Goal: Task Accomplishment & Management: Manage account settings

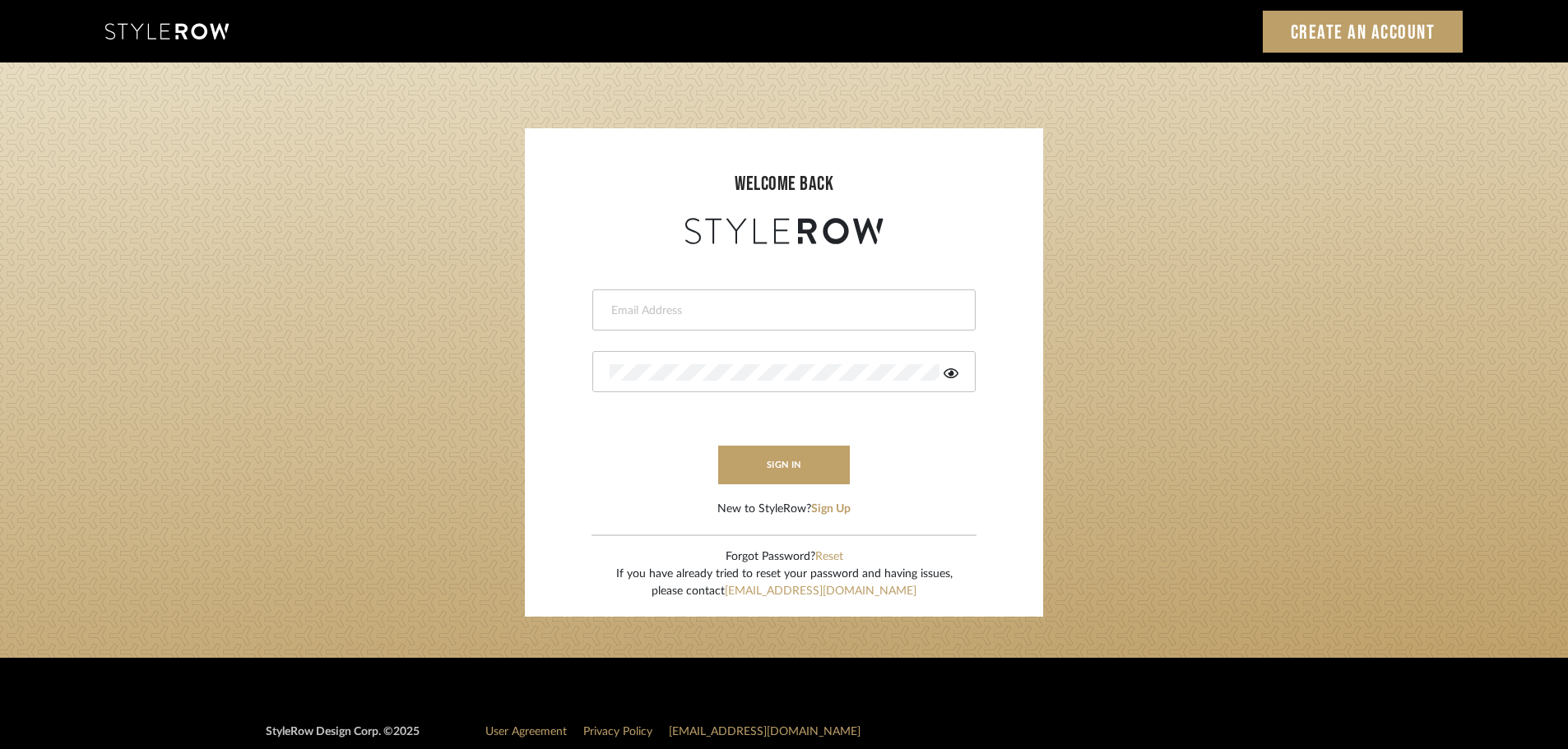
drag, startPoint x: 0, startPoint y: 0, endPoint x: 680, endPoint y: 317, distance: 750.3
click at [680, 317] on input "email" at bounding box center [782, 311] width 345 height 17
click at [665, 320] on div at bounding box center [784, 309] width 383 height 41
click at [623, 308] on input "email" at bounding box center [770, 311] width 321 height 17
type input "persimmon.design@outlook.com"
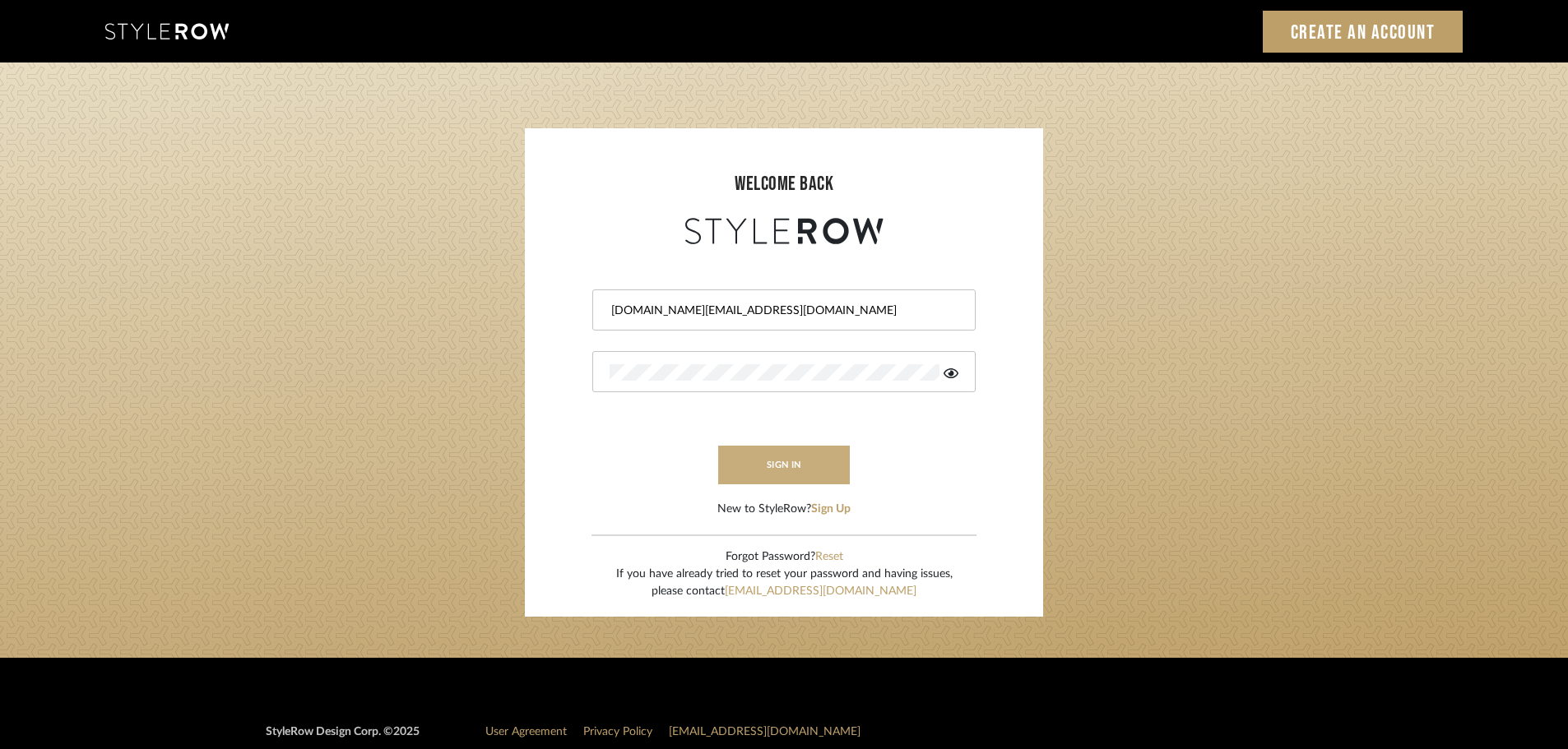
click at [776, 456] on button "sign in" at bounding box center [784, 466] width 132 height 39
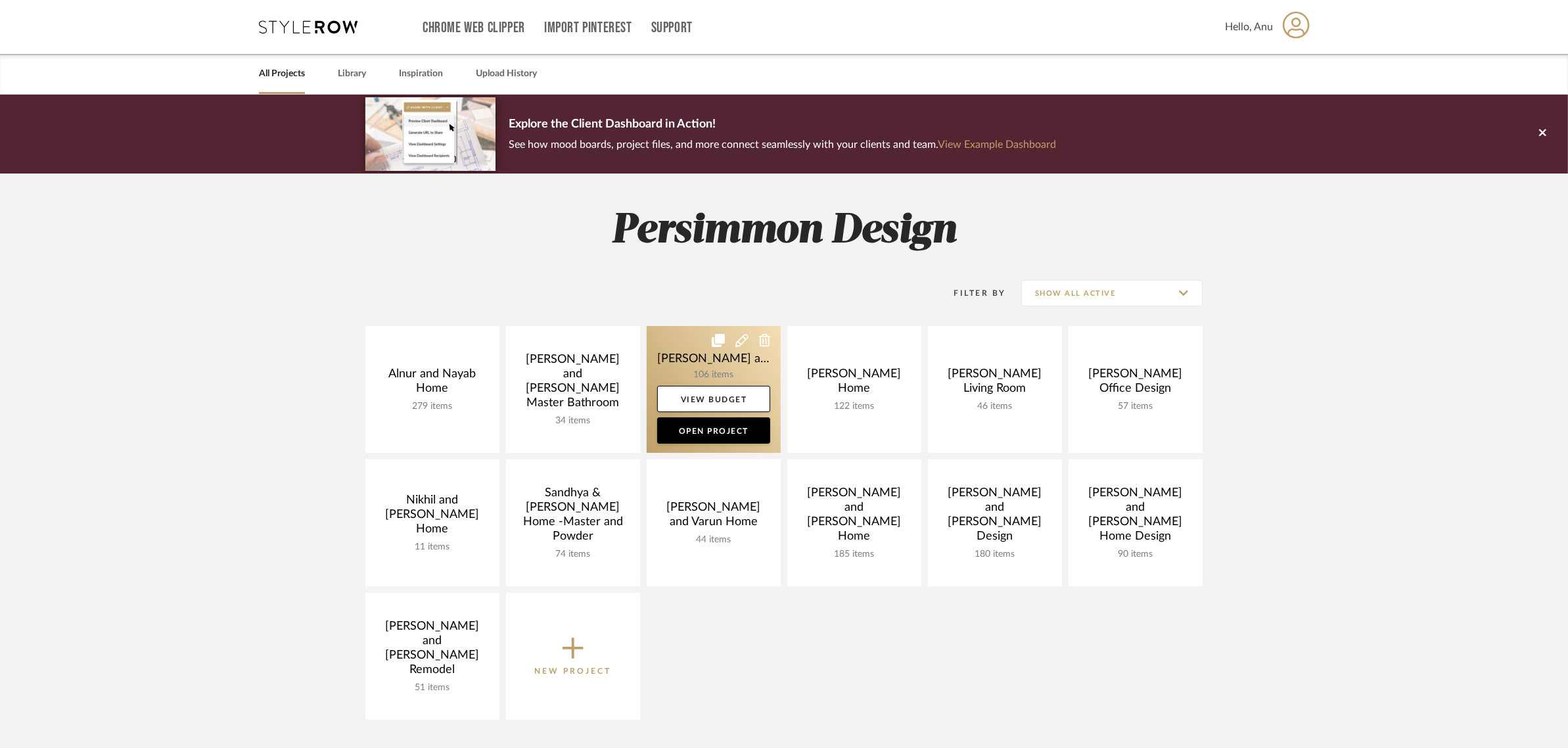
click at [685, 358] on link at bounding box center [714, 389] width 134 height 127
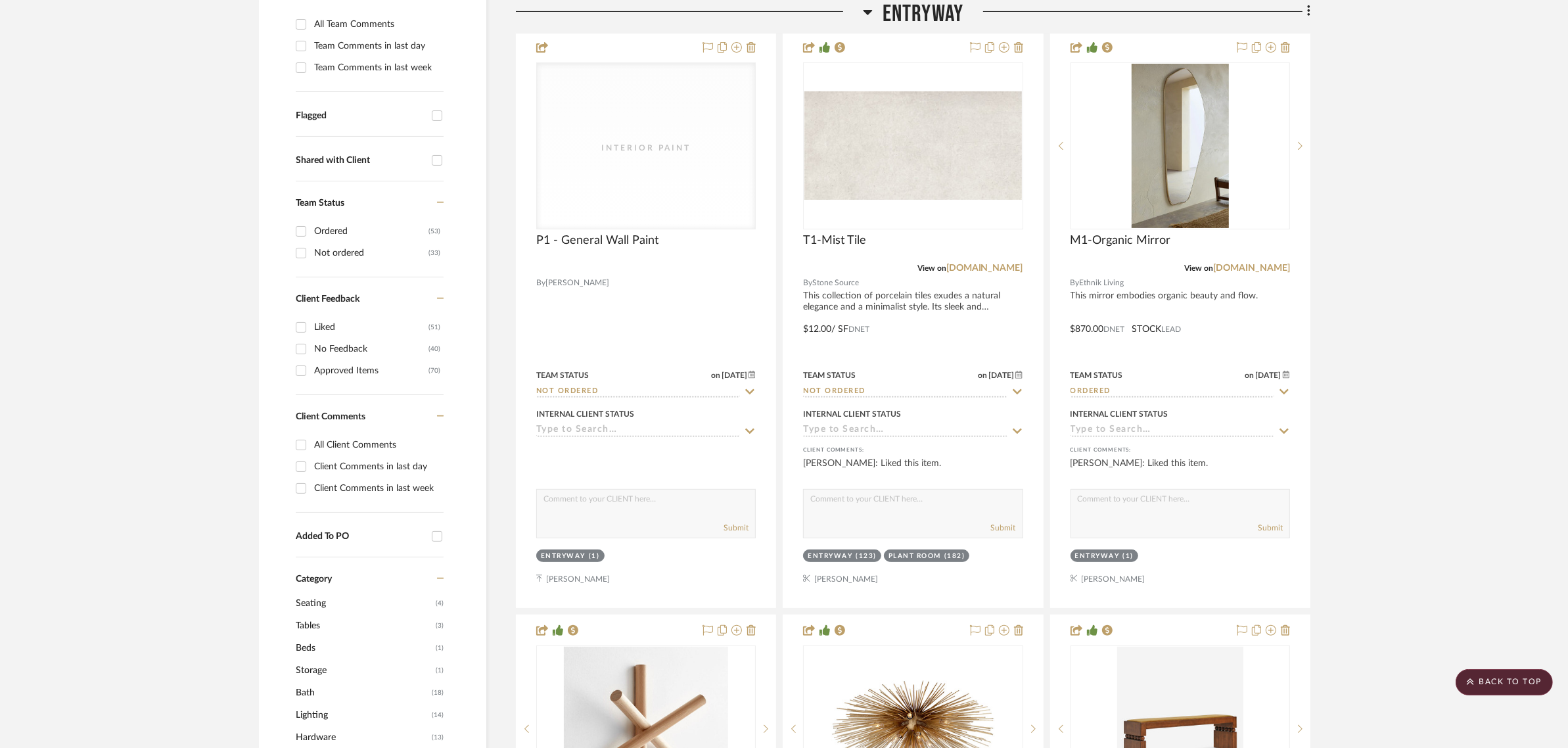
scroll to position [822, 0]
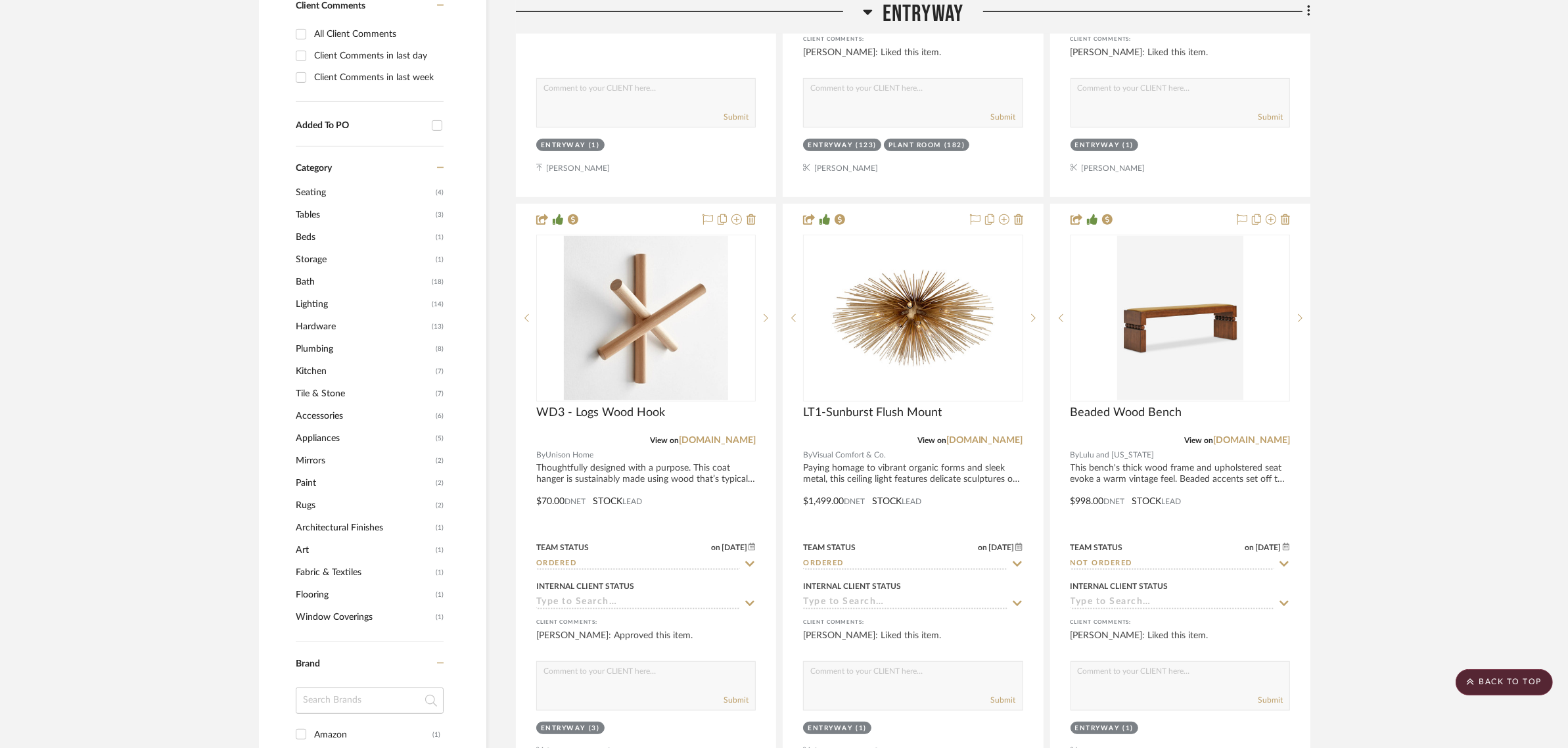
click at [319, 383] on span "Tile & Stone" at bounding box center [364, 393] width 137 height 22
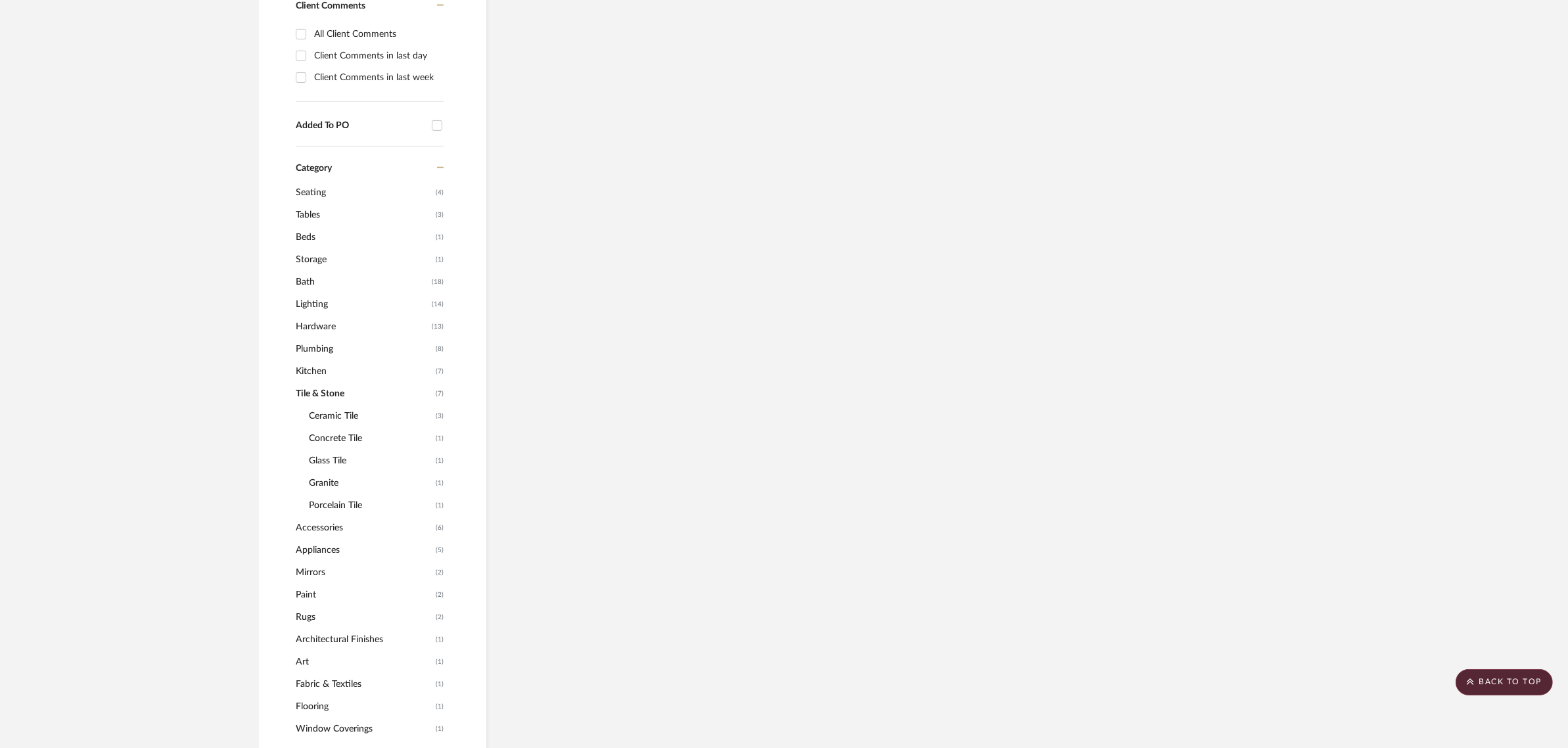
scroll to position [800, 0]
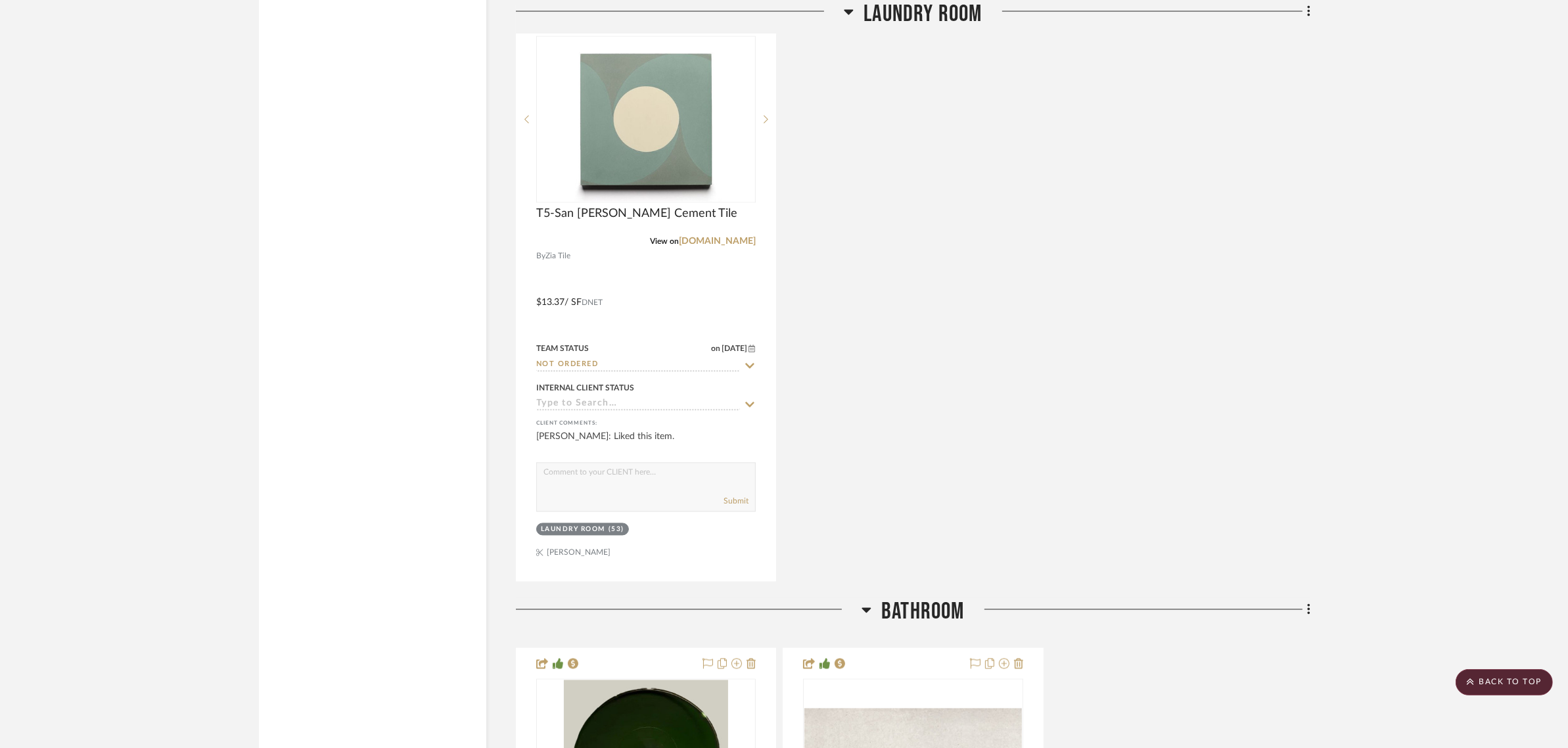
scroll to position [3018, 0]
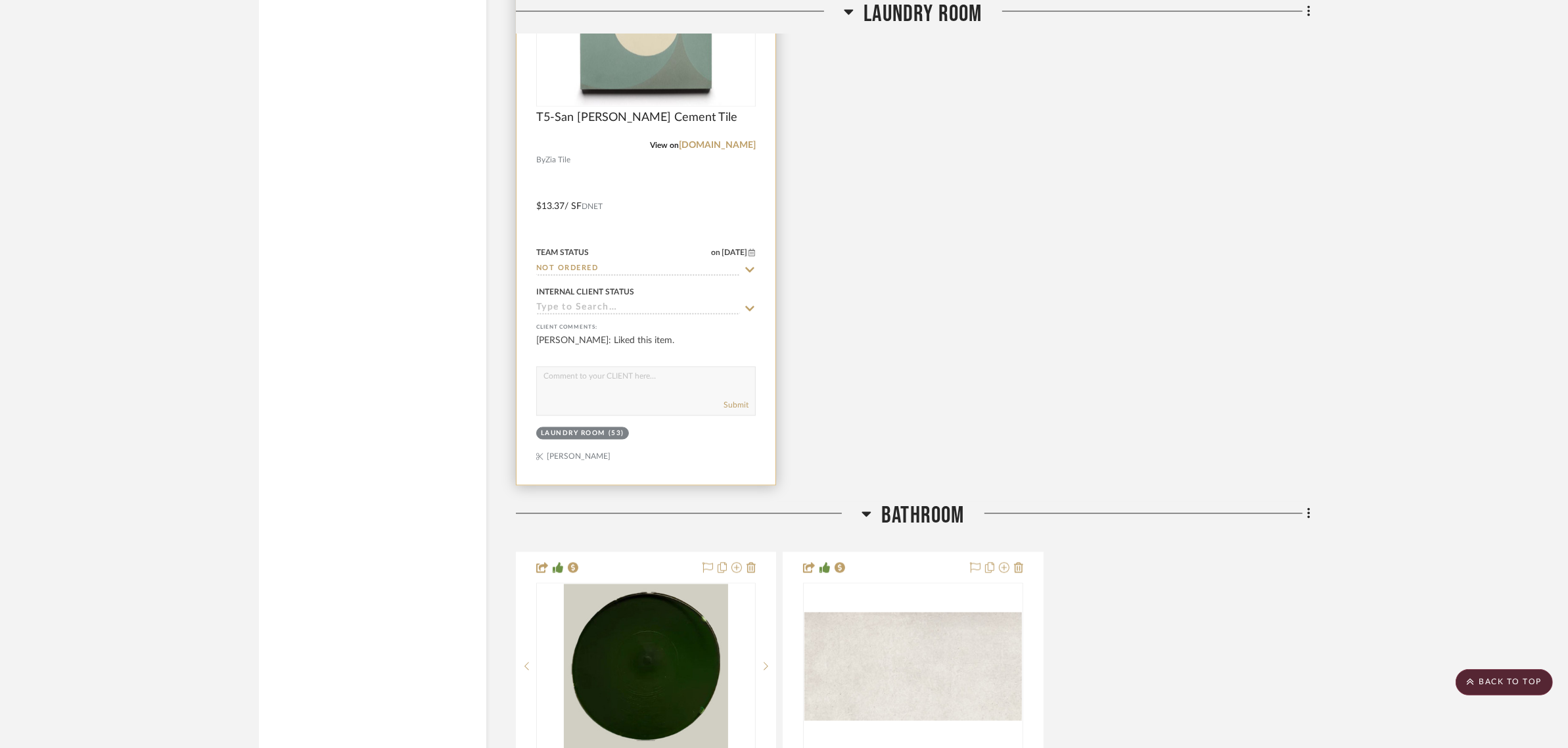
click at [0, 0] on img at bounding box center [0, 0] width 0 height 0
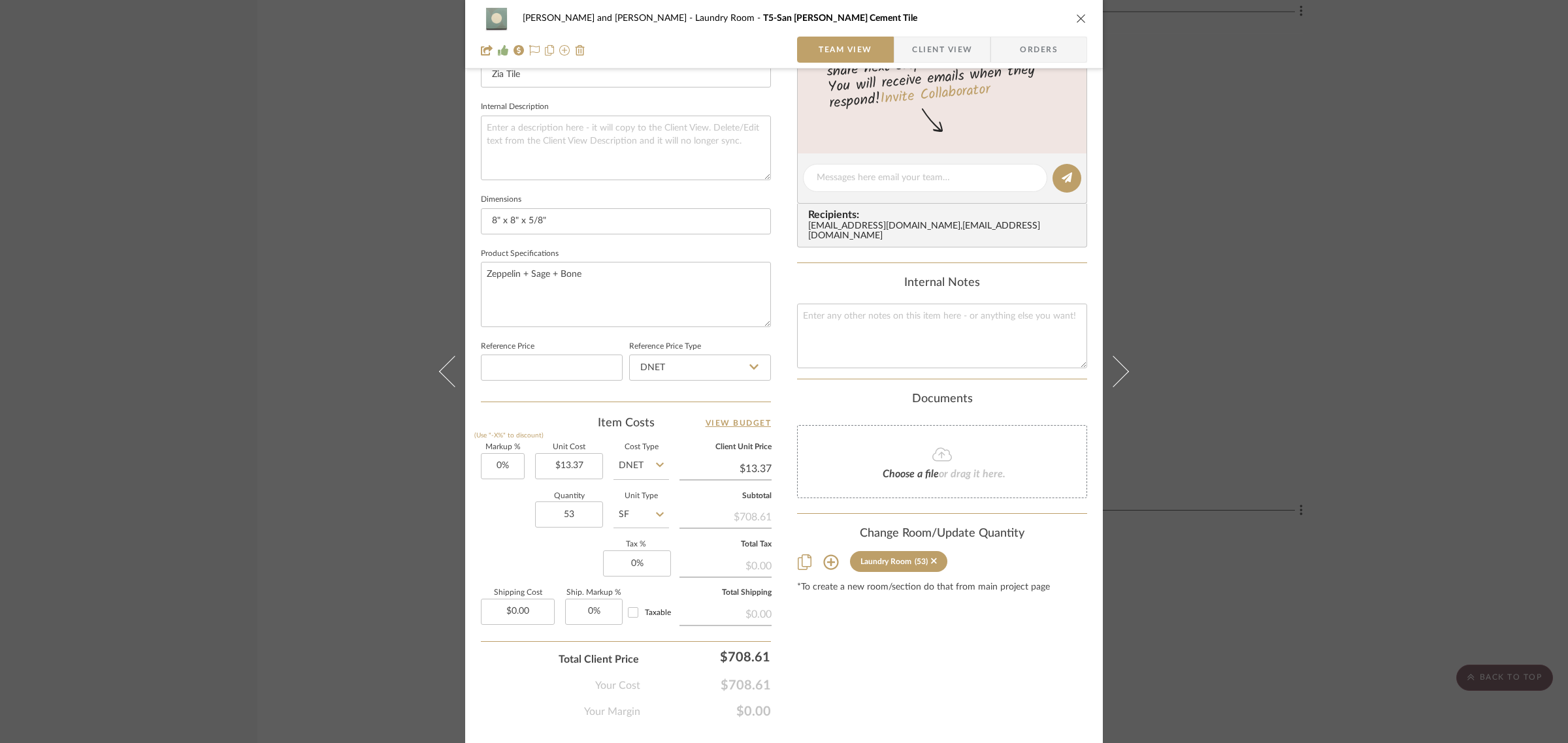
scroll to position [471, 0]
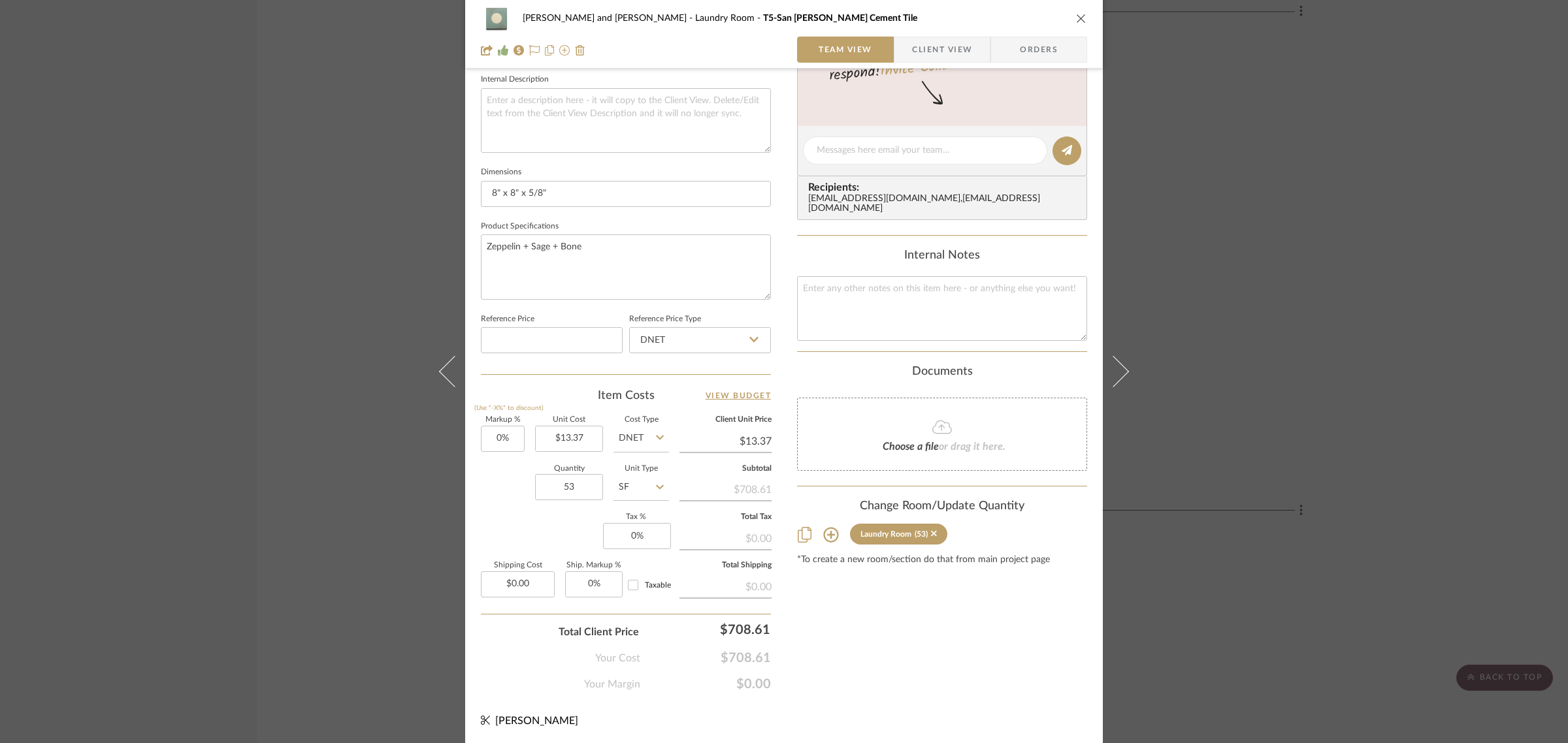
click at [1308, 136] on div "Joe and Melissa Home Laundry Room T5-San Juan Cement Tile Team View Client View…" at bounding box center [784, 372] width 1568 height 743
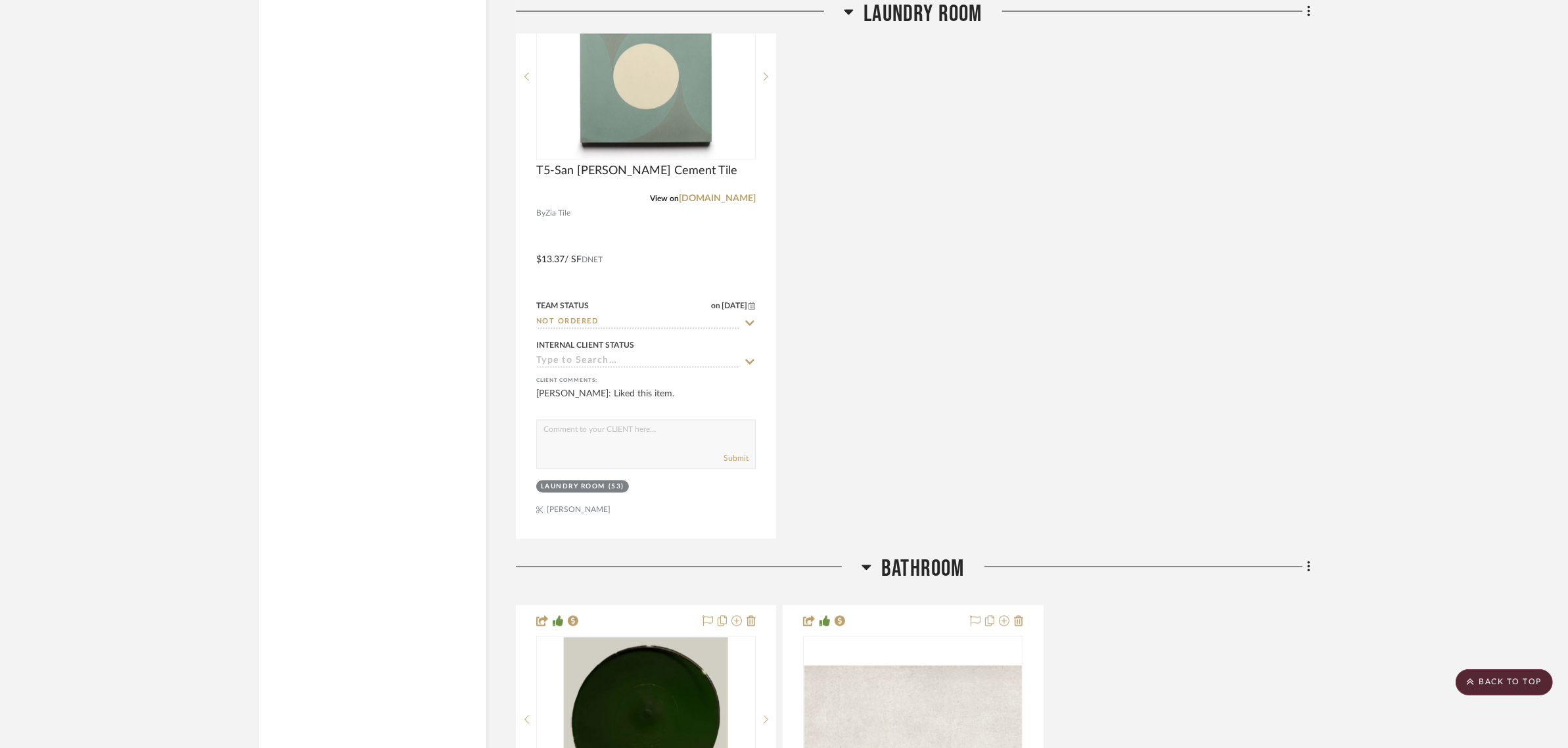
scroll to position [2936, 0]
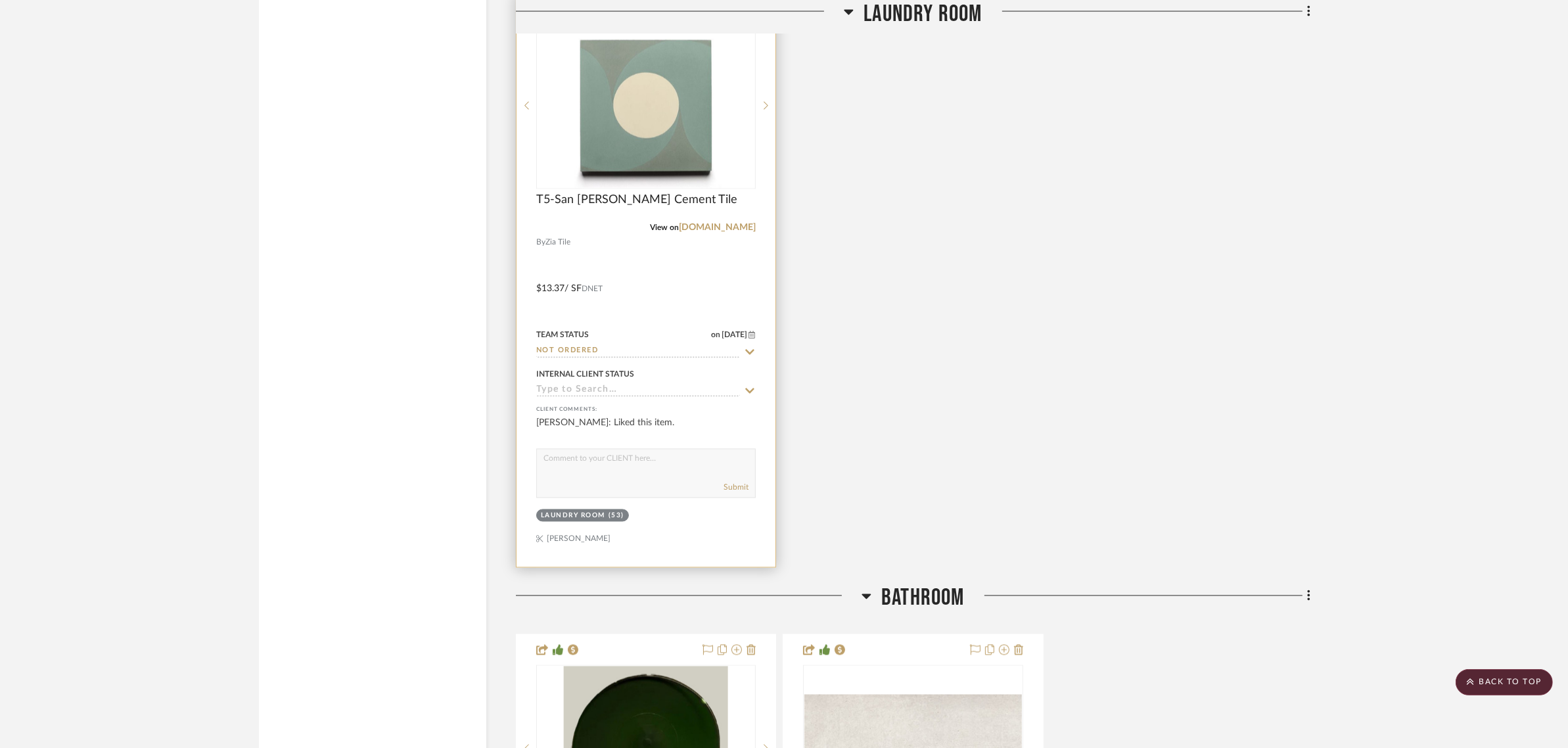
click at [750, 347] on icon at bounding box center [750, 353] width 12 height 11
click at [750, 349] on icon at bounding box center [750, 352] width 7 height 7
type input "9/9/2025"
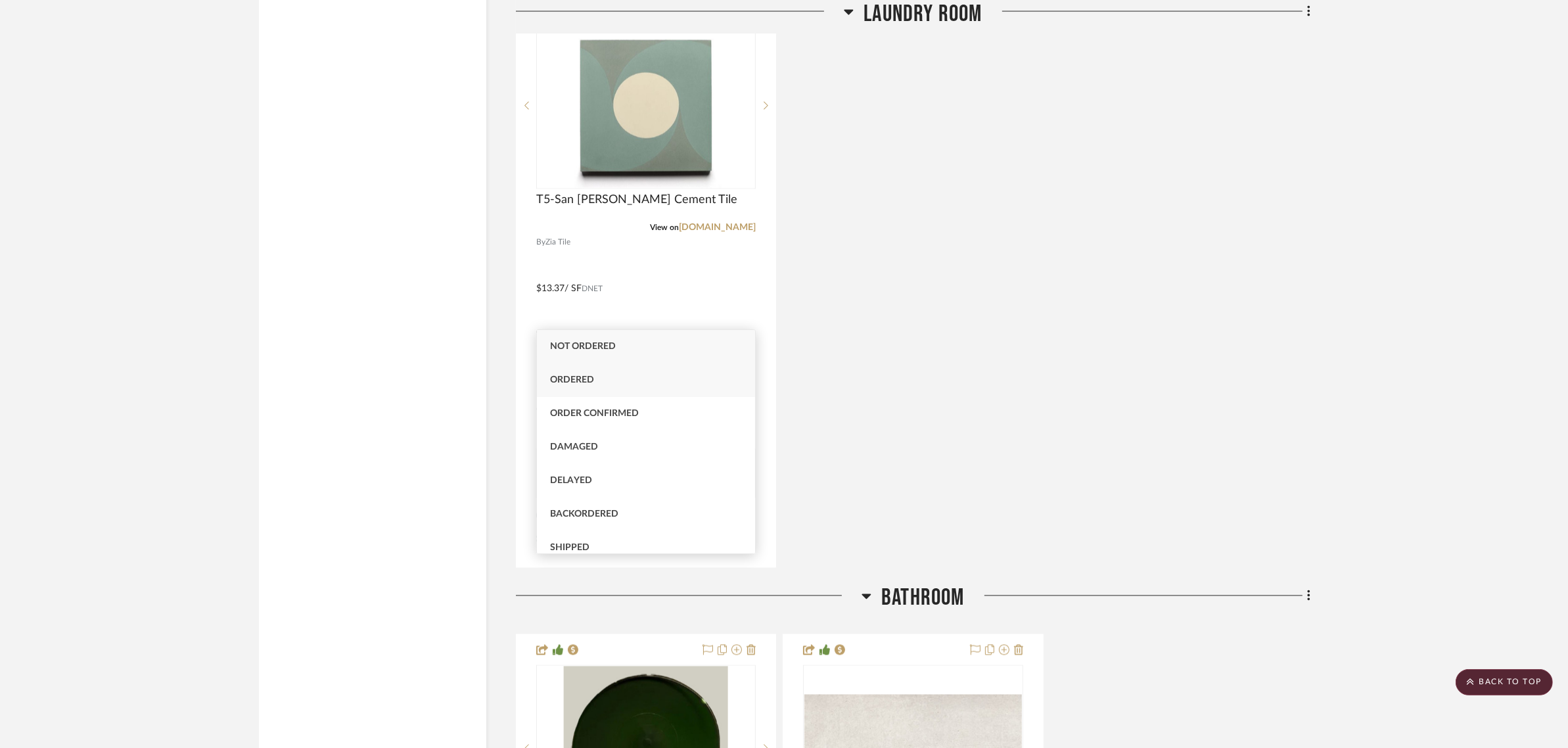
click at [577, 385] on div "Ordered" at bounding box center [646, 380] width 218 height 34
type input "Ordered"
click at [1042, 385] on div "T5-San Juan Cement Tile View on ziatile.com By Zia Tile $13.37 / SF DNET Team S…" at bounding box center [913, 279] width 795 height 576
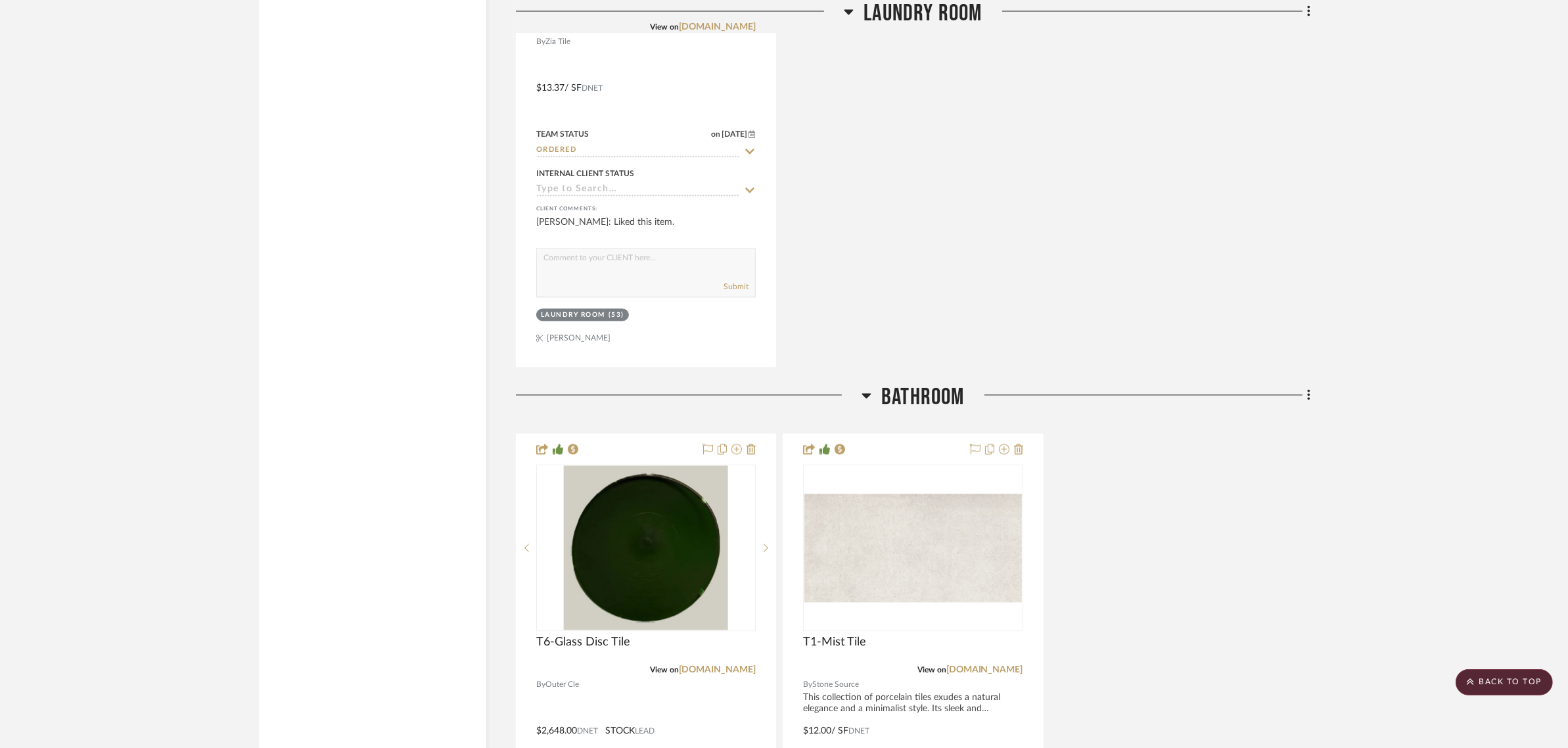
scroll to position [3453, 0]
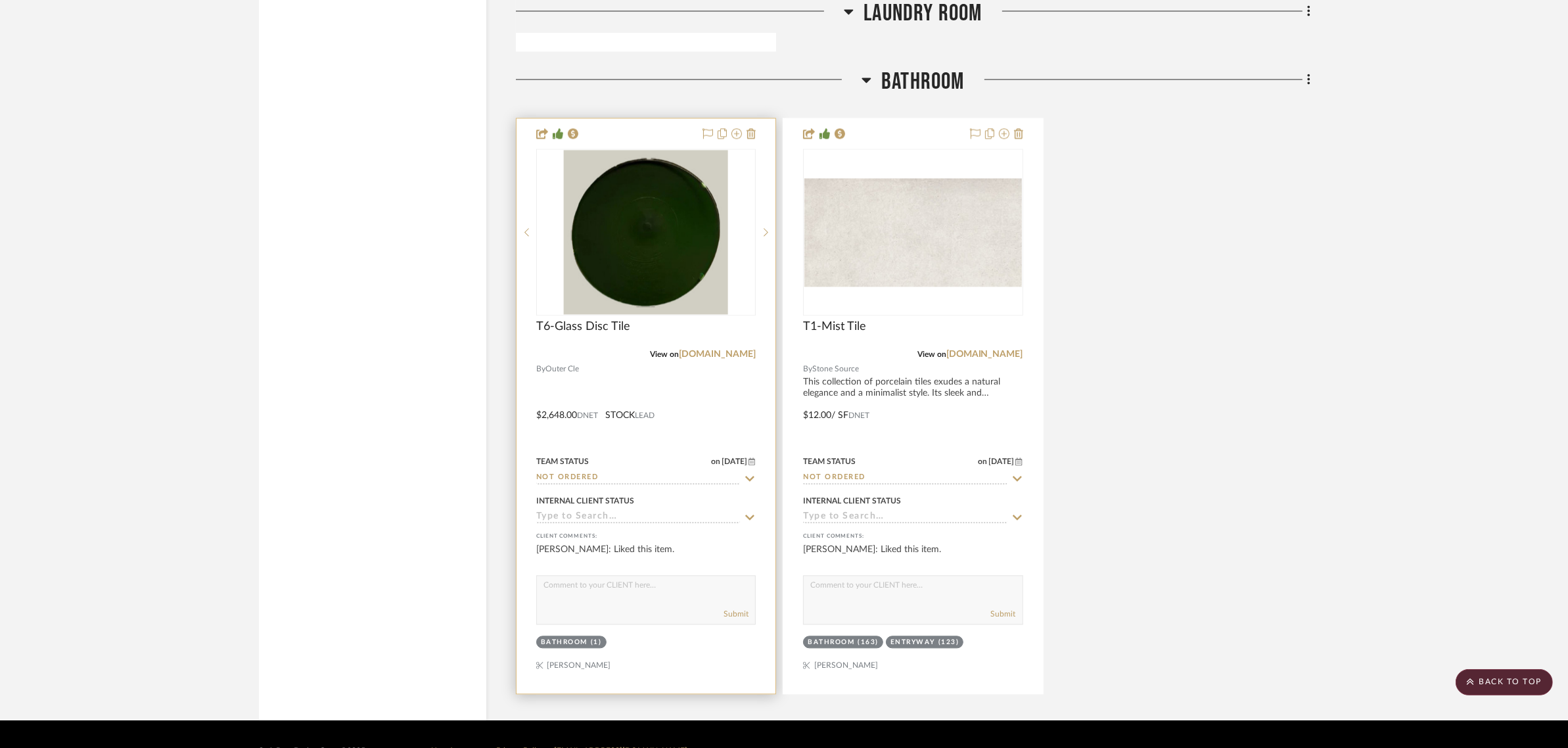
click at [750, 476] on icon at bounding box center [750, 479] width 9 height 5
click at [750, 473] on icon at bounding box center [750, 479] width 12 height 11
type input "9/9/2025"
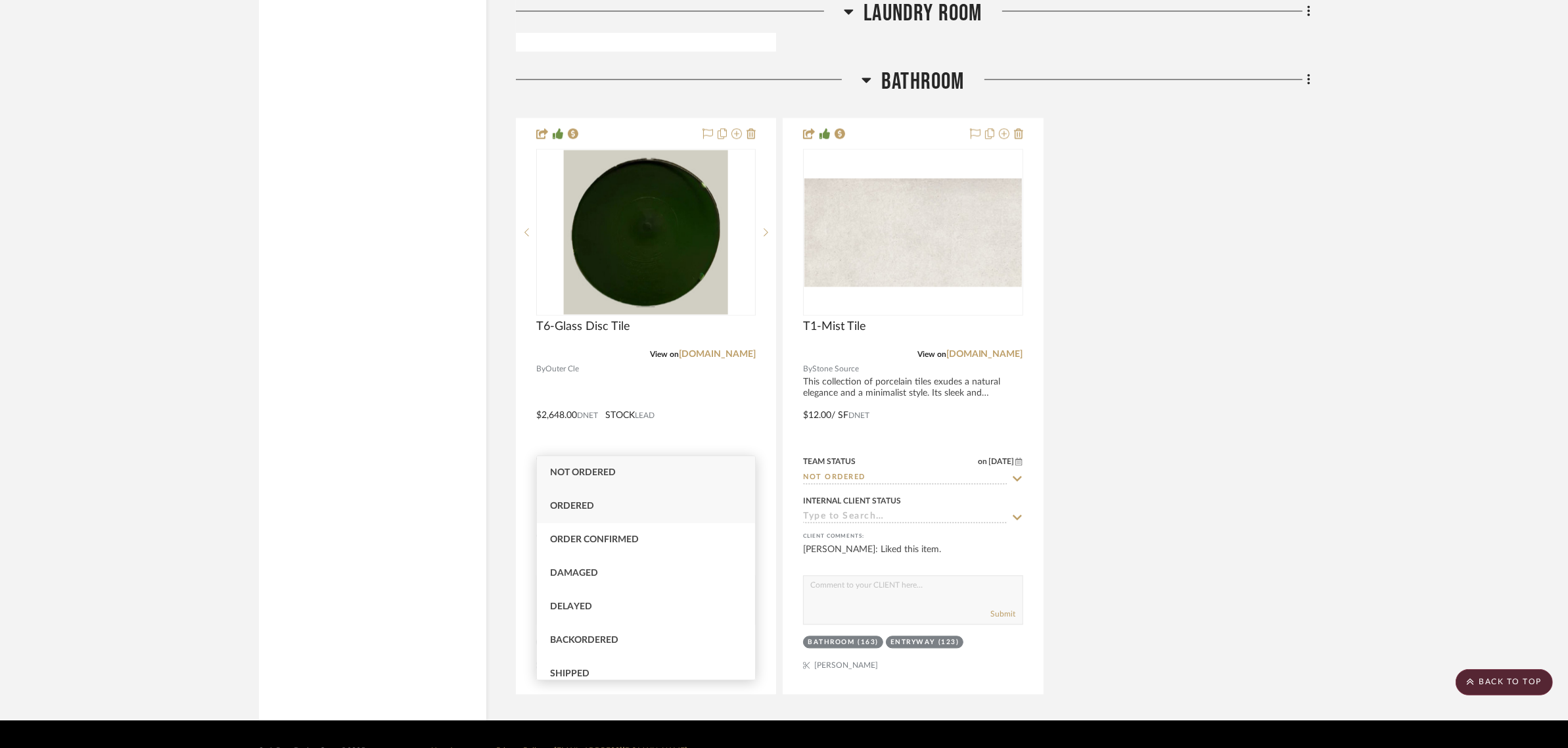
click at [569, 507] on span "Ordered" at bounding box center [572, 506] width 44 height 9
type input "Ordered"
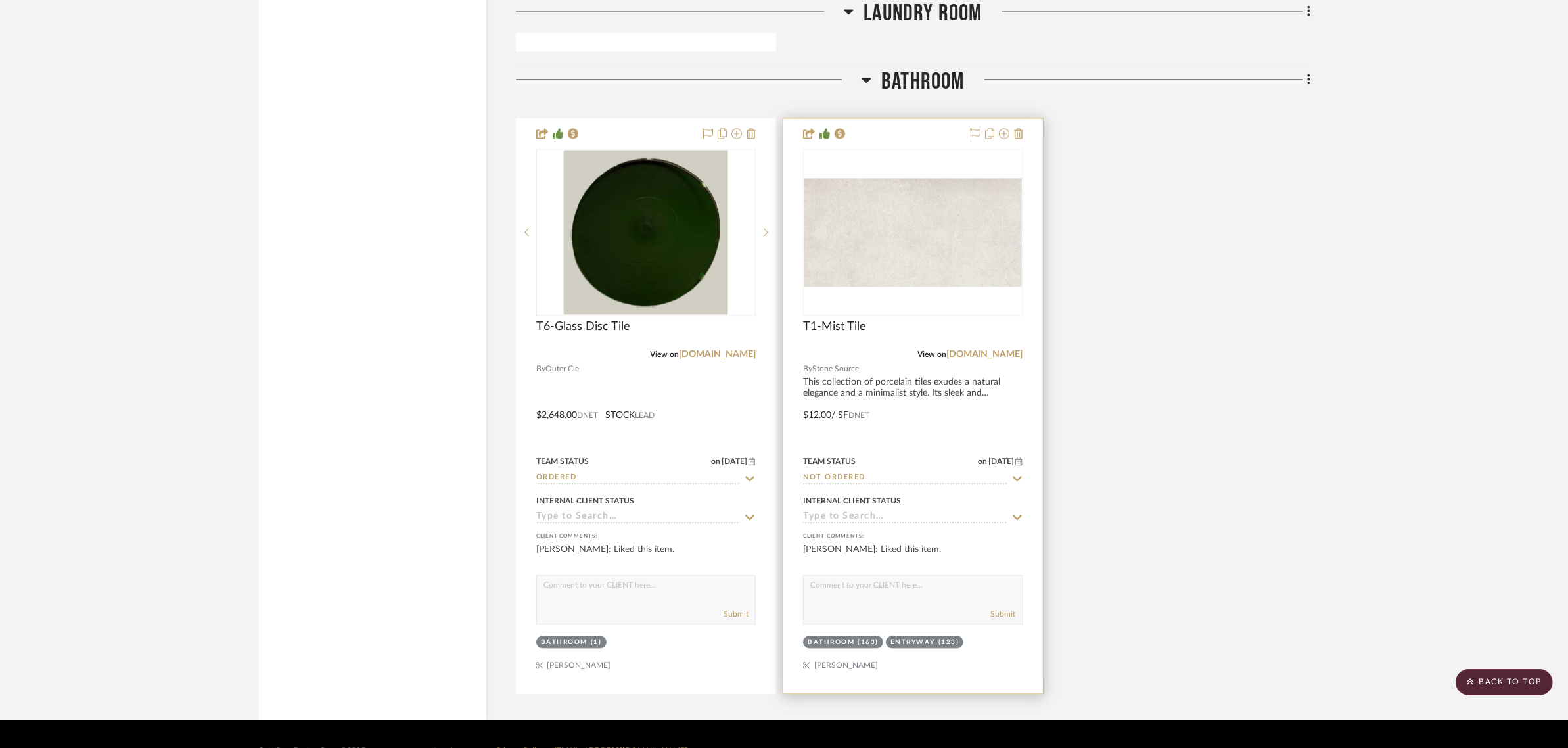
click at [1017, 476] on icon at bounding box center [1017, 479] width 9 height 5
click at [1015, 475] on icon at bounding box center [1017, 479] width 7 height 7
type input "9/9/2025"
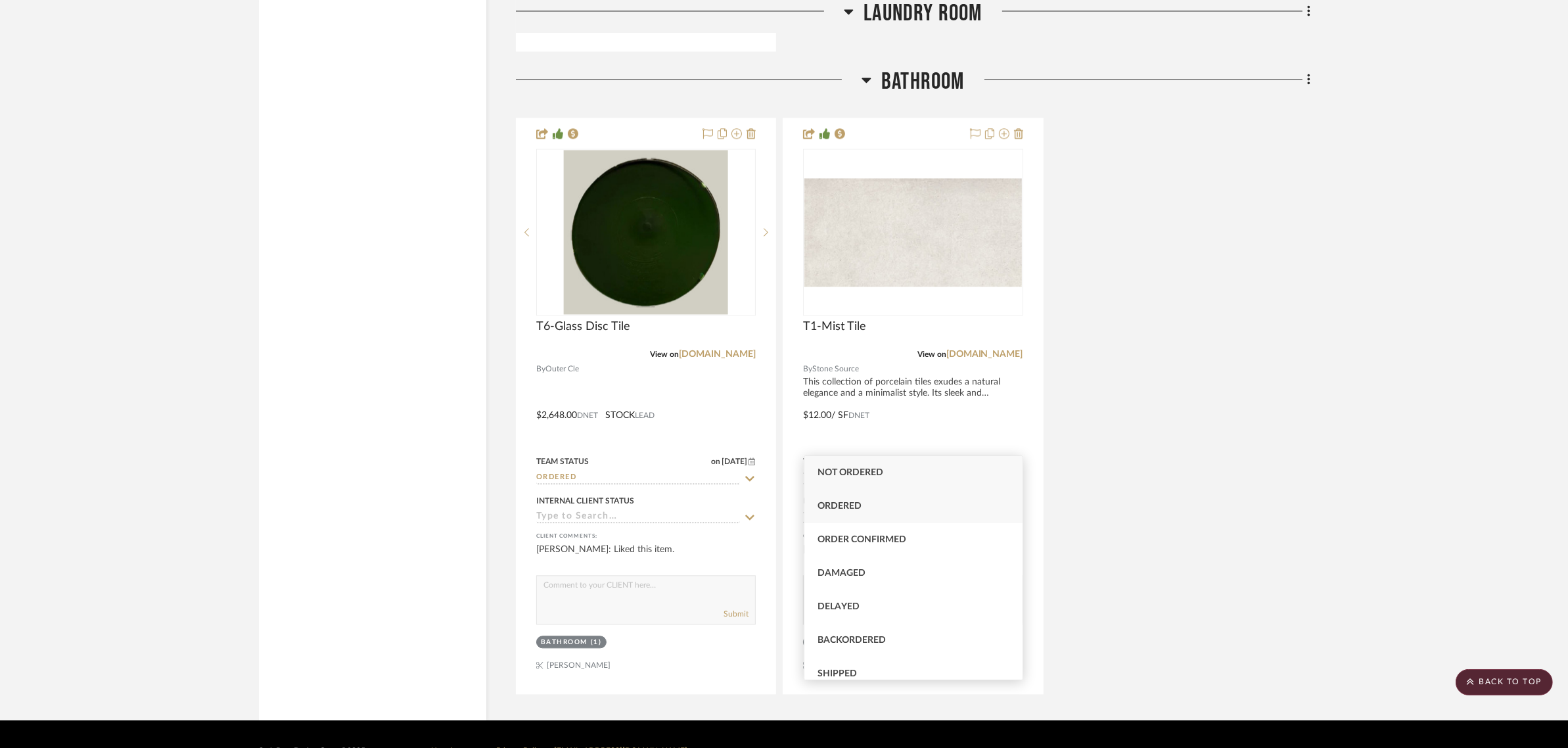
click at [836, 505] on span "Ordered" at bounding box center [840, 506] width 44 height 9
type input "Ordered"
click at [1119, 454] on div "T6-Glass Disc Tile View on outercle.com By Outer Cle $2,648.00 DNET STOCK LEAD …" at bounding box center [913, 406] width 795 height 576
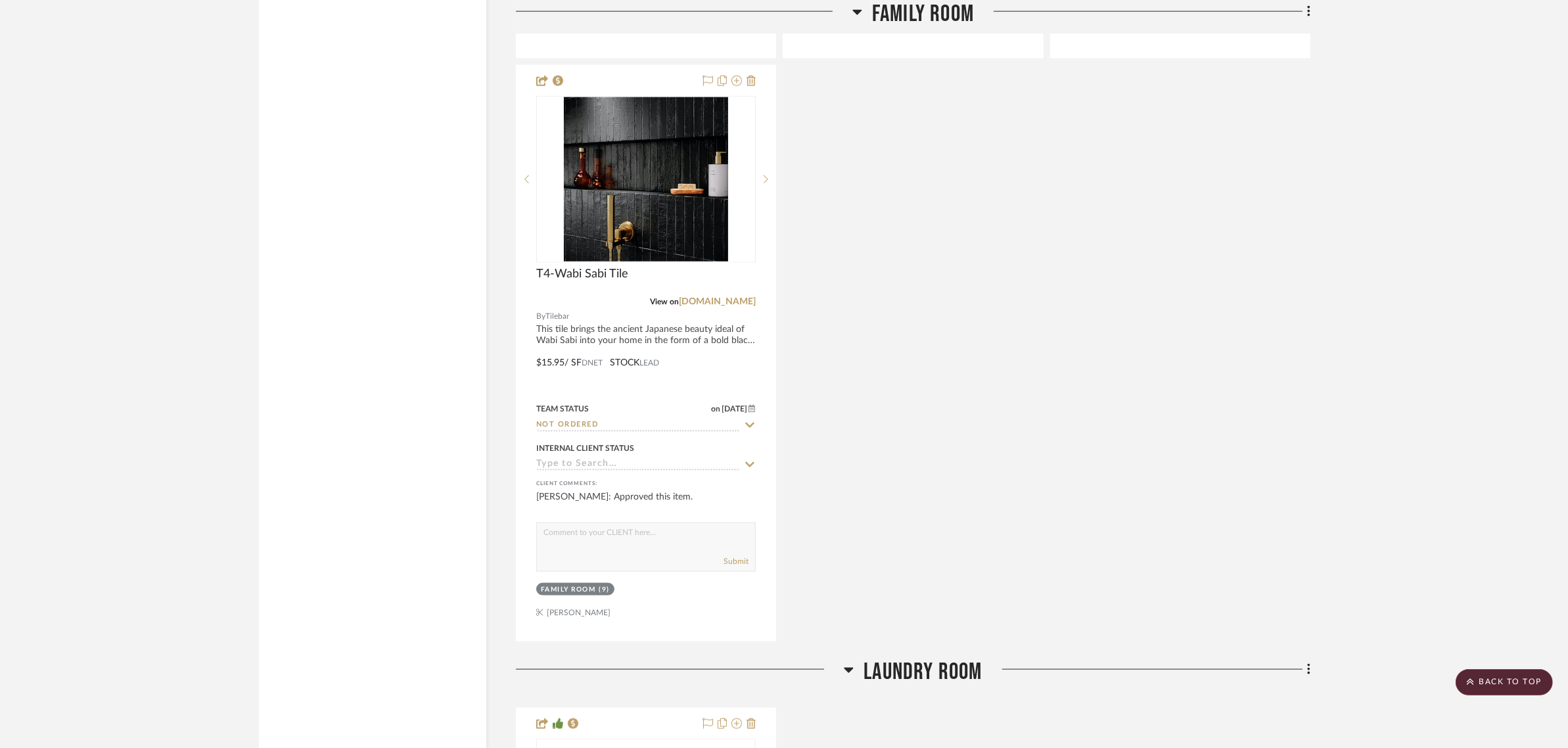
scroll to position [2221, 0]
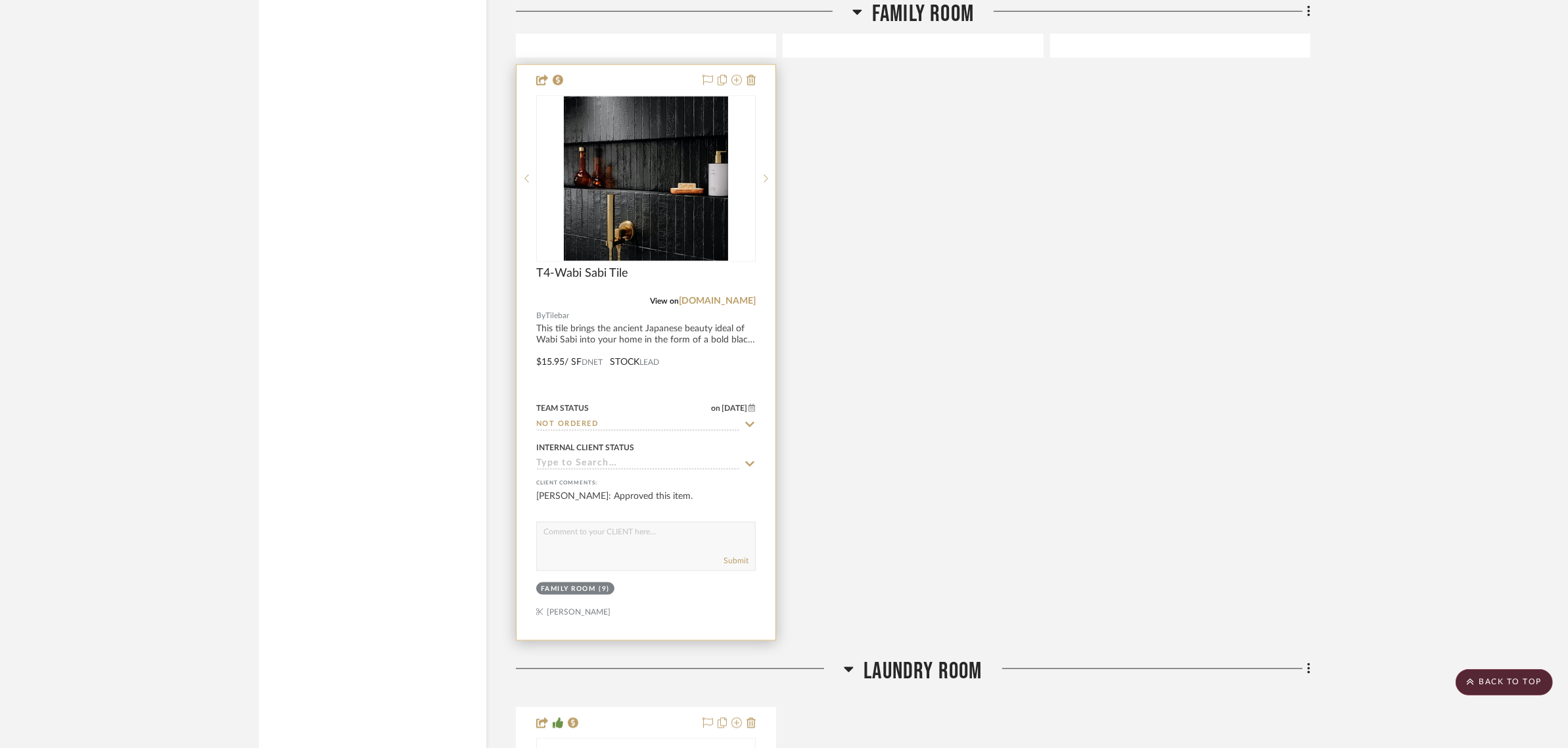
click at [749, 420] on icon at bounding box center [750, 425] width 12 height 11
click at [750, 422] on icon at bounding box center [750, 425] width 7 height 7
type input "9/9/2025"
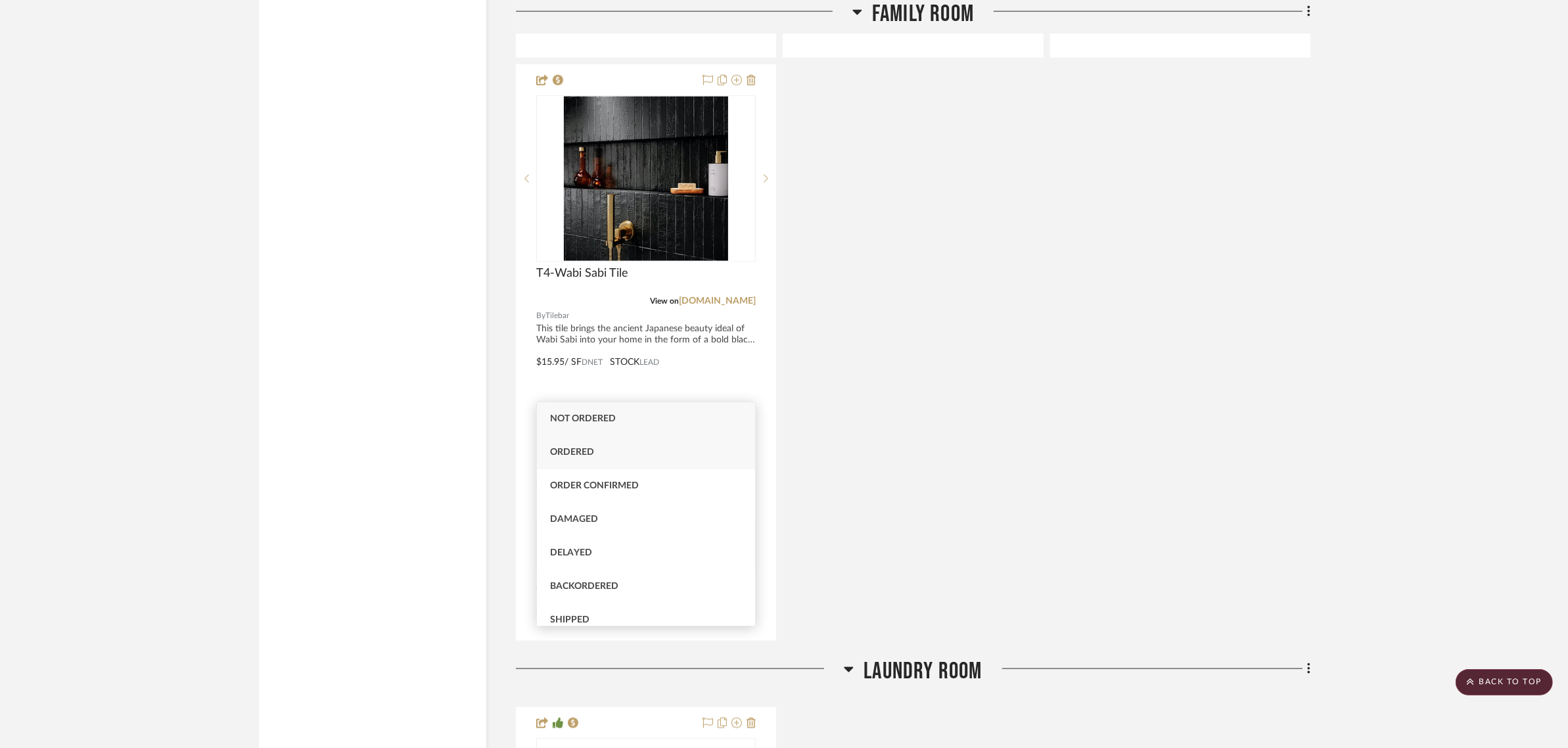
click at [570, 448] on span "Ordered" at bounding box center [572, 452] width 44 height 9
type input "Ordered"
click at [1035, 426] on div "Granite Slab Ebony Negresco View on arcsurfaces.com By Architectural Surfaces T…" at bounding box center [913, 61] width 795 height 1160
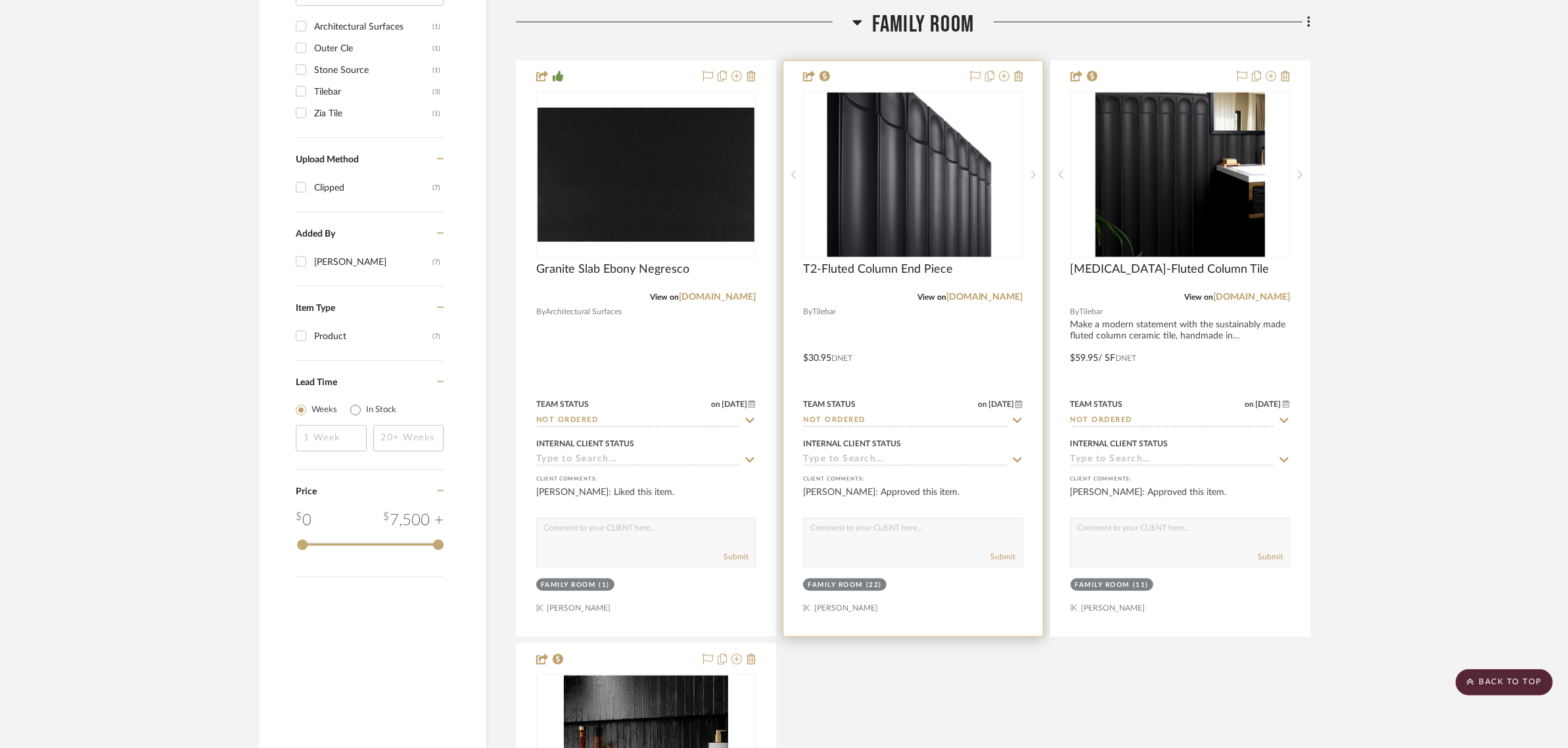
scroll to position [1645, 0]
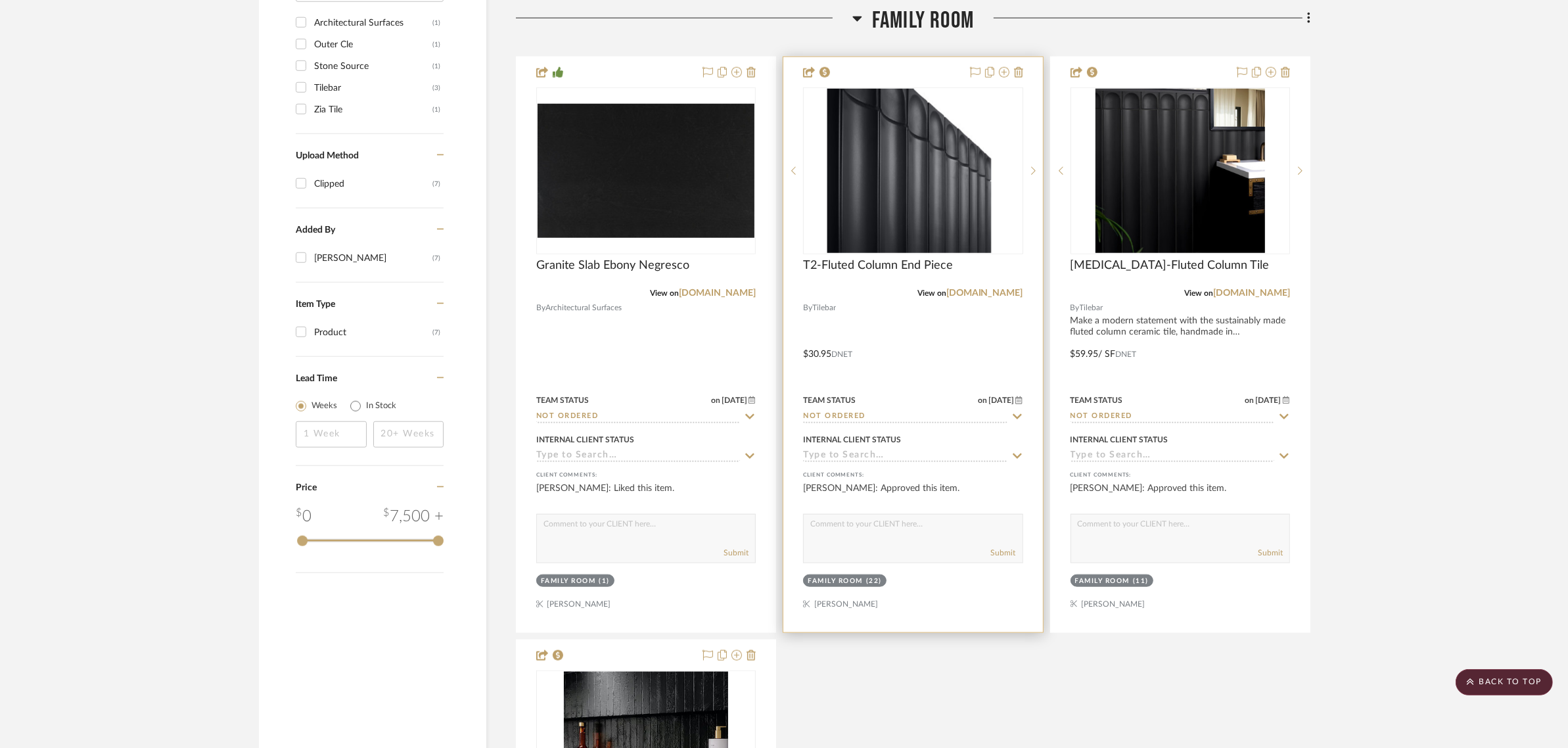
click at [1019, 414] on icon at bounding box center [1017, 417] width 9 height 5
click at [1013, 412] on icon at bounding box center [1017, 417] width 12 height 11
type input "9/9/2025"
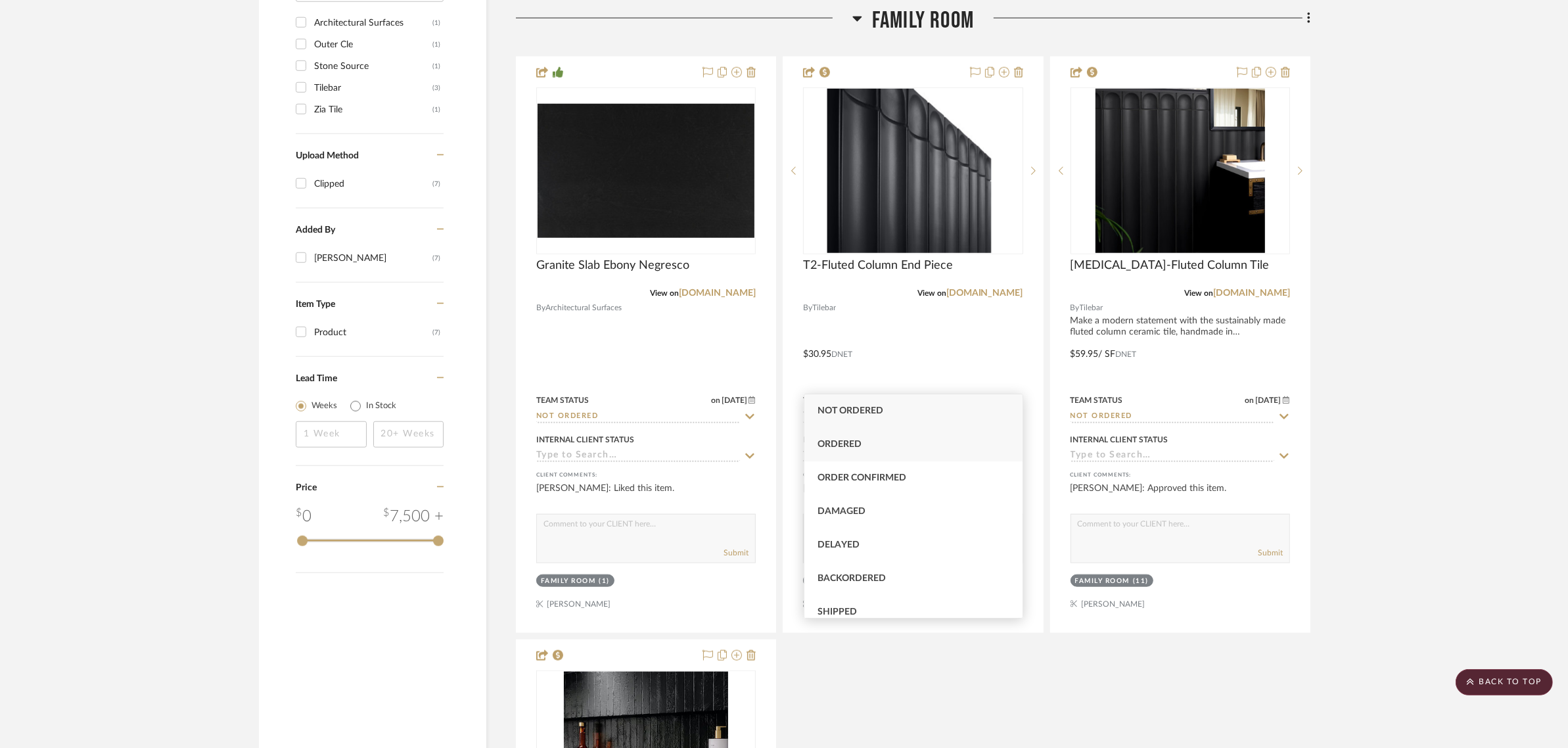
click at [840, 449] on div "Ordered" at bounding box center [913, 444] width 218 height 34
type input "Ordered"
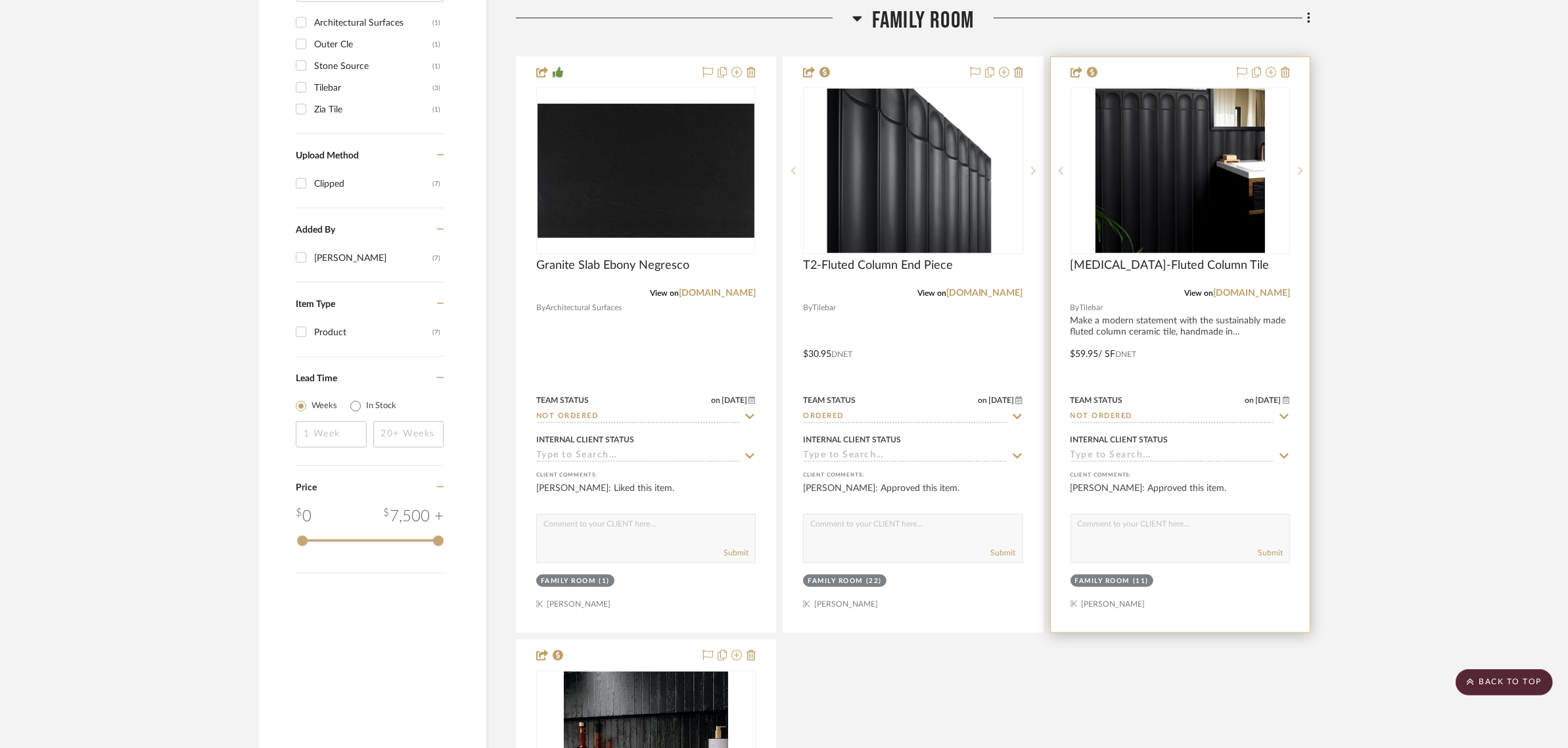
click at [1288, 414] on icon at bounding box center [1284, 417] width 9 height 5
click at [1283, 414] on icon at bounding box center [1284, 417] width 7 height 7
type input "9/9/2025"
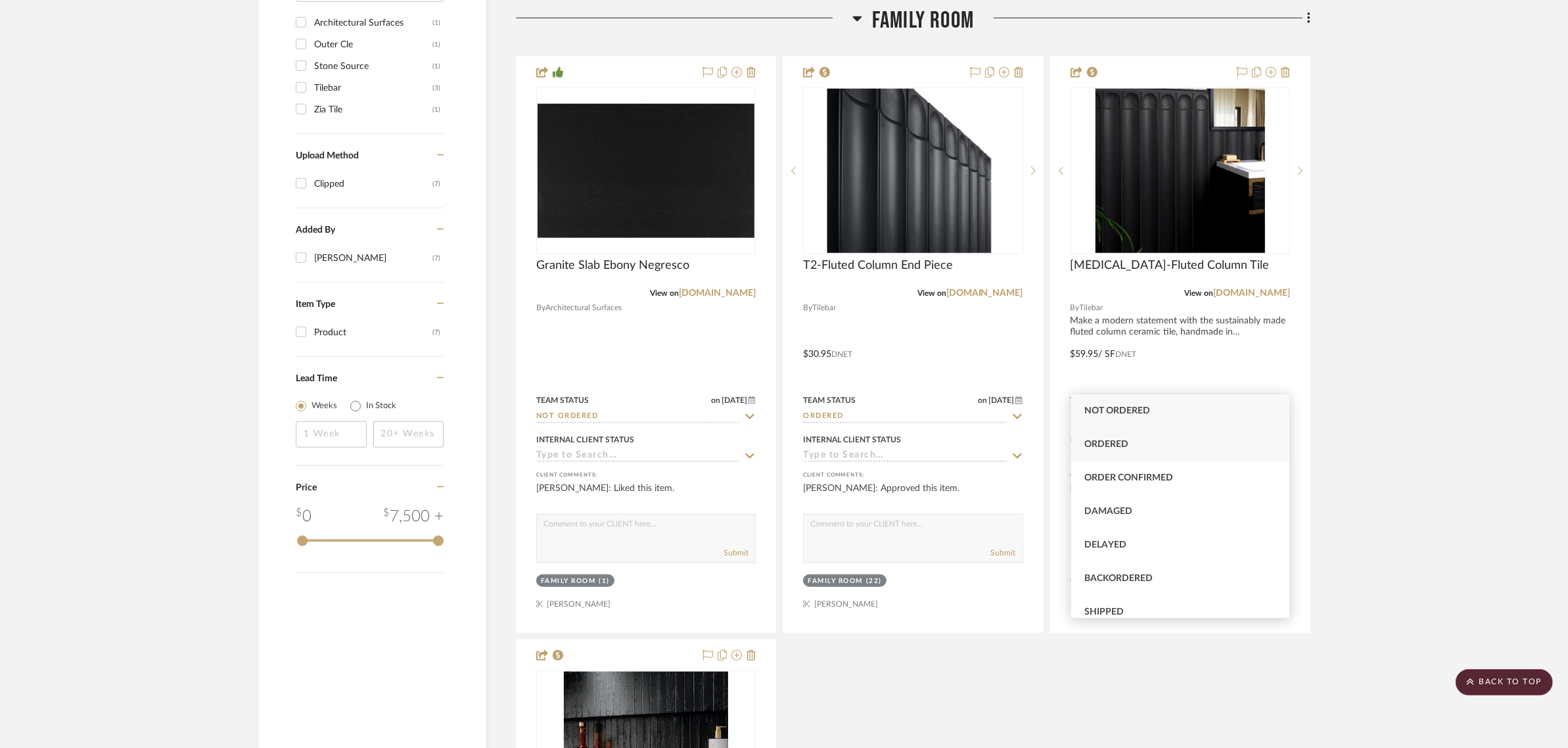
click at [1121, 435] on div "Ordered" at bounding box center [1181, 444] width 218 height 34
type input "Ordered"
click at [1388, 429] on project-details-page "SHOW ME Project: Joe and Melissa Home Project Settings + Add Room/Section + Qui…" at bounding box center [784, 489] width 1568 height 4078
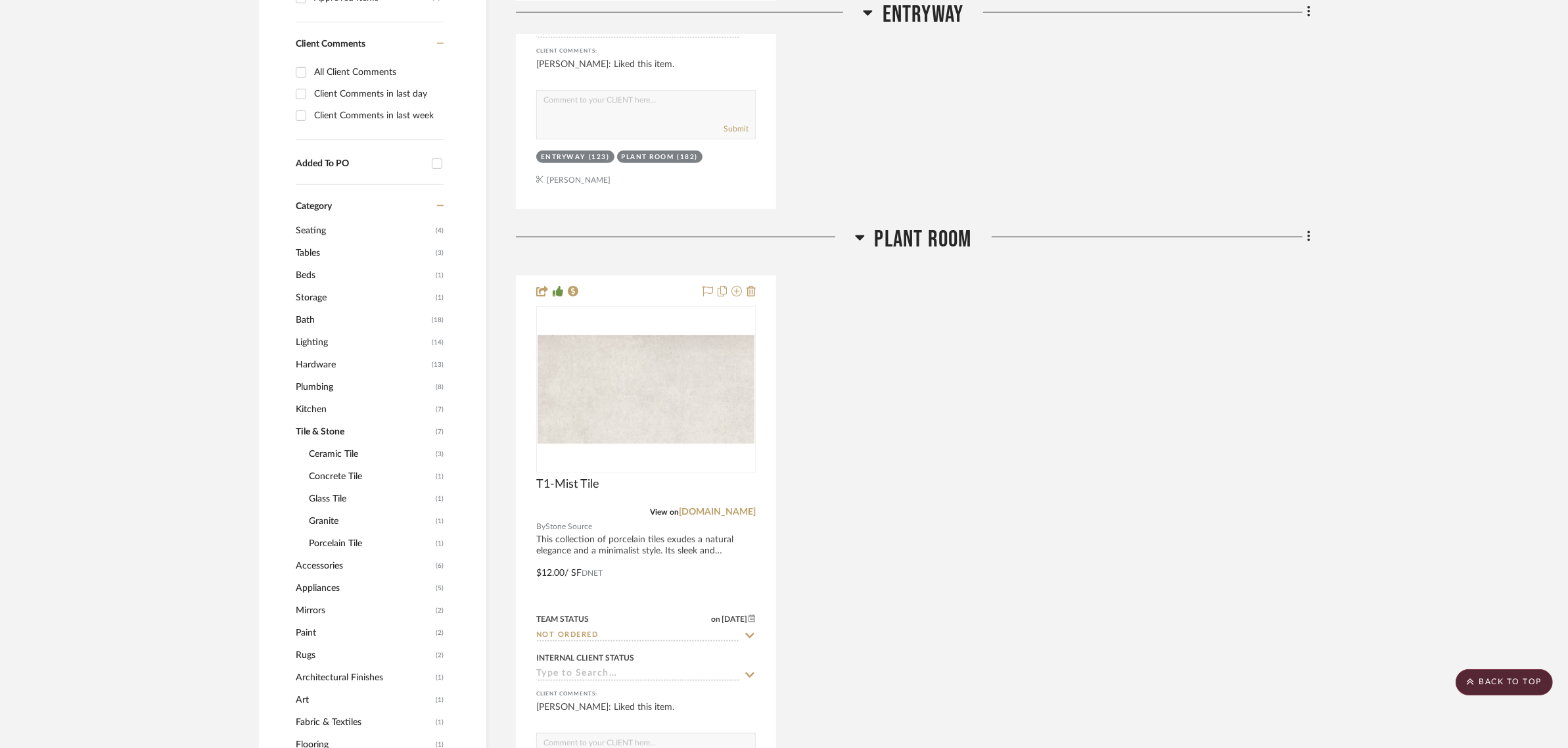
scroll to position [741, 0]
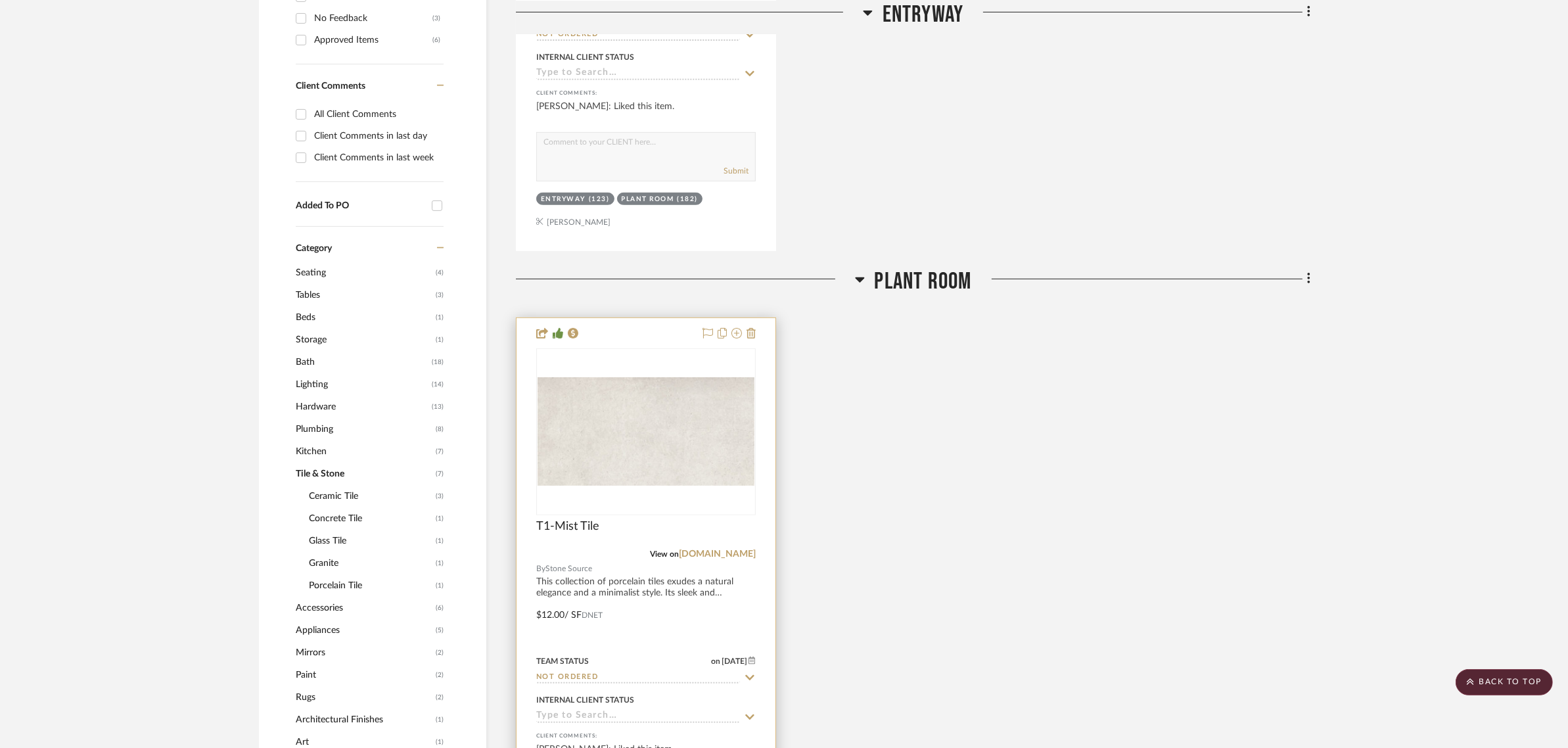
click at [750, 672] on icon at bounding box center [750, 678] width 12 height 11
click at [744, 672] on icon at bounding box center [750, 678] width 12 height 11
type input "9/9/2025"
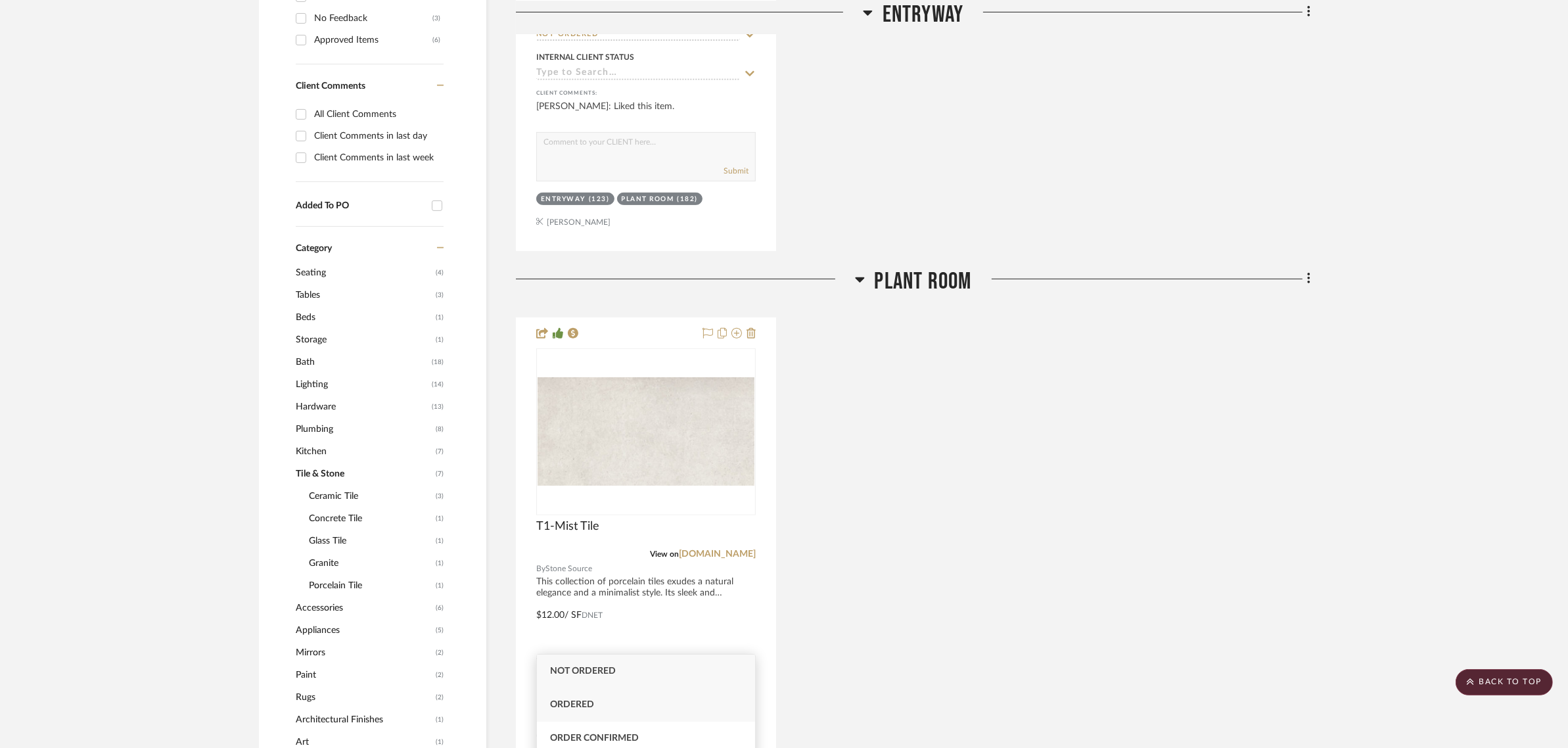
click at [559, 701] on span "Ordered" at bounding box center [572, 704] width 44 height 9
type input "Ordered"
click at [1127, 495] on div "T1-Mist Tile View on stonesource.com By Stone Source This collection of porcela…" at bounding box center [913, 606] width 795 height 576
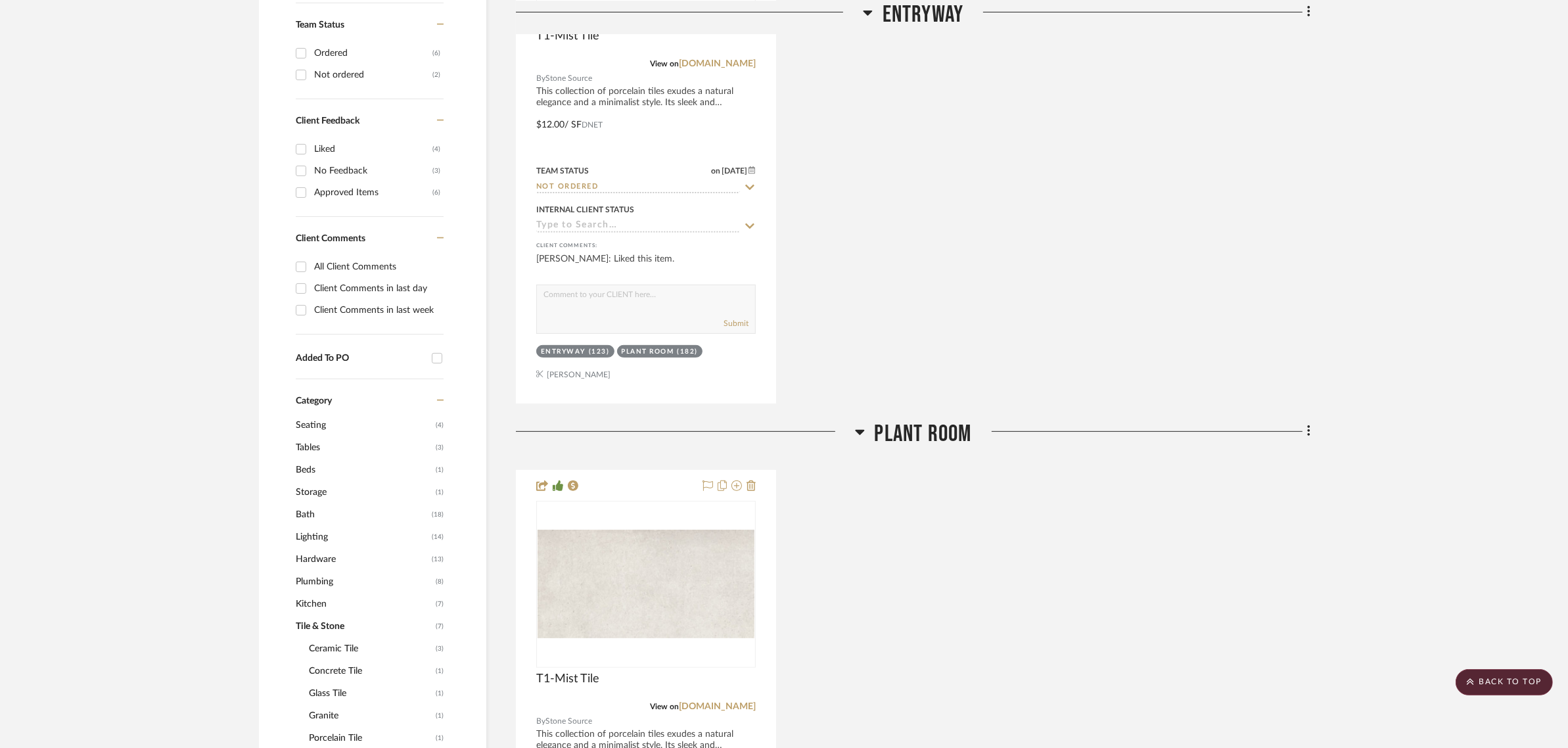
scroll to position [330, 0]
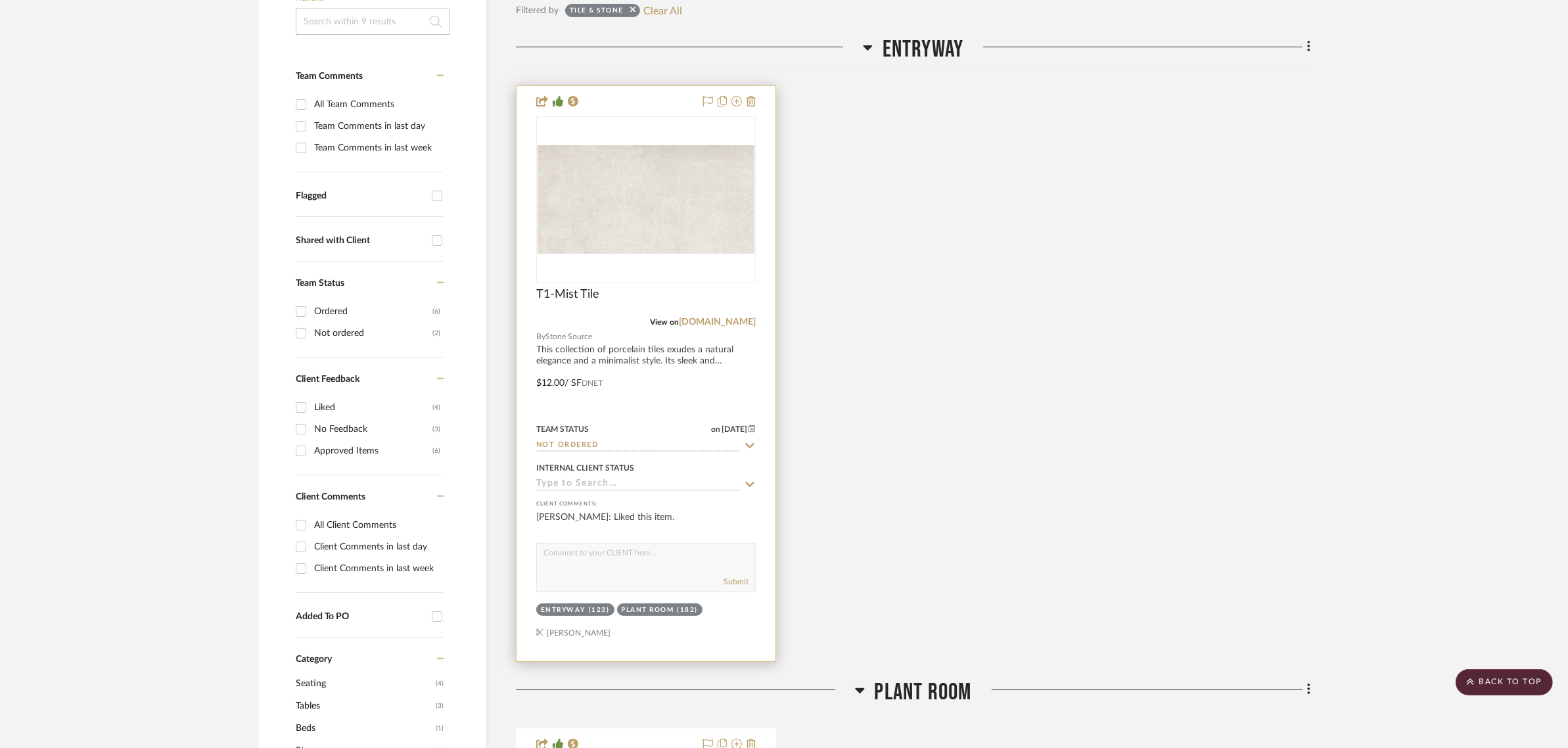
click at [749, 440] on icon at bounding box center [750, 446] width 12 height 11
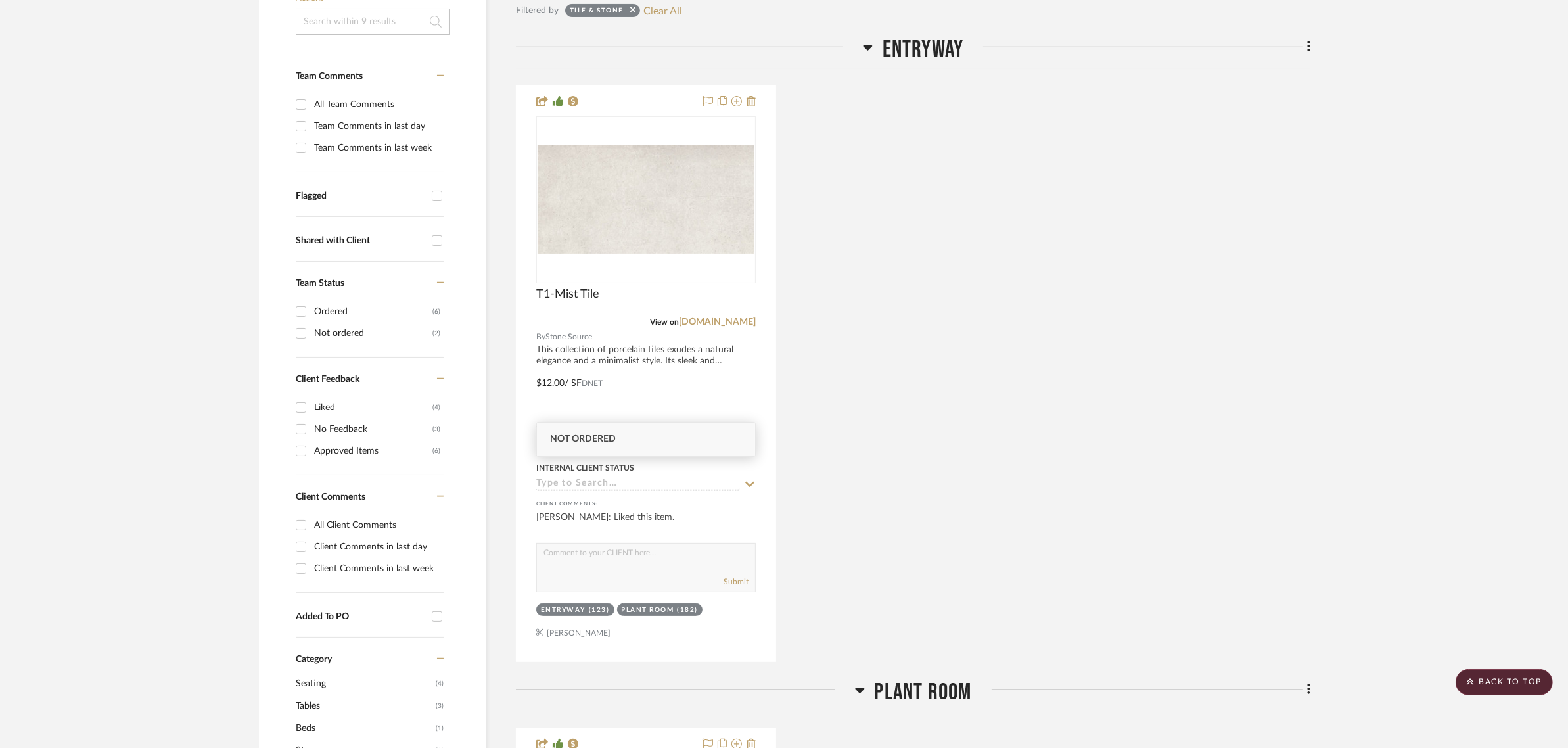
click at [596, 436] on span "Not ordered" at bounding box center [583, 439] width 66 height 9
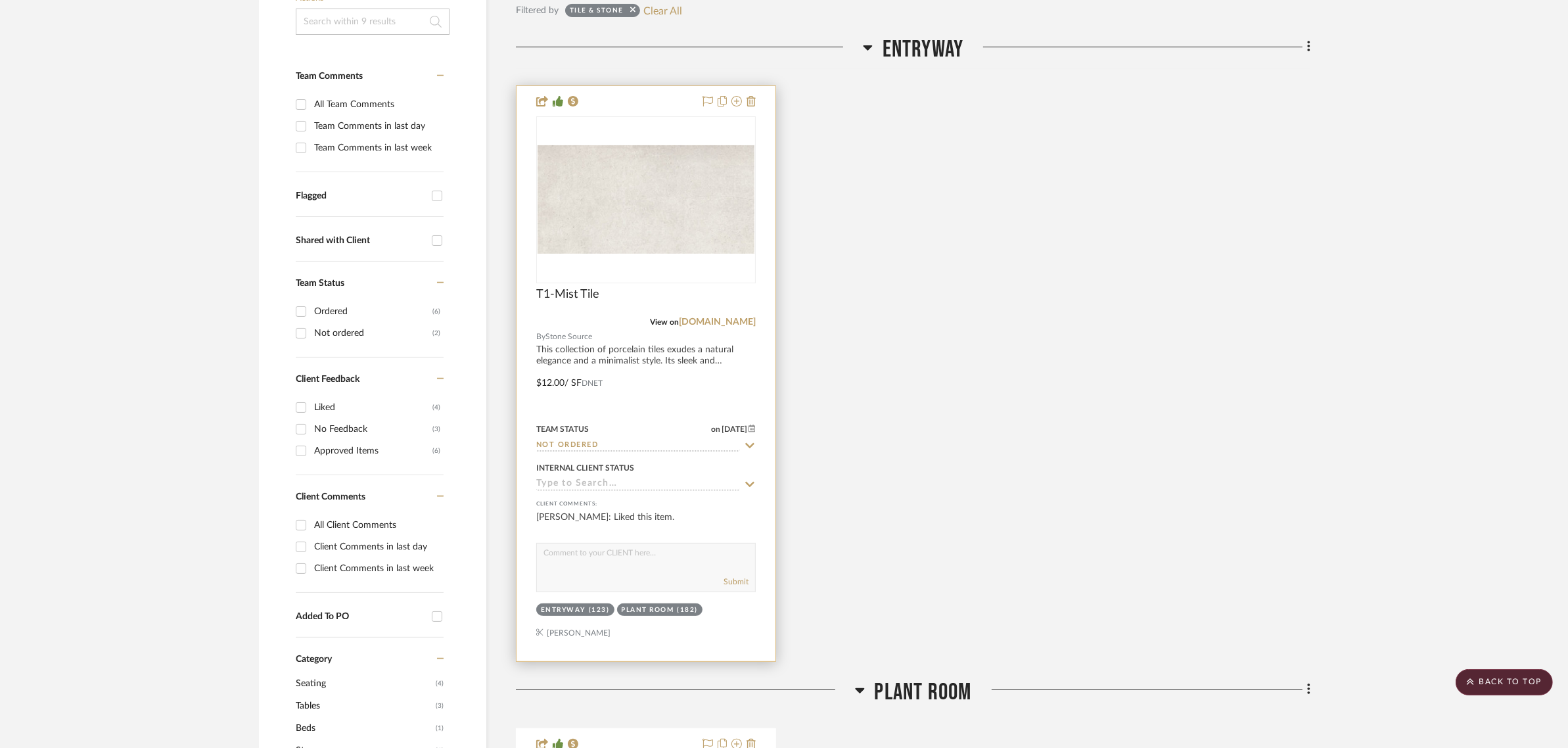
click at [753, 443] on icon at bounding box center [750, 446] width 9 height 5
click at [753, 440] on icon at bounding box center [750, 446] width 12 height 11
type input "9/9/2025"
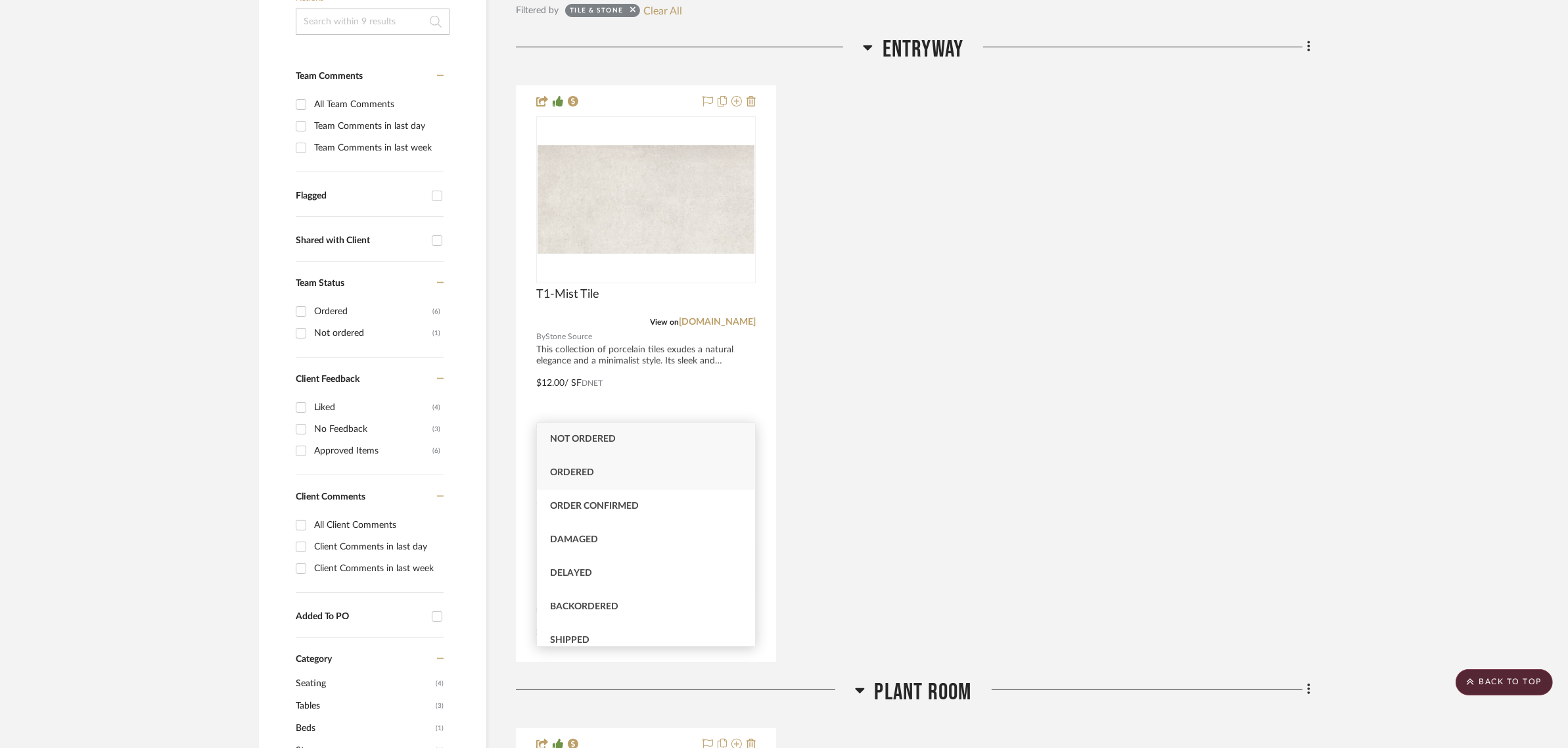
click at [586, 470] on span "Ordered" at bounding box center [572, 473] width 44 height 9
type input "Ordered"
click at [868, 444] on div "T1-Mist Tile View on stonesource.com By Stone Source This collection of porcela…" at bounding box center [913, 373] width 795 height 576
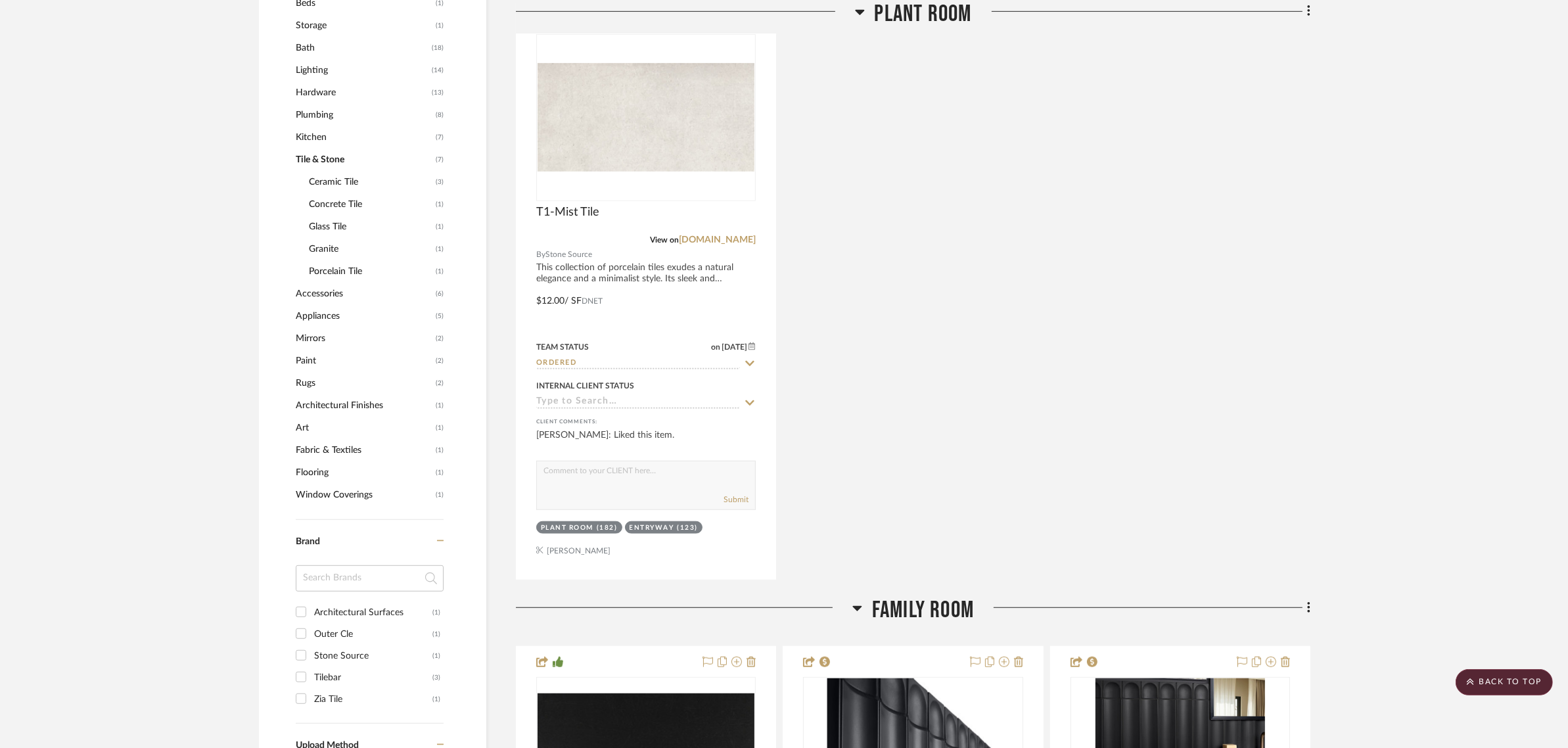
scroll to position [1399, 0]
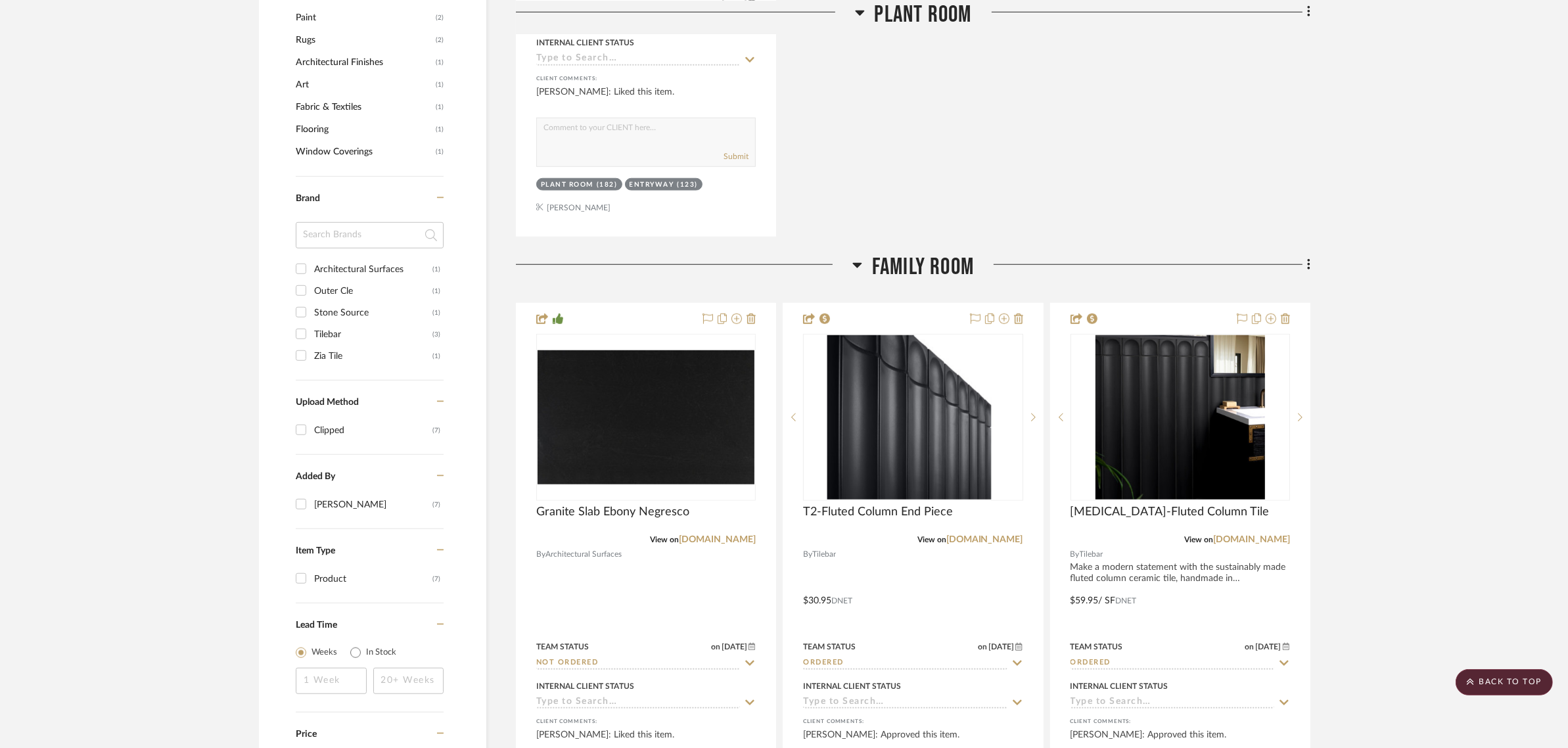
click at [1408, 204] on project-details-page "SHOW ME Project: Joe and Melissa Home Project Settings + Add Room/Section + Qui…" at bounding box center [784, 735] width 1568 height 4078
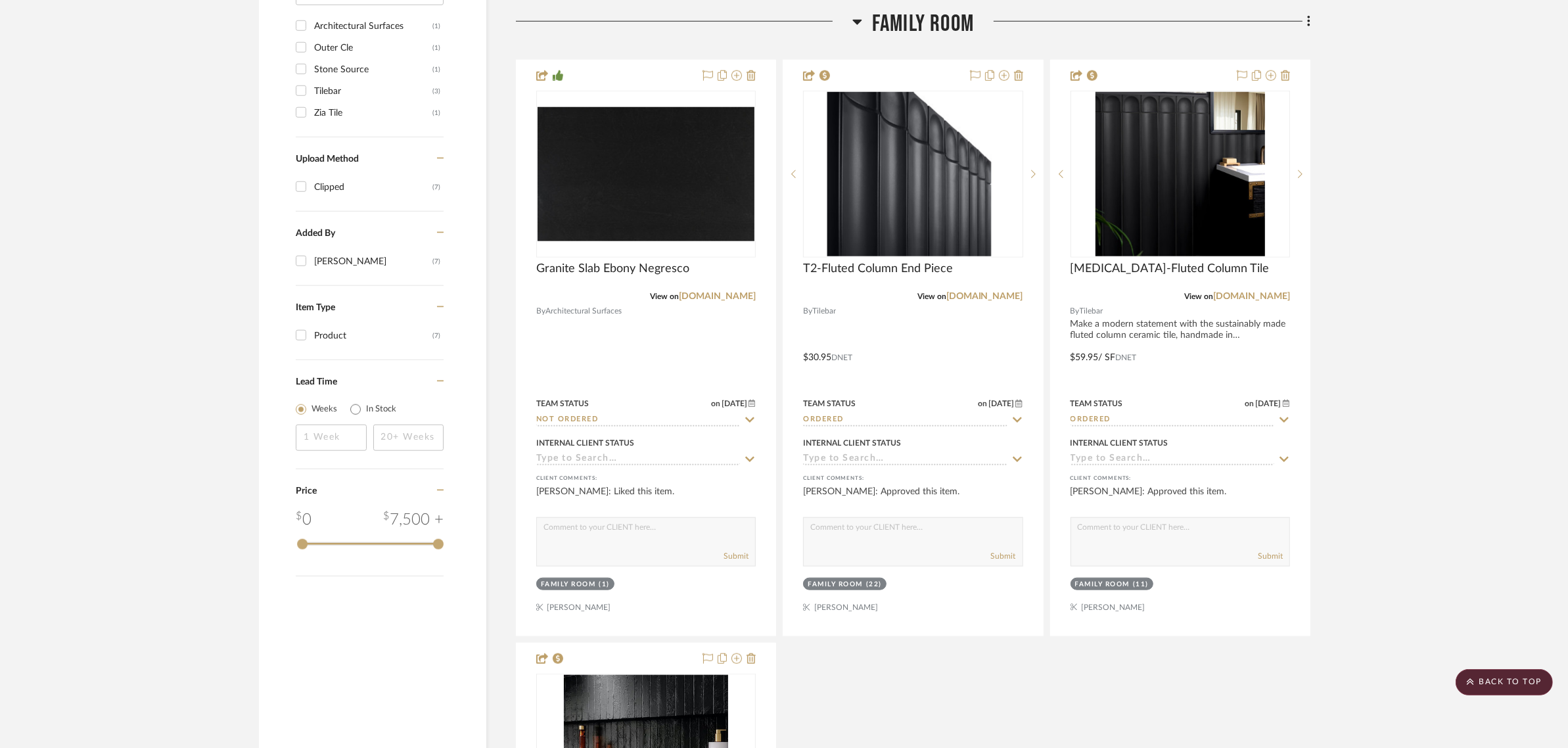
scroll to position [1645, 0]
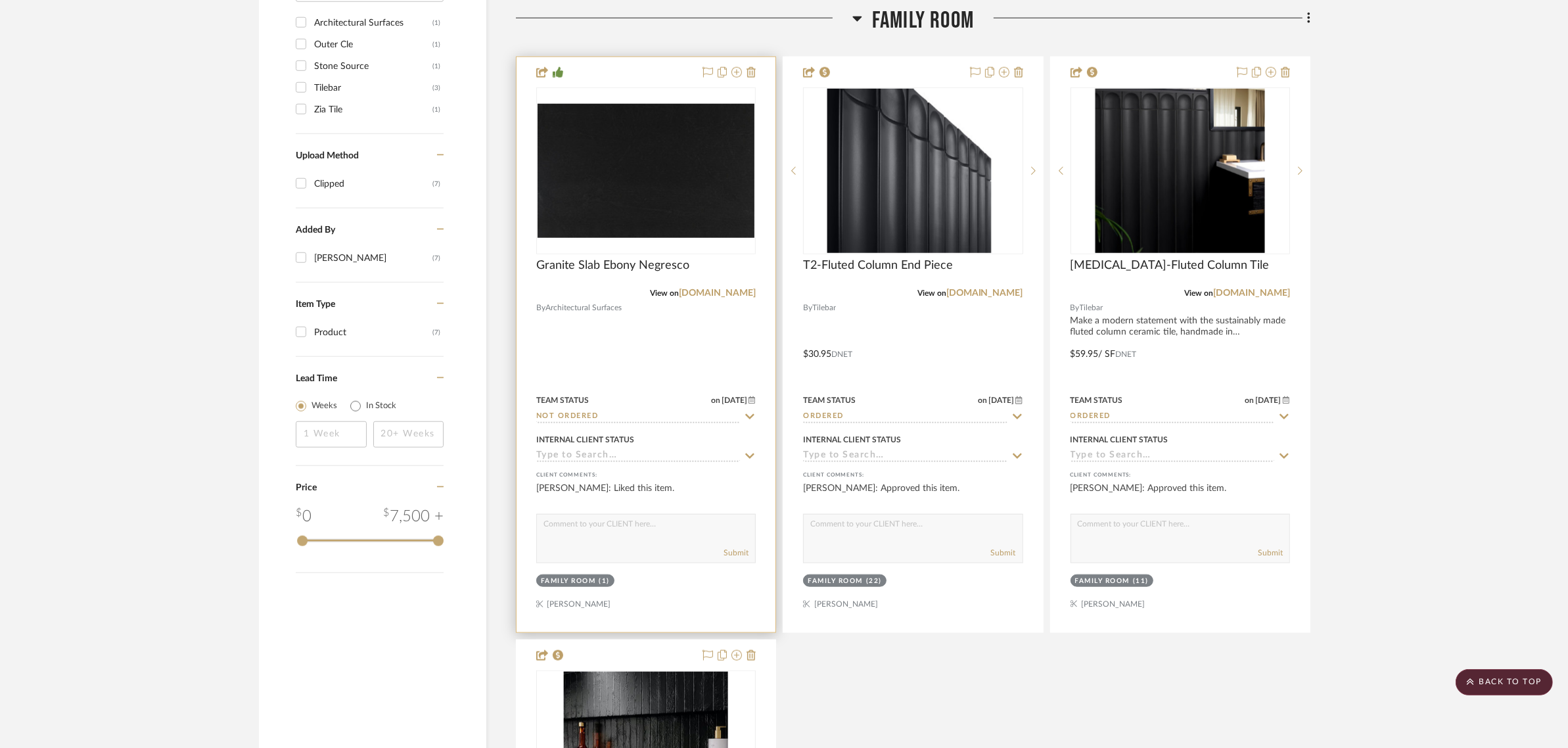
click at [753, 412] on icon at bounding box center [750, 417] width 12 height 11
type input "9/9/2025"
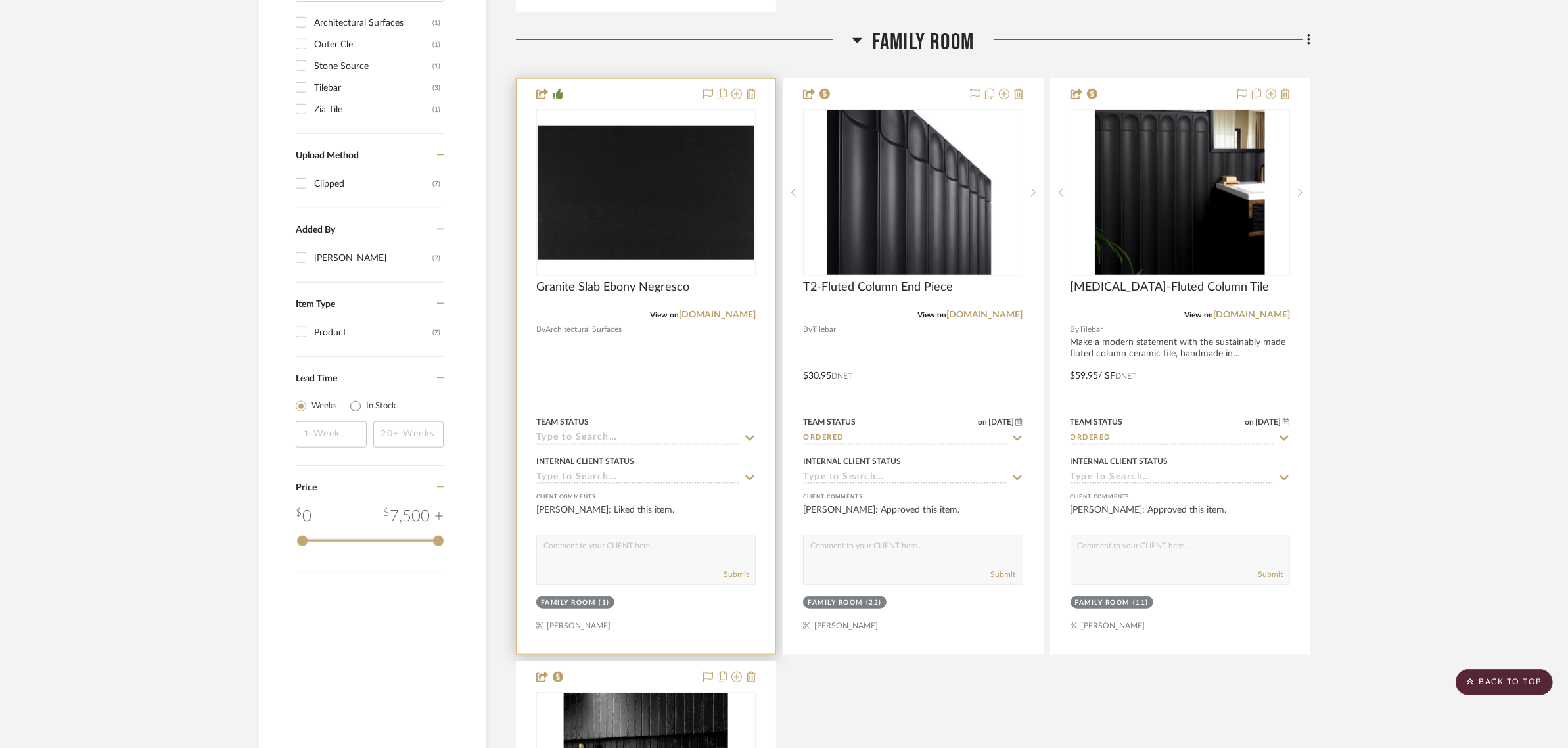
click at [746, 433] on icon at bounding box center [750, 438] width 12 height 11
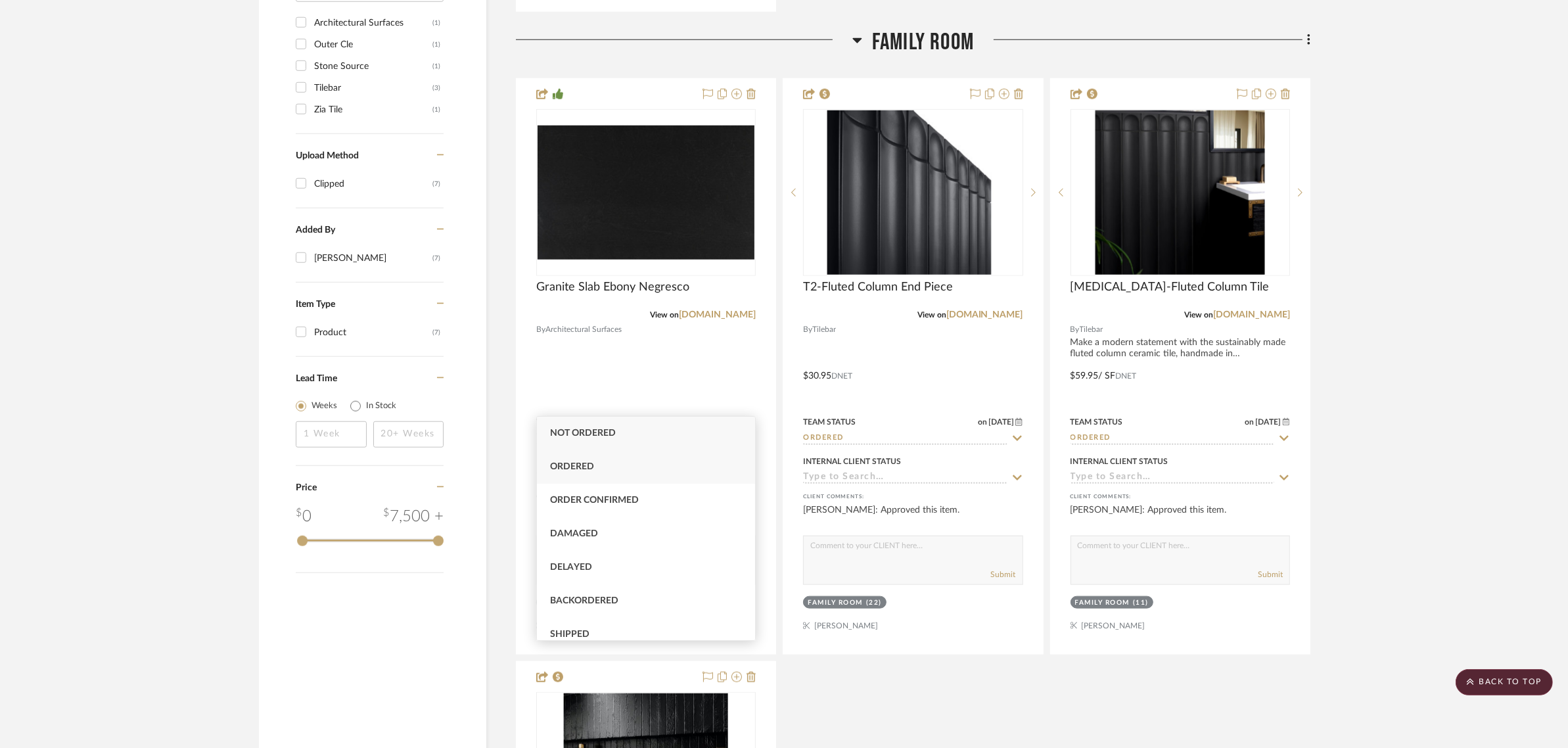
click at [570, 459] on div "Ordered" at bounding box center [646, 467] width 218 height 34
type input "Ordered"
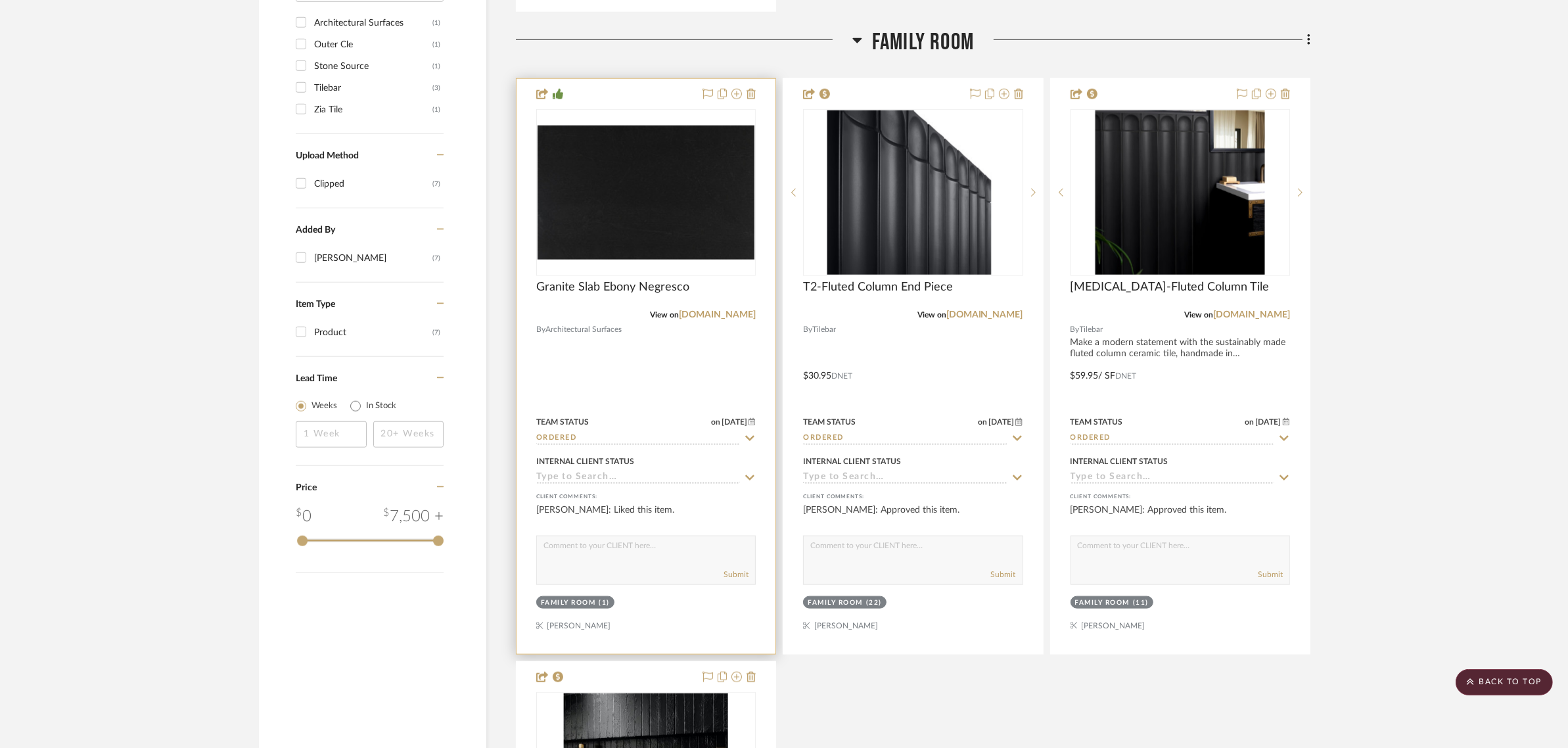
click at [724, 418] on span "9/9/2025" at bounding box center [734, 422] width 28 height 9
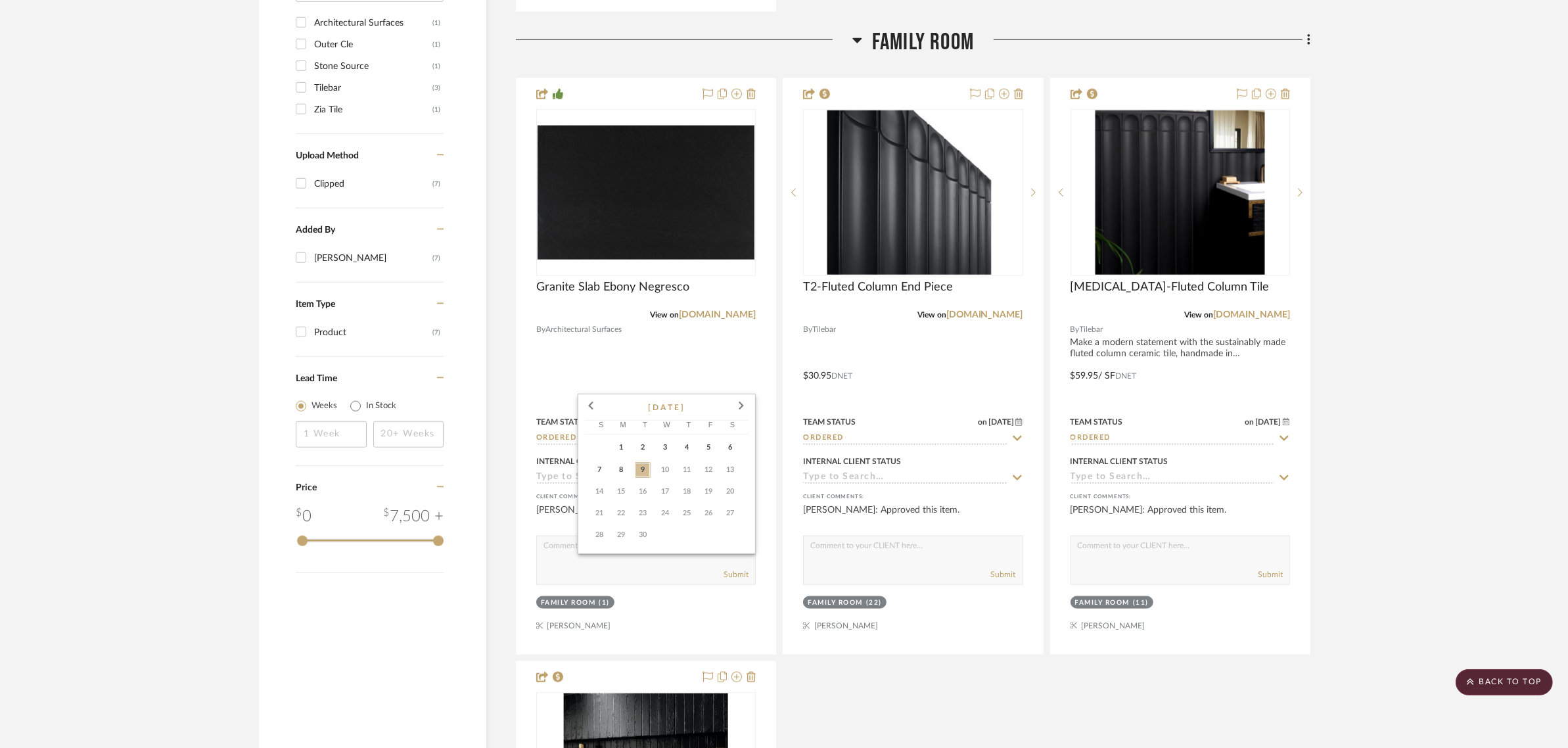
click at [685, 445] on span "4" at bounding box center [687, 448] width 16 height 16
type input "9/4/2025"
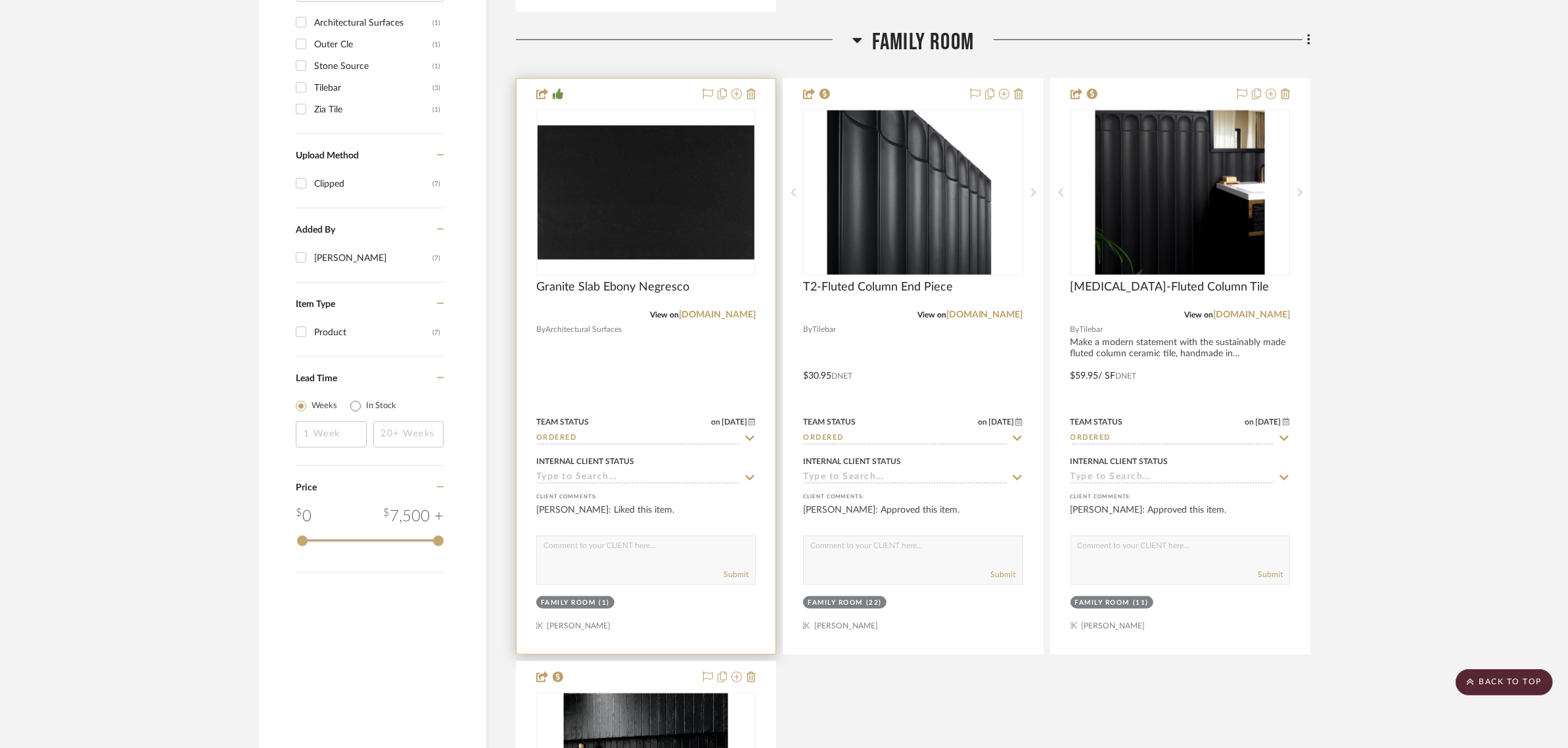
click at [647, 349] on div at bounding box center [646, 367] width 259 height 575
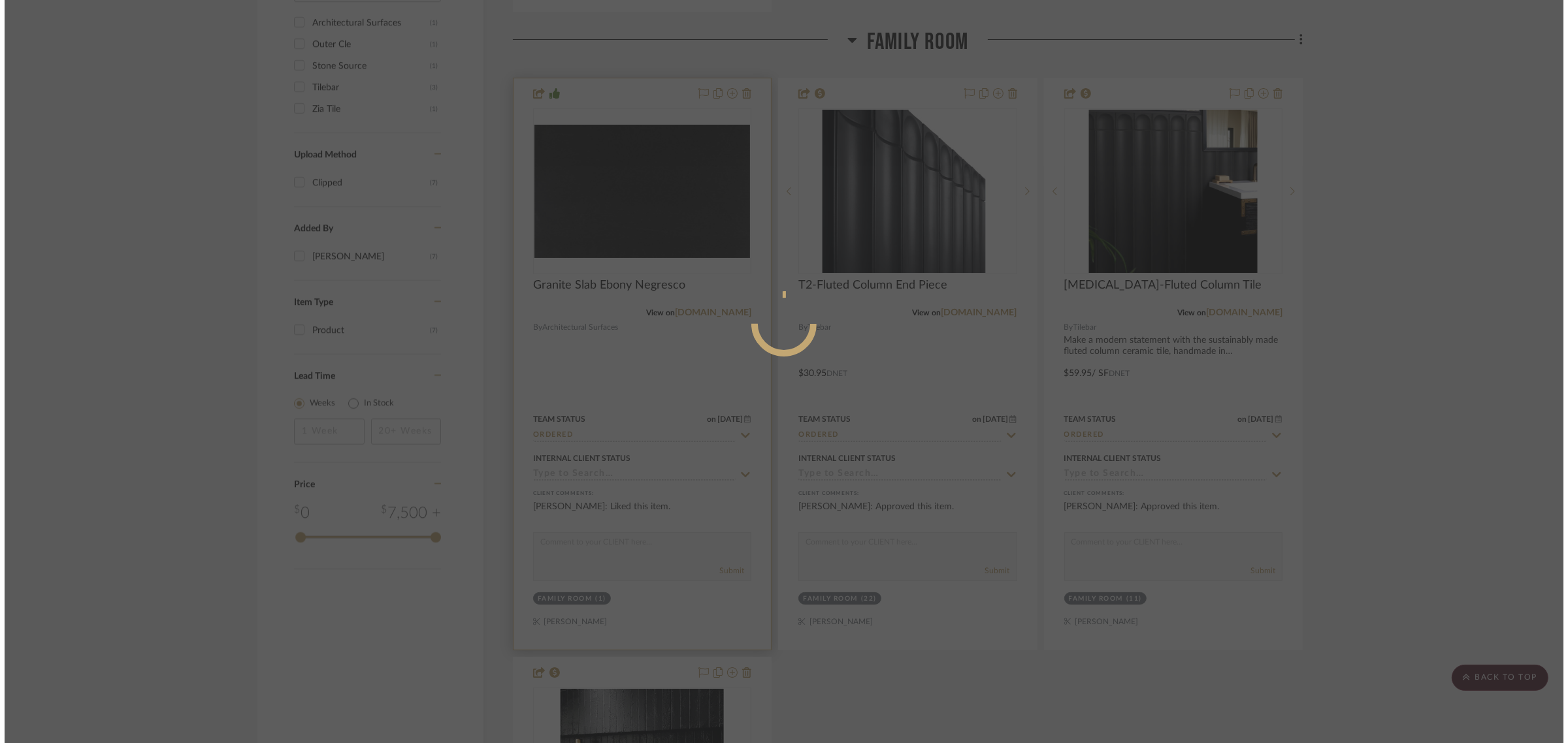
scroll to position [0, 0]
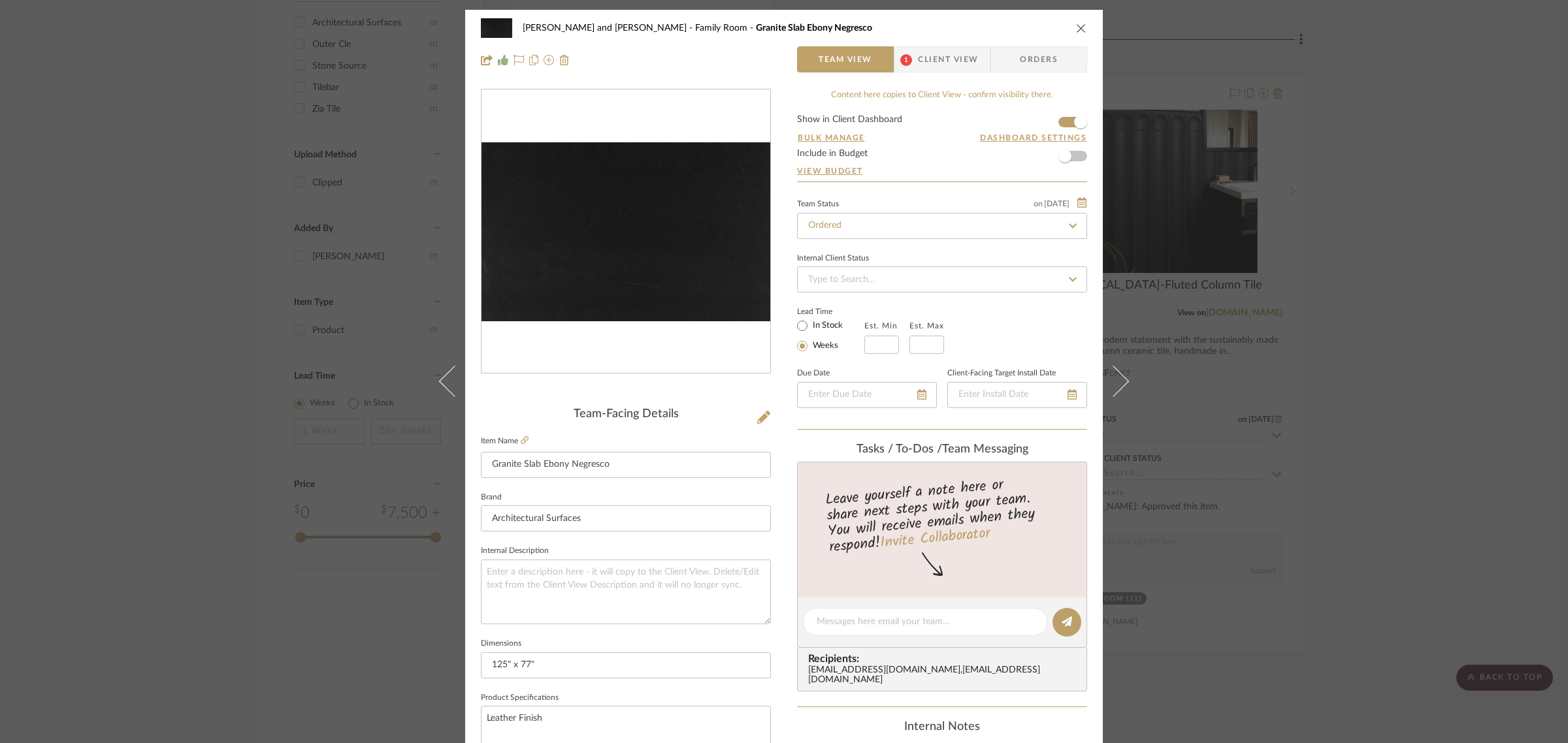
click at [1076, 29] on icon "close" at bounding box center [1081, 28] width 11 height 11
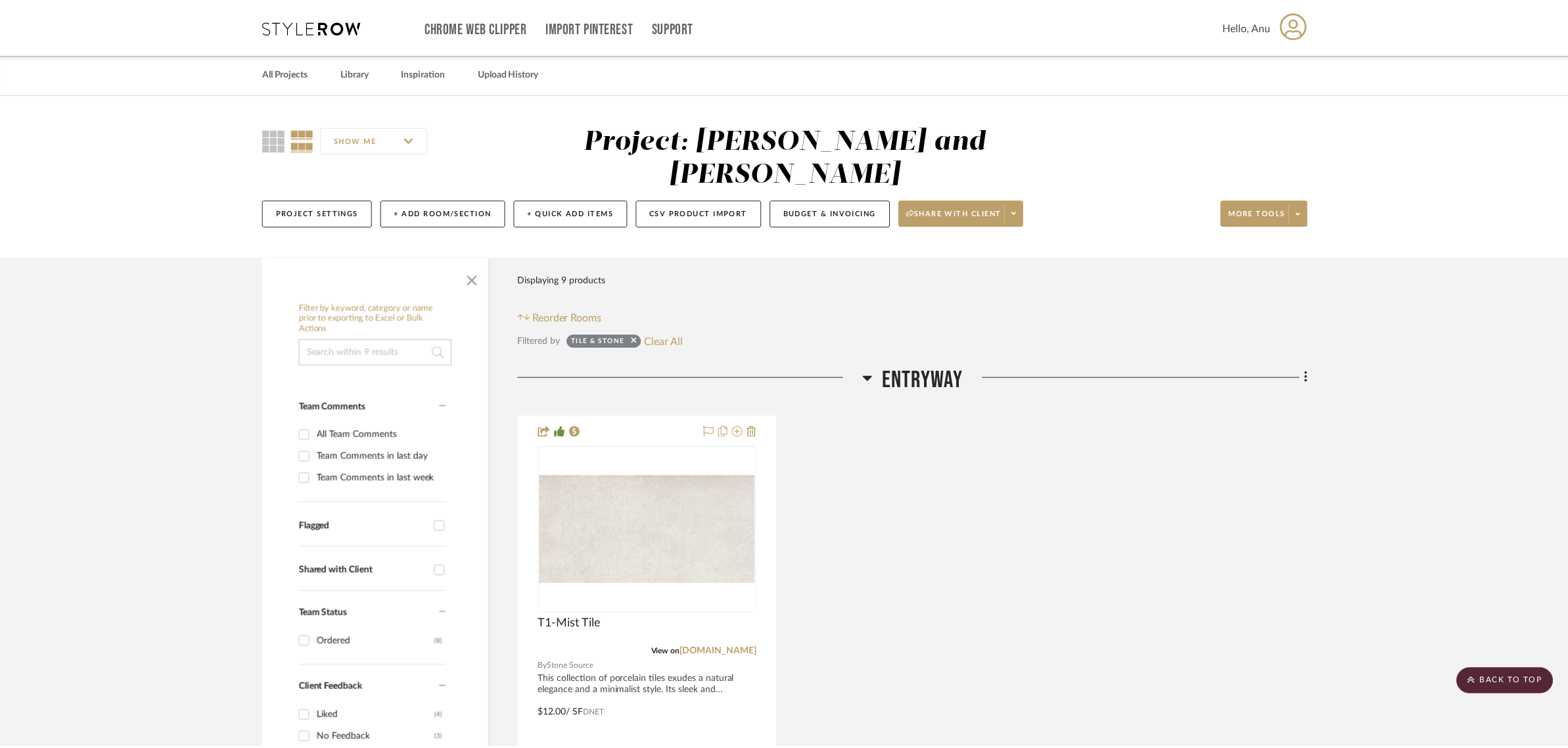
scroll to position [1623, 0]
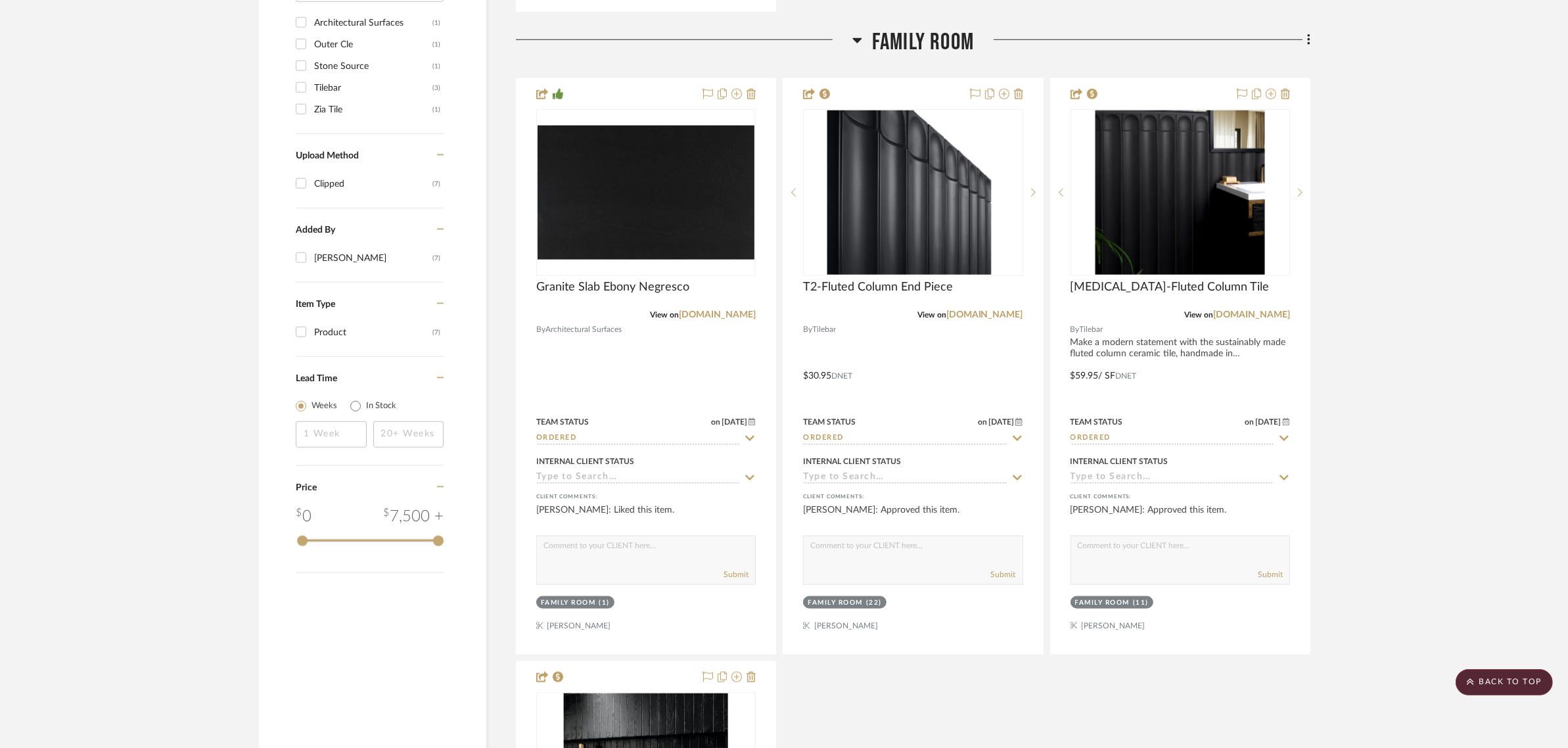
click at [1477, 434] on project-details-page "SHOW ME Project: Joe and Melissa Home Project Settings + Add Room/Section + Qui…" at bounding box center [784, 510] width 1568 height 4078
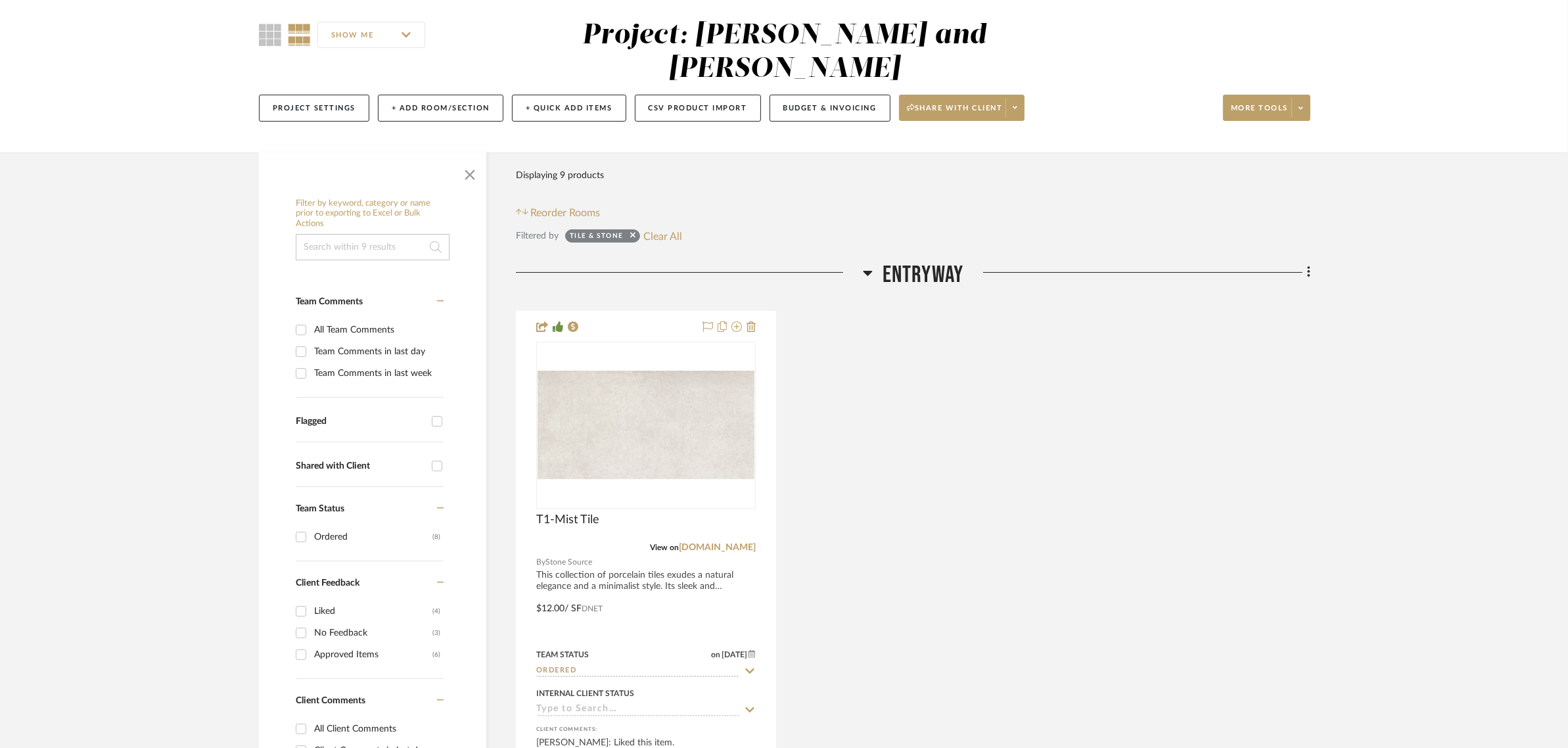
scroll to position [0, 0]
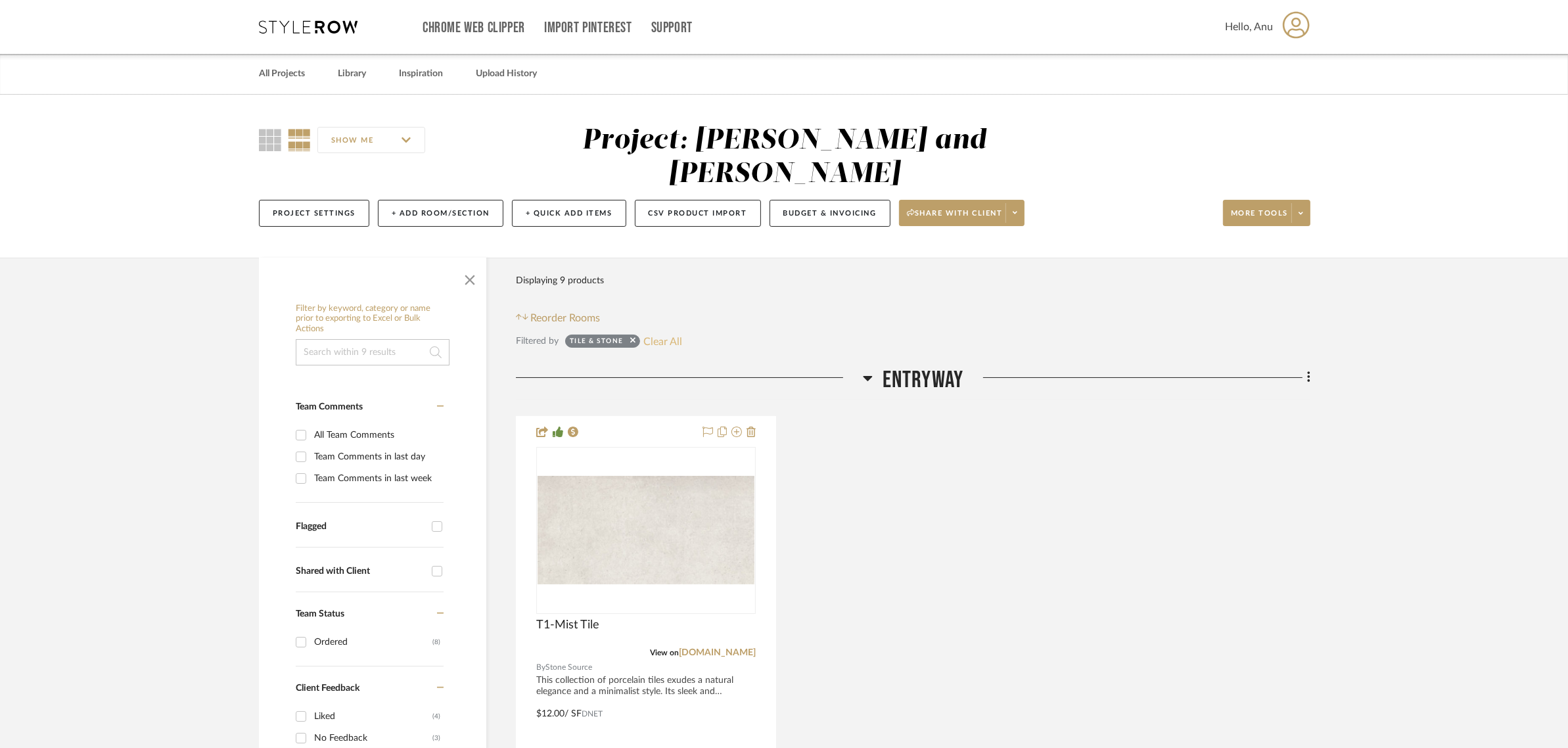
click at [668, 332] on button "Clear All" at bounding box center [663, 340] width 39 height 17
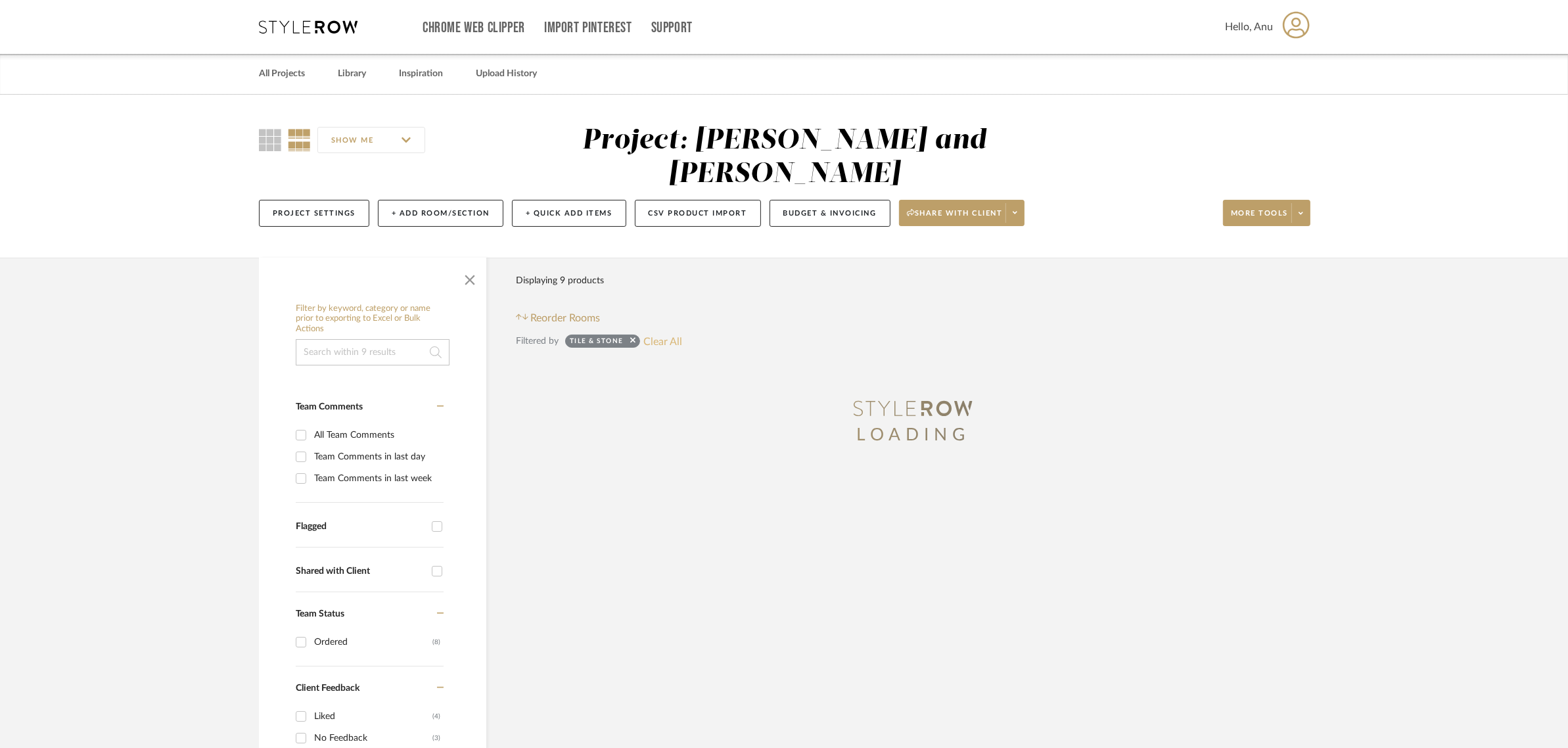
type input "Ordered"
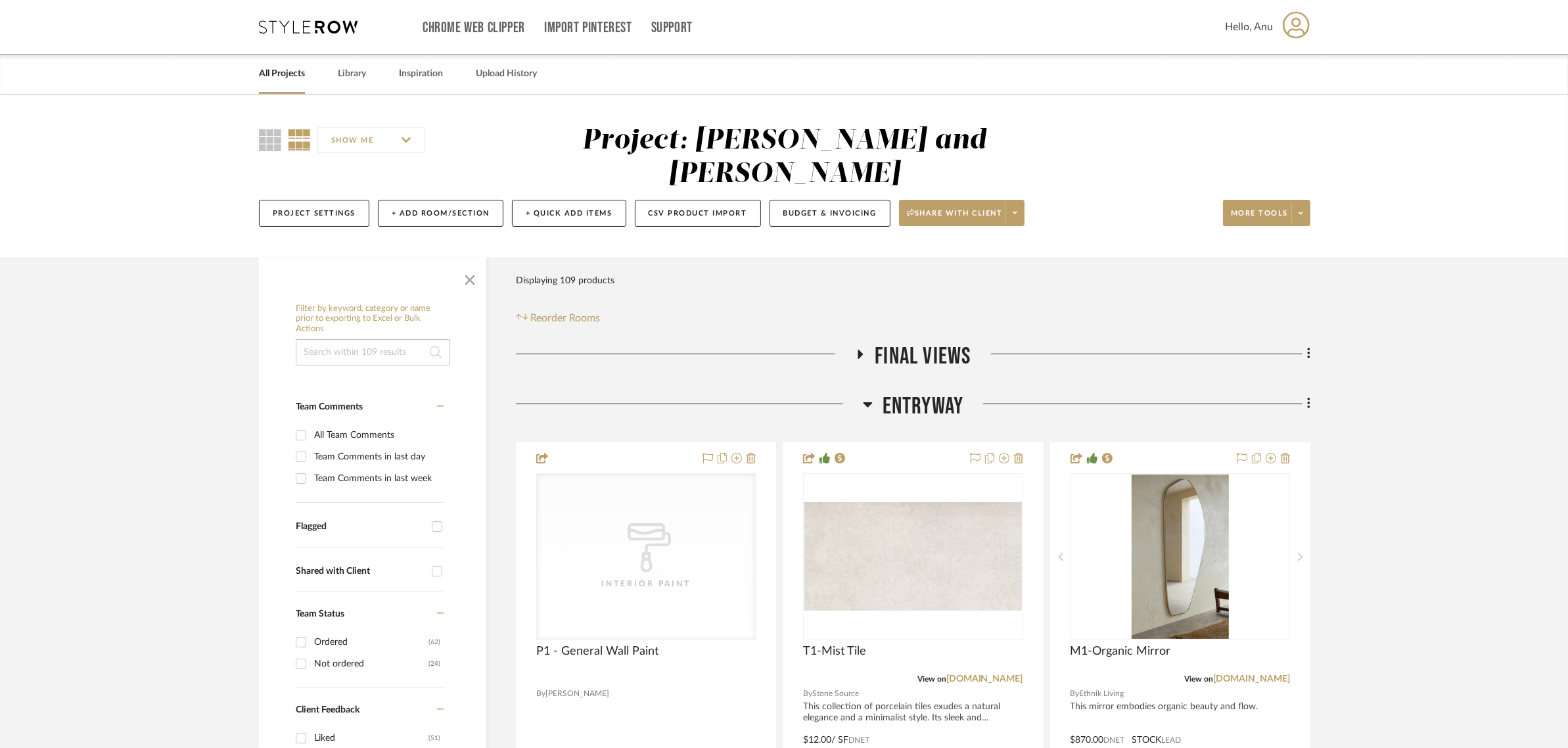
scroll to position [328, 0]
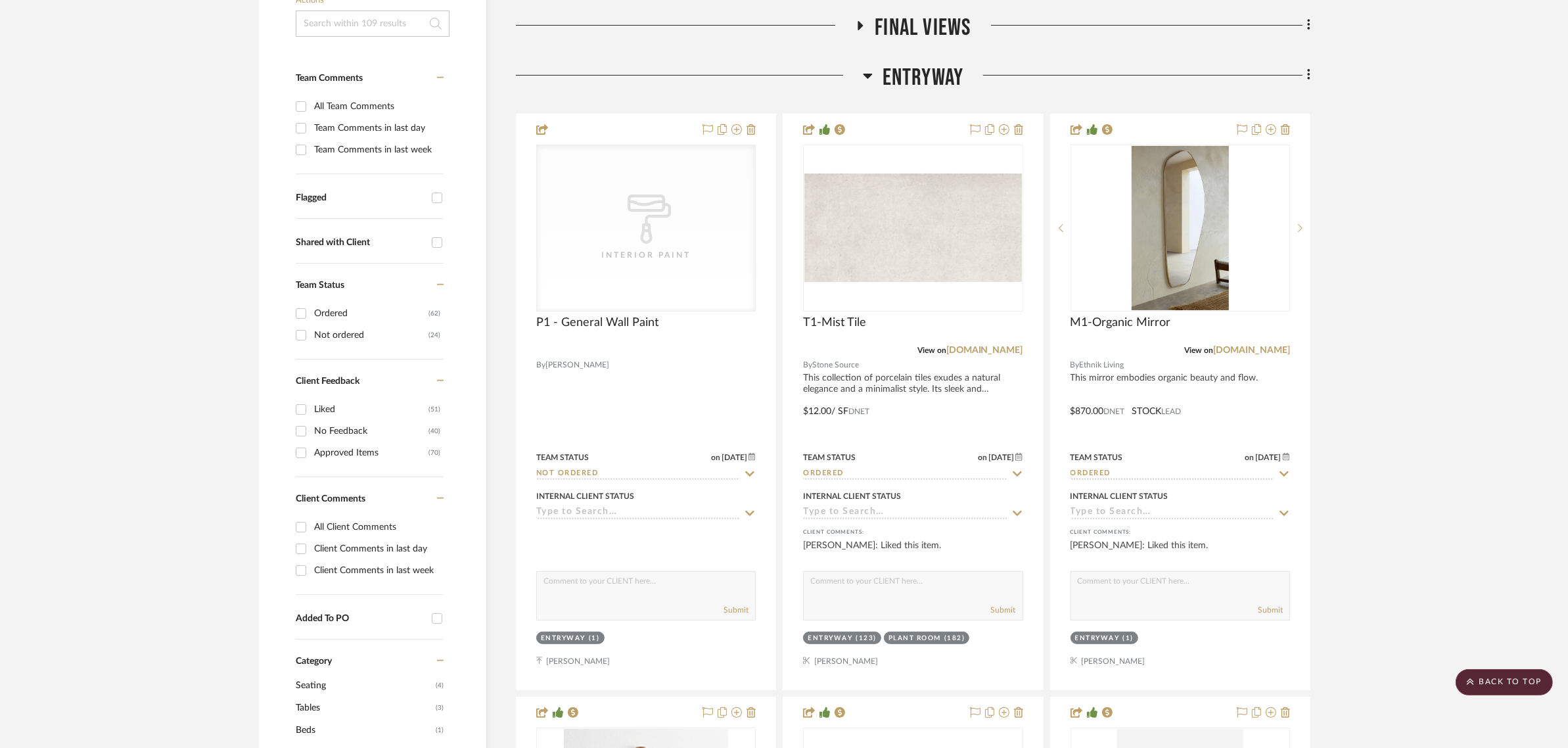
click at [302, 324] on input "Not ordered (24)" at bounding box center [300, 334] width 21 height 21
checkbox input "true"
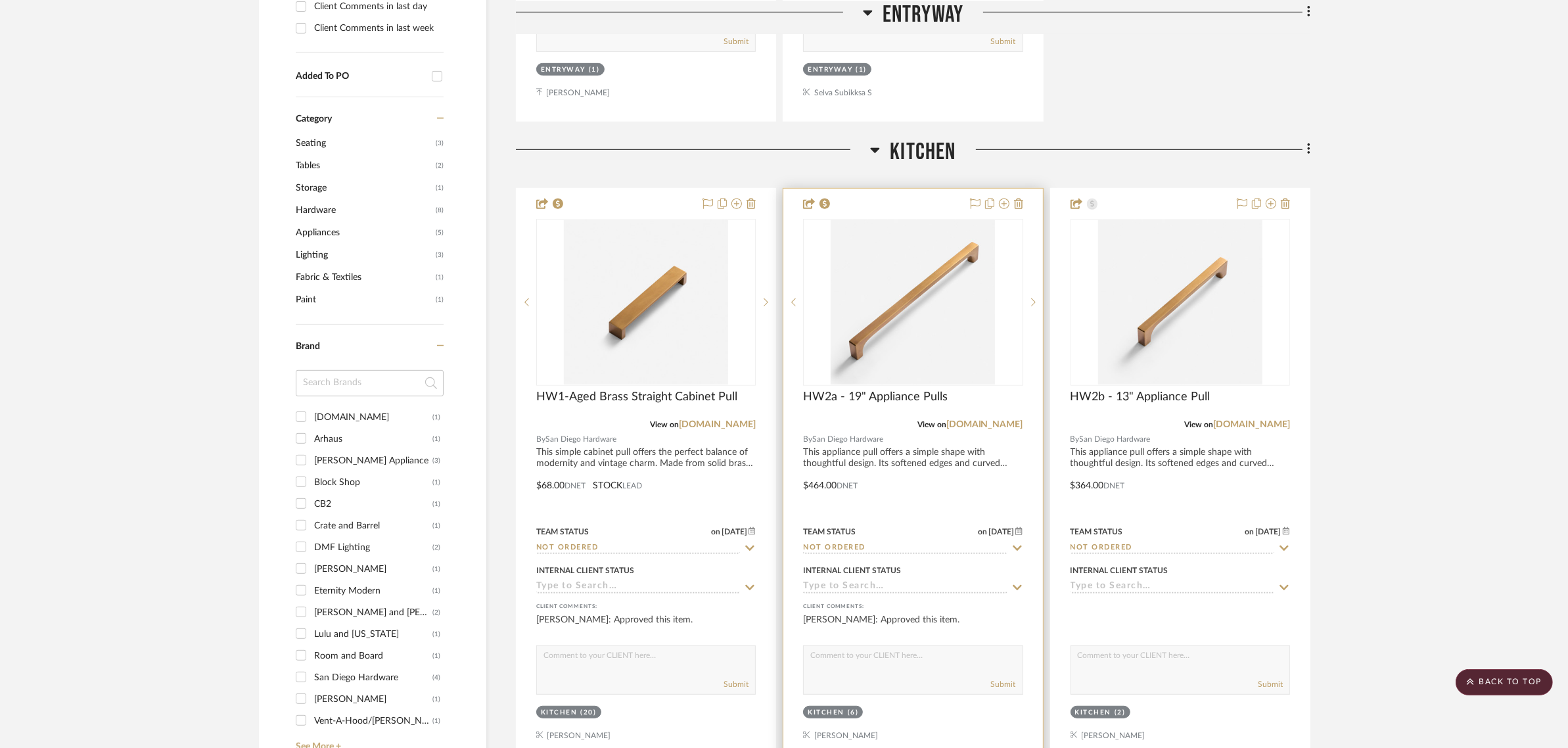
scroll to position [903, 0]
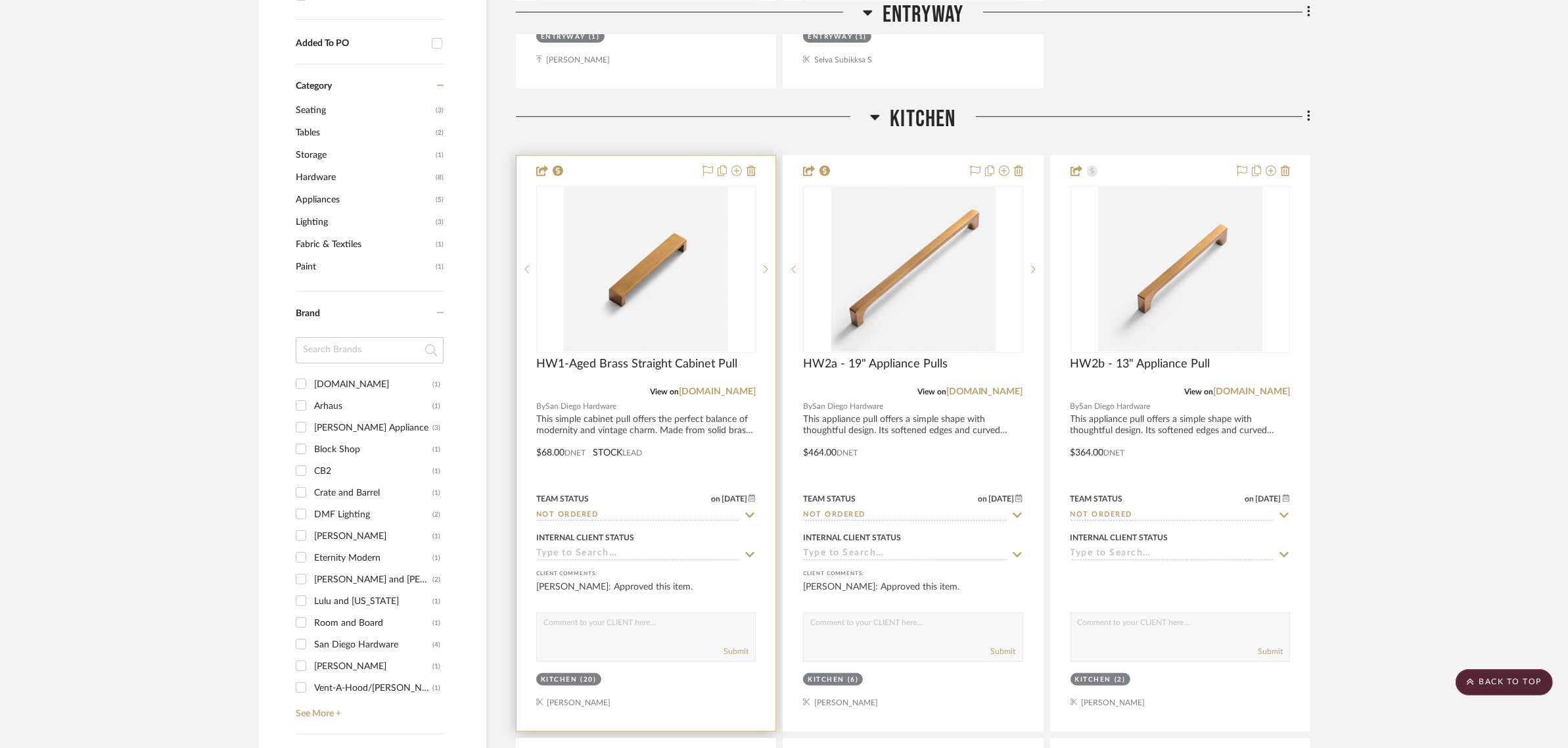
click at [748, 510] on icon at bounding box center [750, 515] width 12 height 11
click at [750, 510] on icon at bounding box center [750, 515] width 12 height 11
type input "9/9/2025"
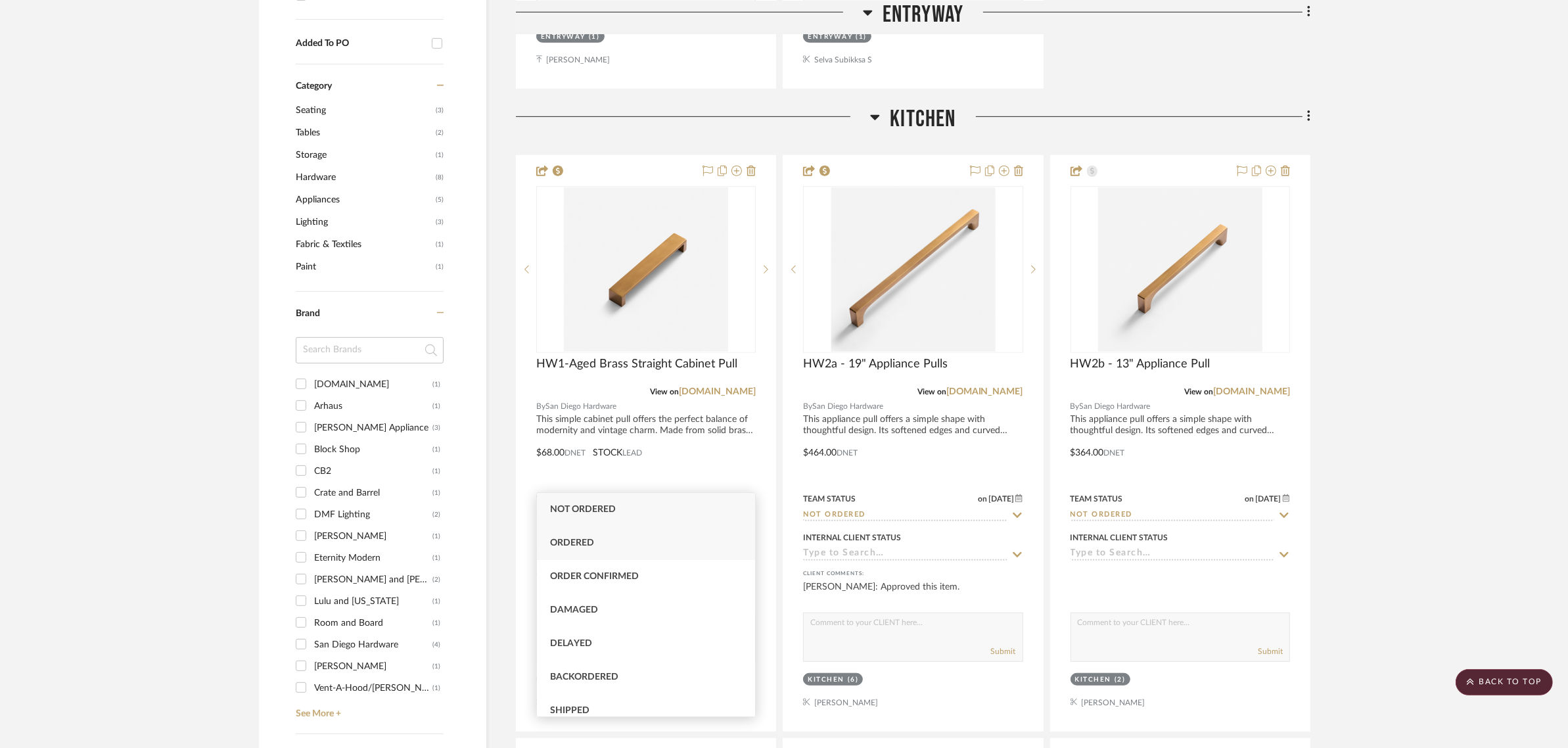
click at [605, 541] on div "Ordered" at bounding box center [646, 544] width 218 height 34
type input "Ordered"
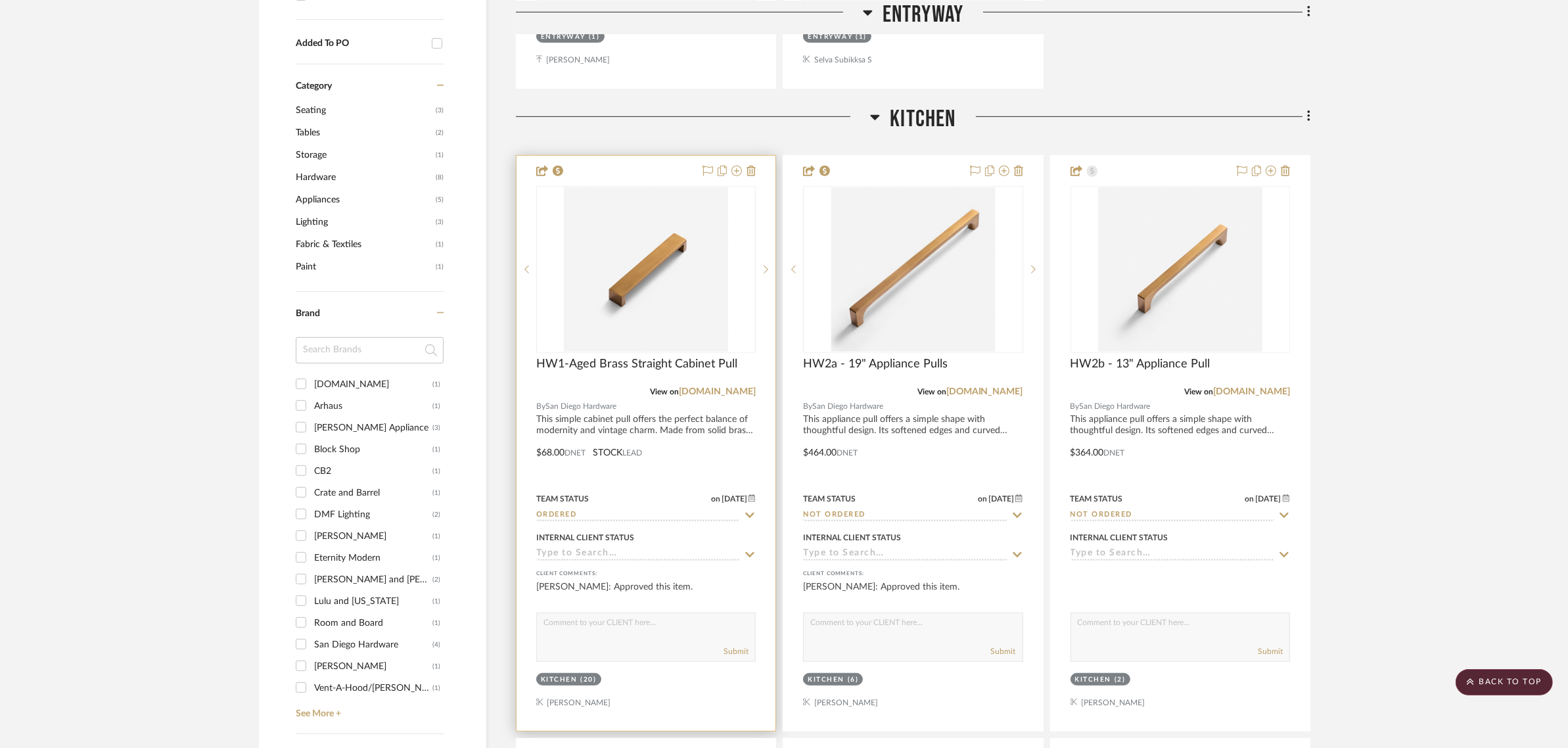
click at [730, 494] on span "9/9/2025" at bounding box center [734, 499] width 28 height 9
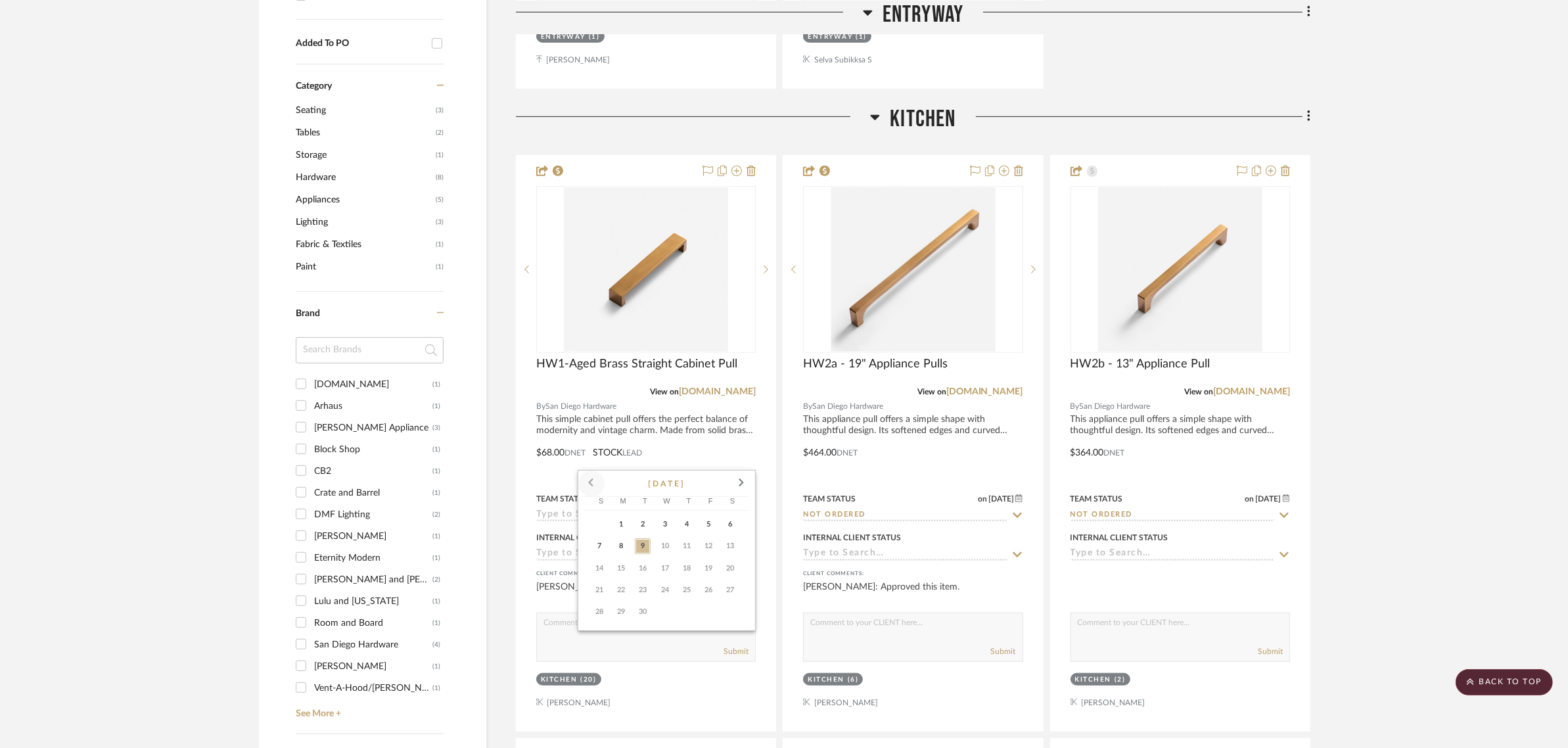
type input "Ordered"
click at [589, 480] on span at bounding box center [591, 483] width 31 height 32
click at [661, 610] on span "27" at bounding box center [665, 612] width 16 height 16
type input "8/27/2025"
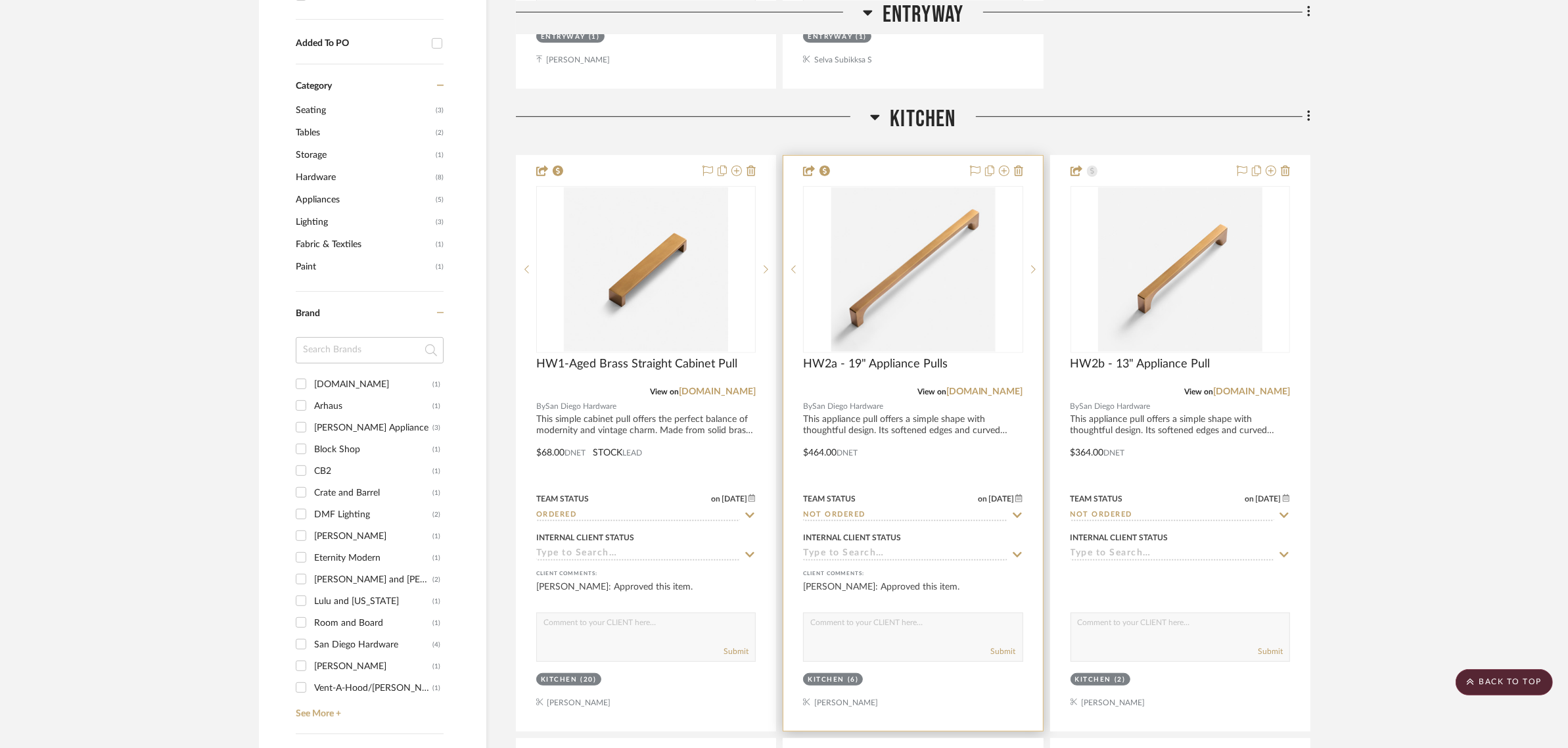
click at [1013, 510] on icon at bounding box center [1017, 515] width 12 height 11
click at [1015, 510] on icon at bounding box center [1017, 515] width 12 height 11
type input "9/9/2025"
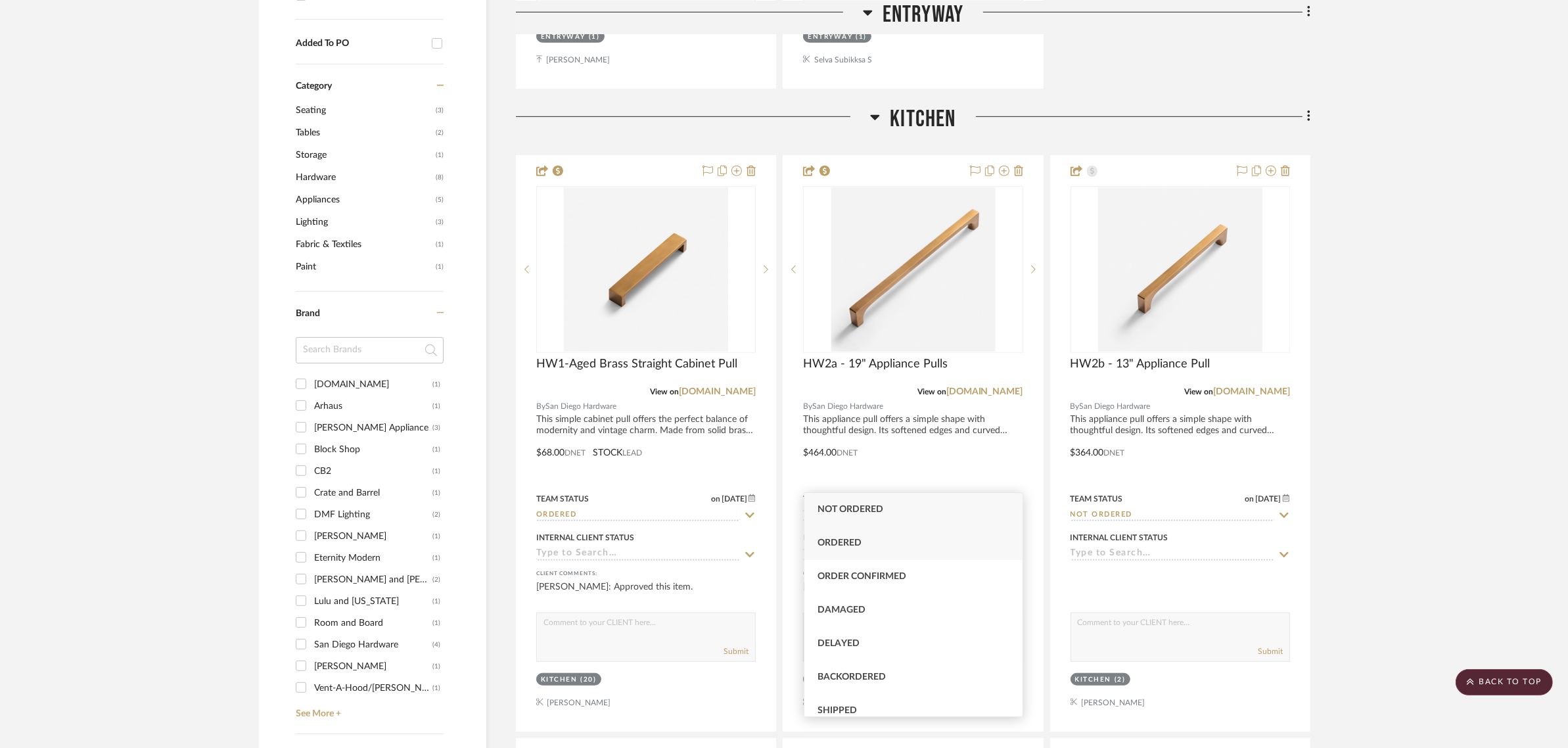
click at [819, 537] on div "Ordered" at bounding box center [913, 544] width 218 height 34
type input "Ordered"
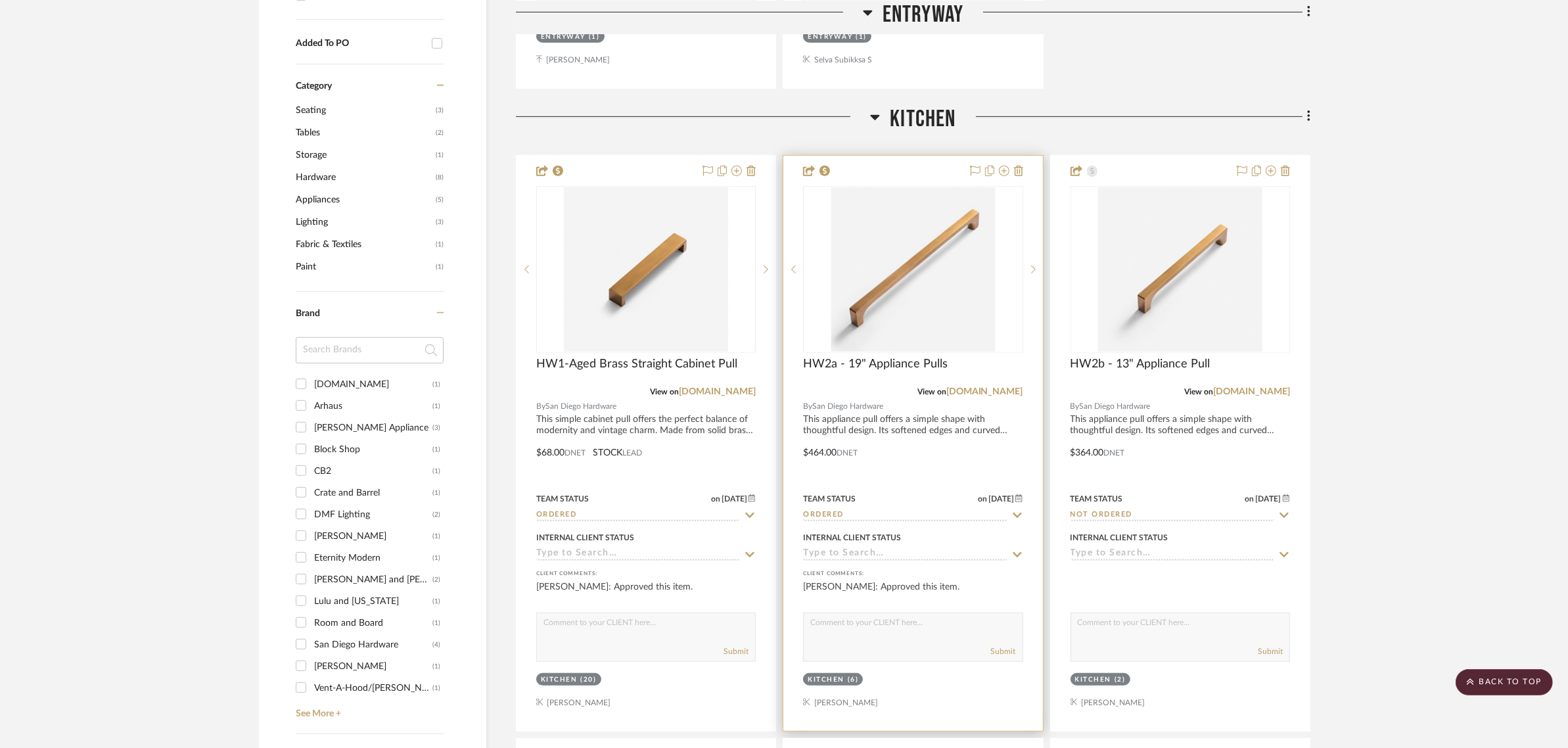
click at [1019, 494] on icon at bounding box center [1019, 498] width 7 height 8
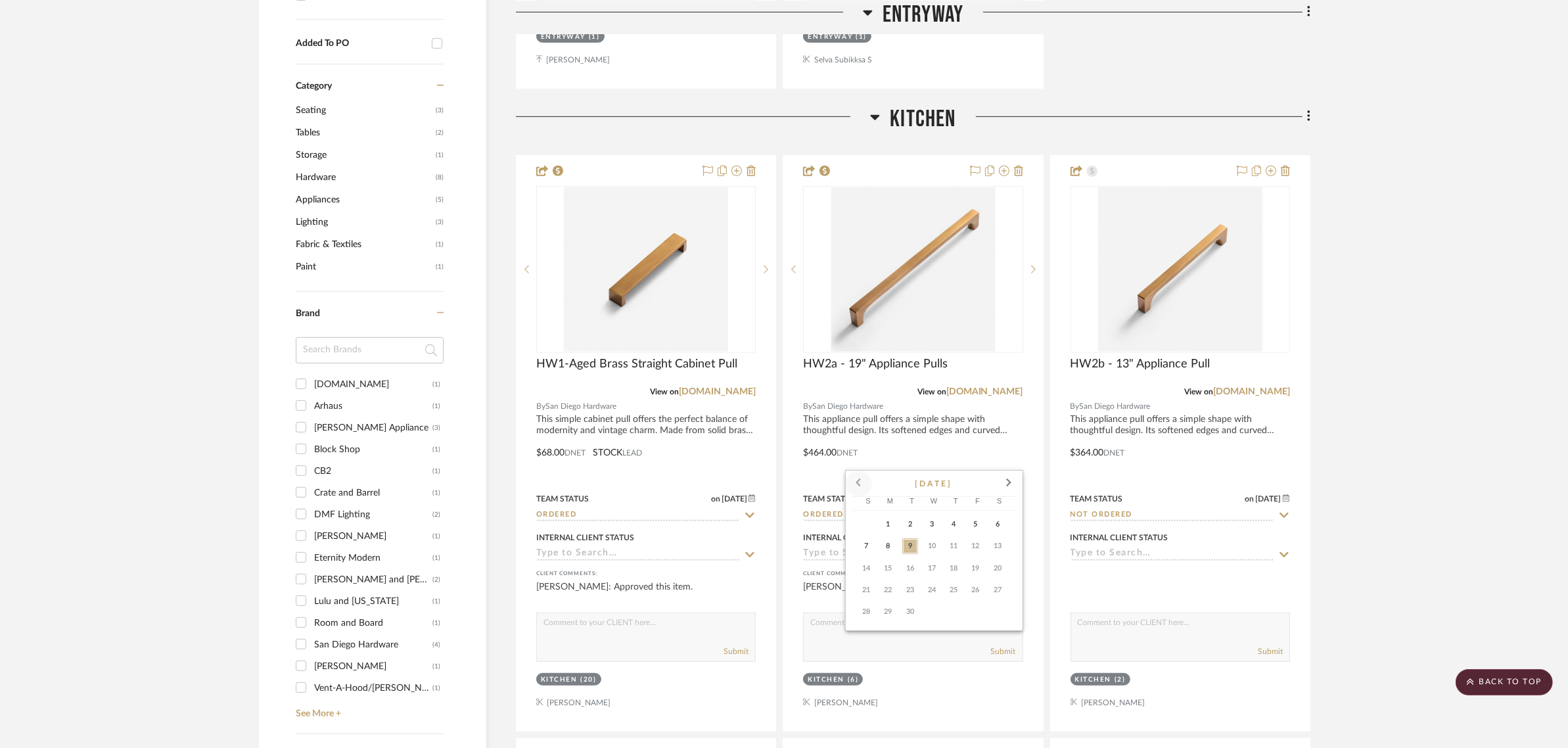
click at [859, 482] on span at bounding box center [858, 483] width 31 height 32
click at [925, 609] on span "27" at bounding box center [932, 612] width 16 height 16
type input "8/27/2025"
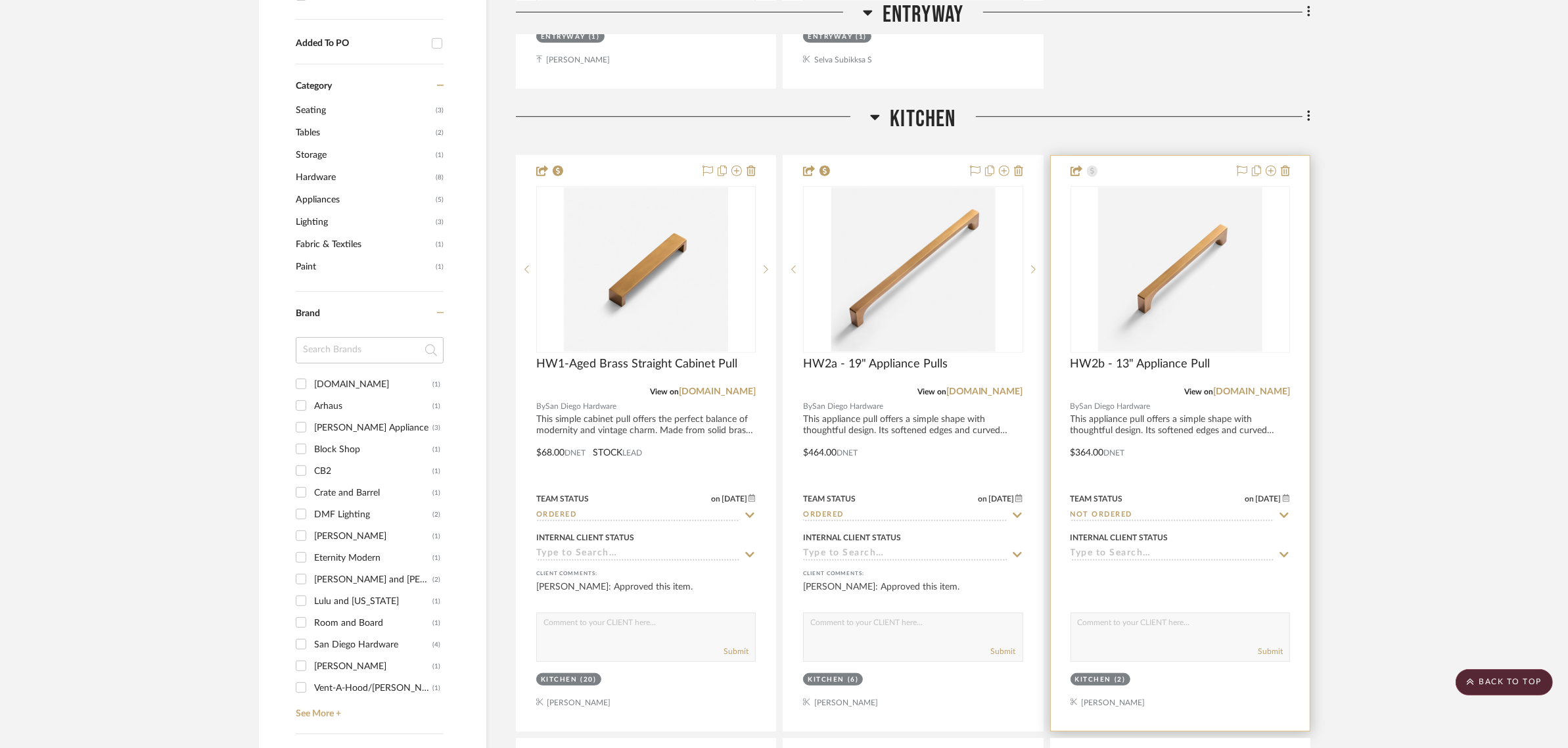
click at [1283, 510] on icon at bounding box center [1284, 515] width 12 height 11
type input "9/9/2025"
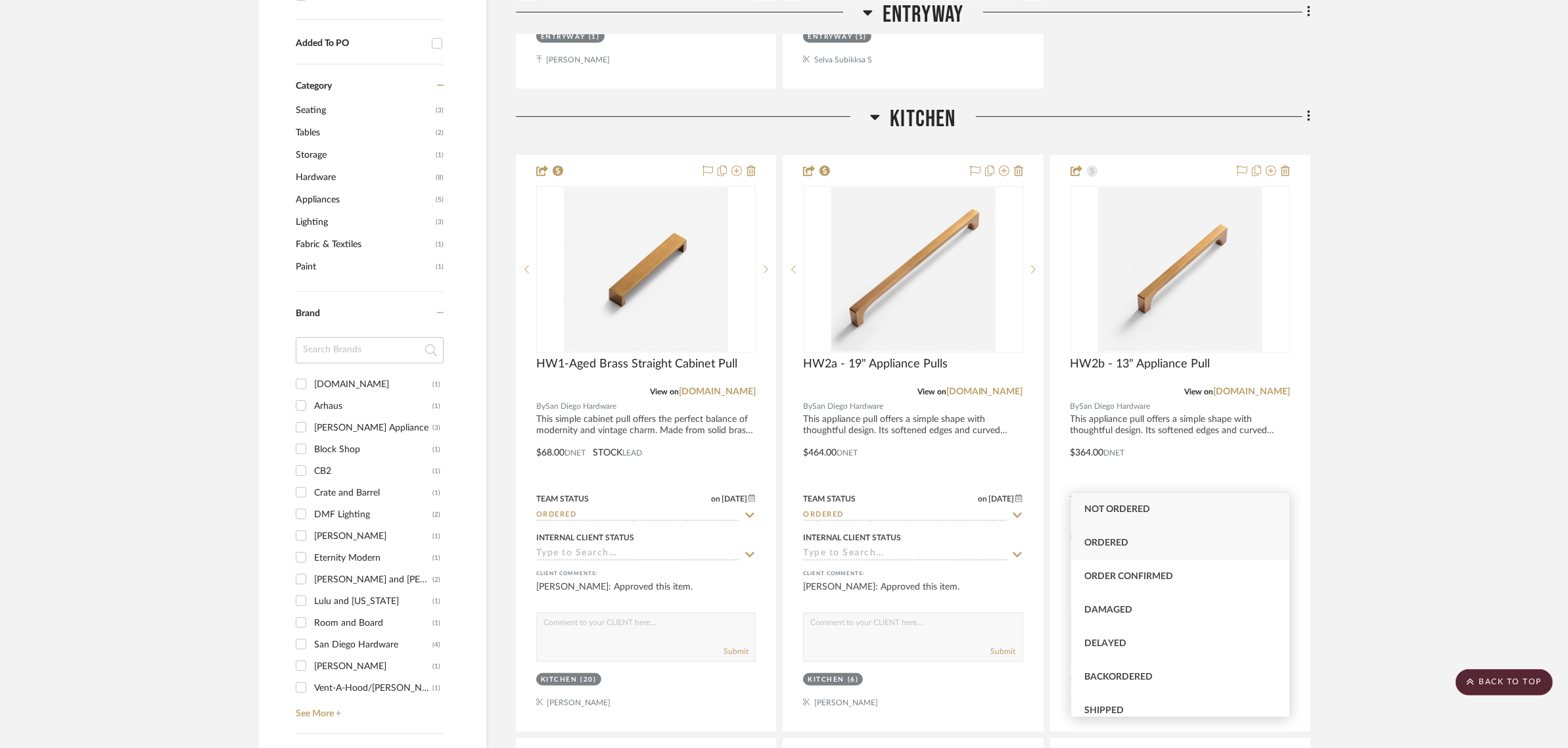
click at [1094, 540] on span "Ordered" at bounding box center [1106, 543] width 44 height 9
type input "Ordered"
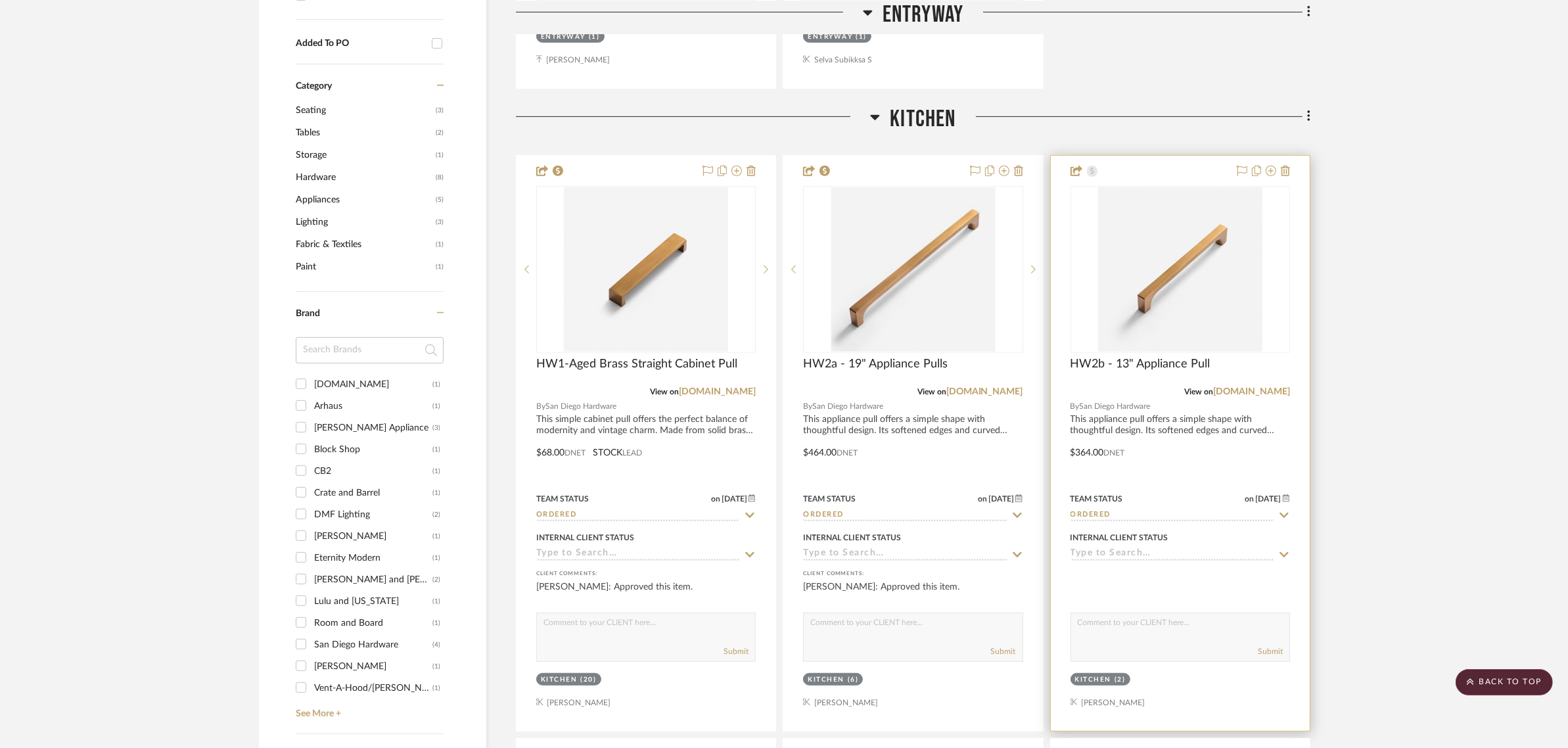
click at [1266, 494] on span "9/9/2025" at bounding box center [1268, 499] width 28 height 9
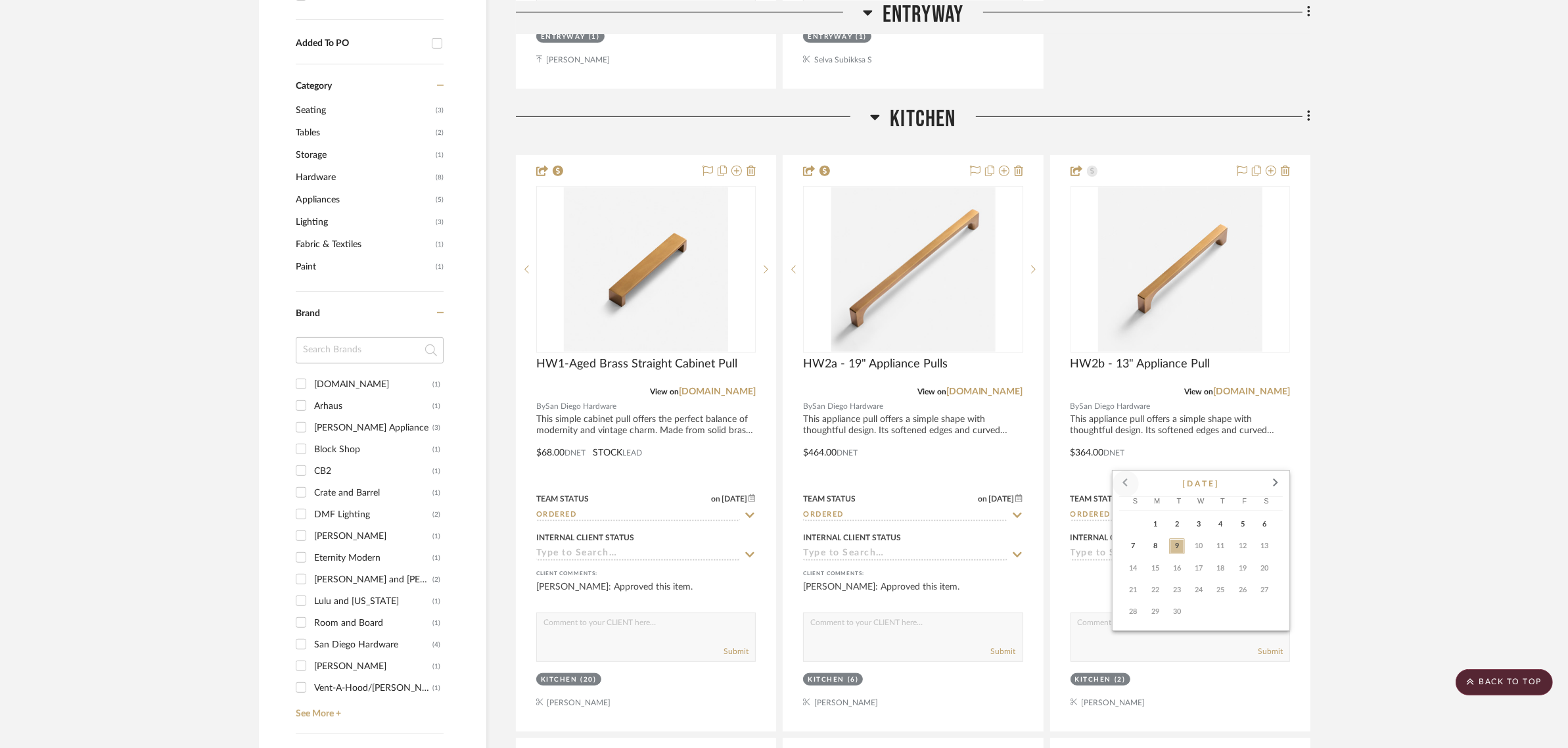
click at [1122, 481] on span at bounding box center [1125, 483] width 31 height 32
click at [1199, 615] on span "27" at bounding box center [1199, 612] width 16 height 16
type input "8/27/2025"
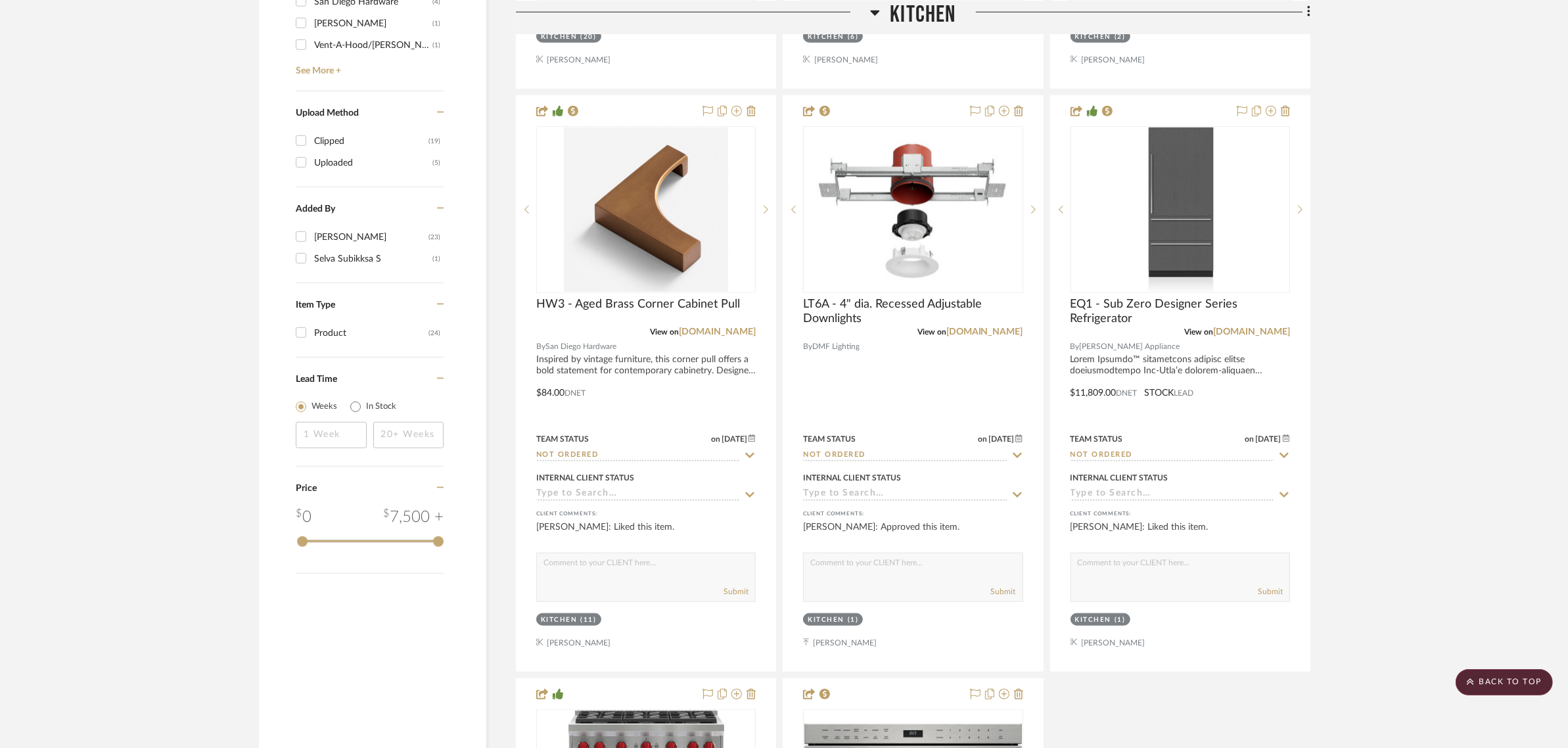
scroll to position [1561, 0]
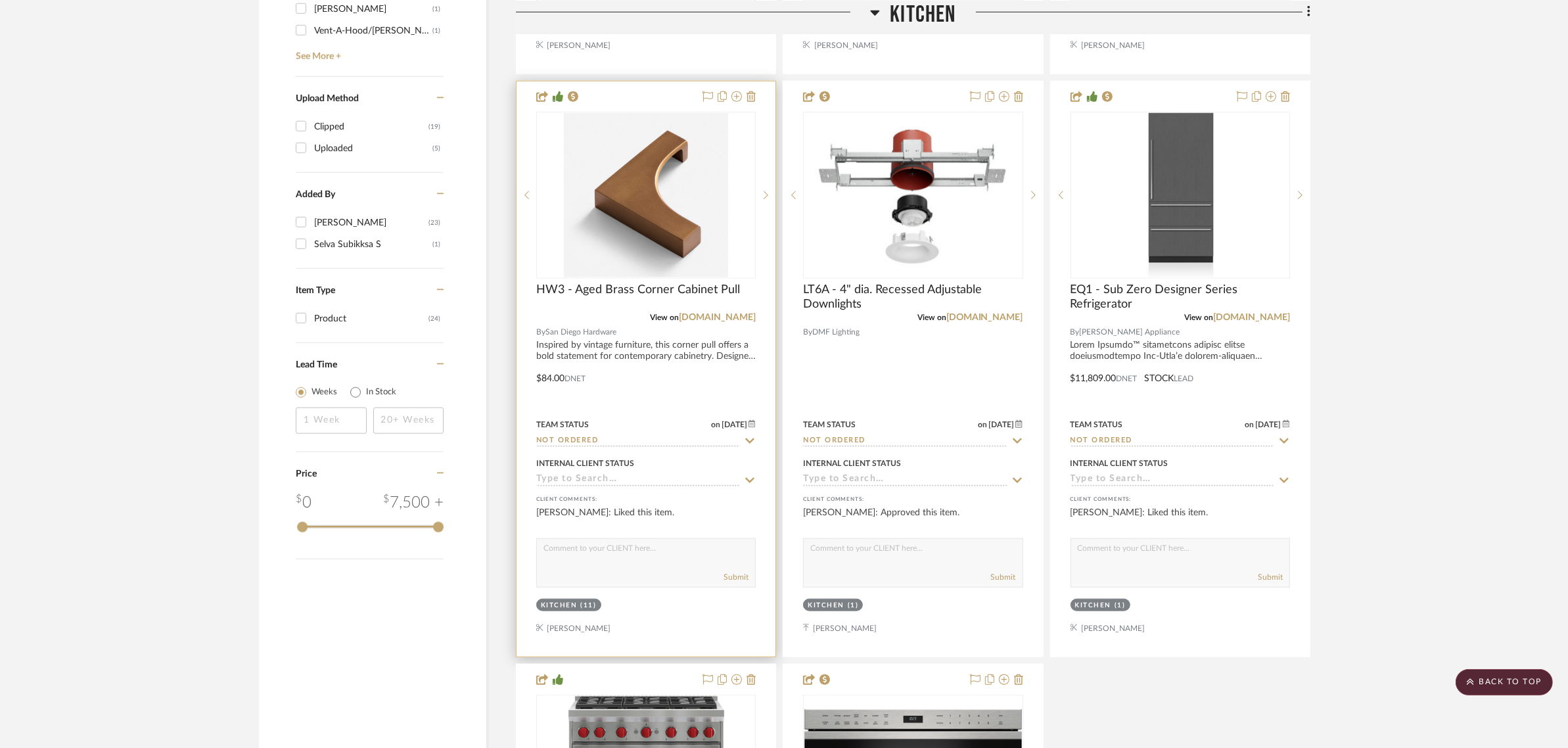
click at [746, 436] on icon at bounding box center [750, 441] width 12 height 11
click at [746, 436] on icon at bounding box center [750, 441] width 12 height 11
type input "9/9/2025"
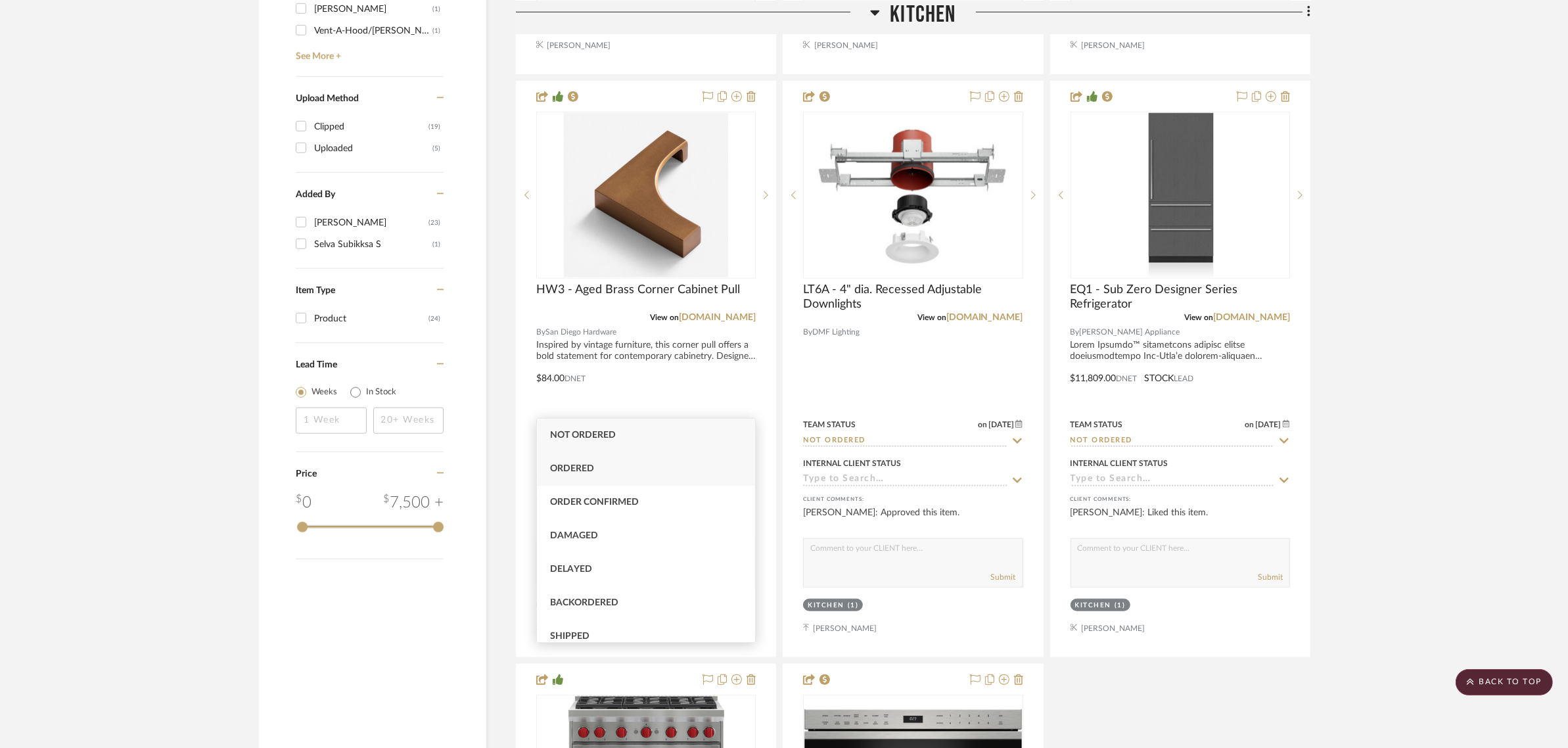
click at [596, 468] on div "Ordered" at bounding box center [646, 469] width 218 height 34
type input "Ordered"
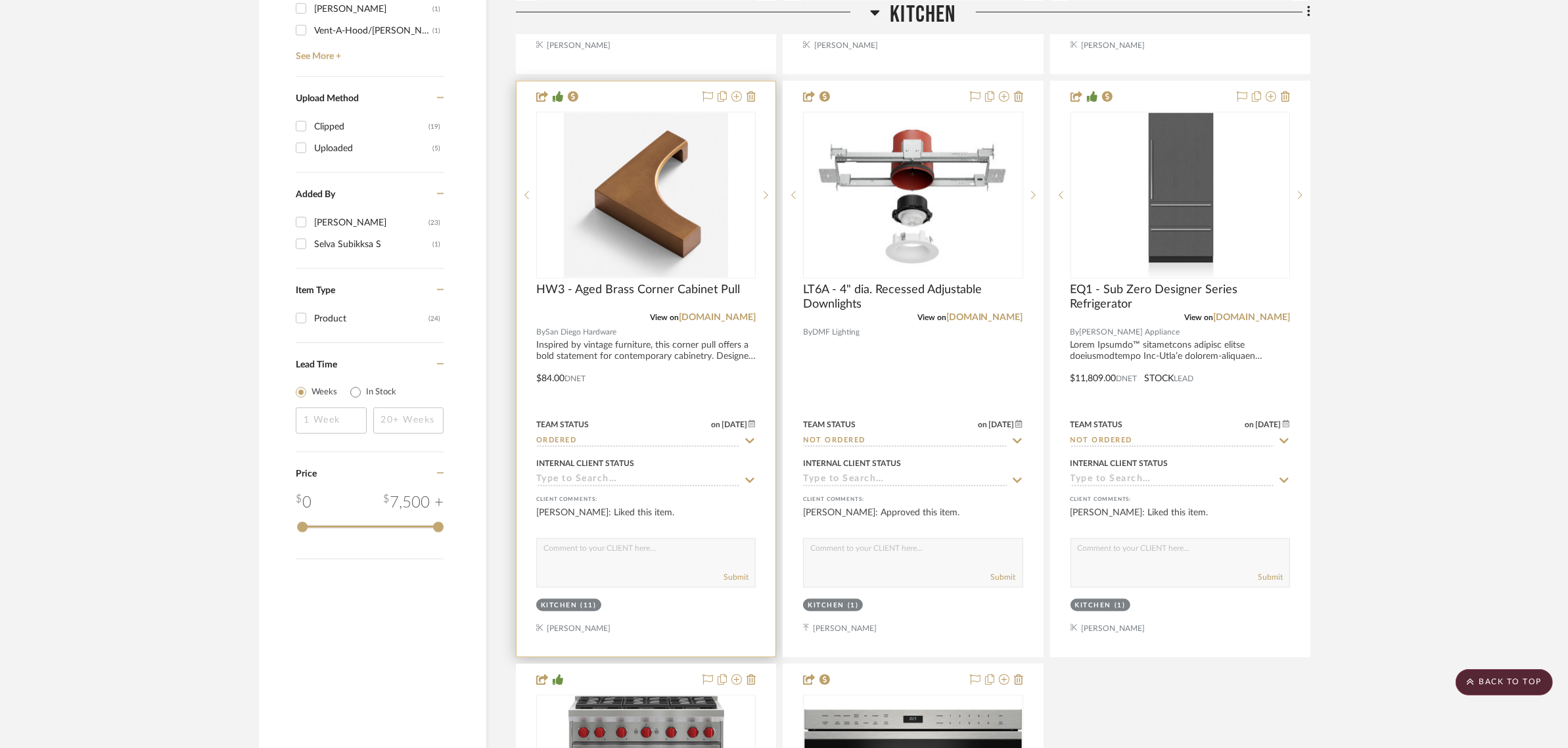
click at [753, 420] on icon at bounding box center [752, 424] width 7 height 8
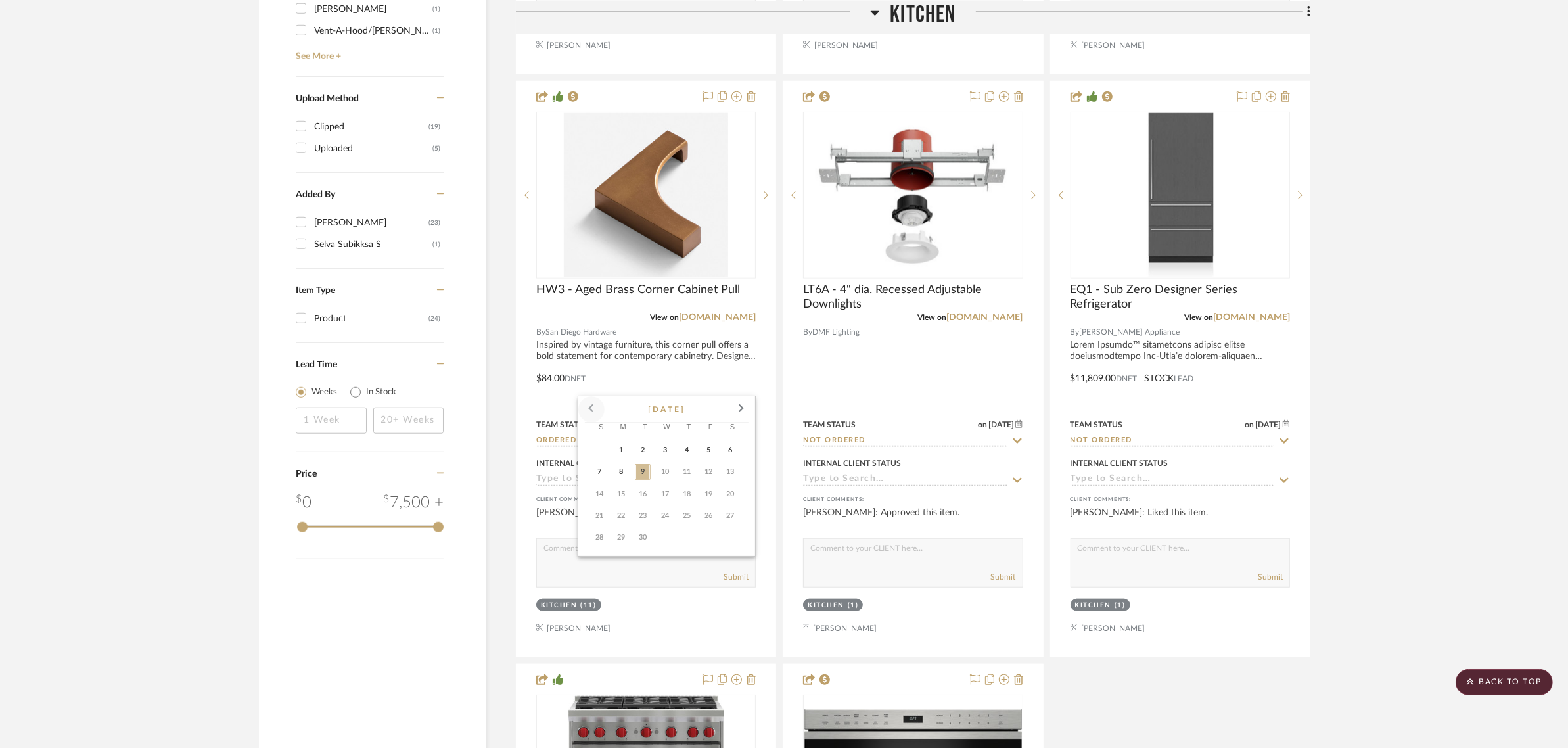
click at [590, 405] on span at bounding box center [591, 409] width 31 height 32
click at [667, 533] on span "27" at bounding box center [665, 538] width 16 height 16
type input "8/27/2025"
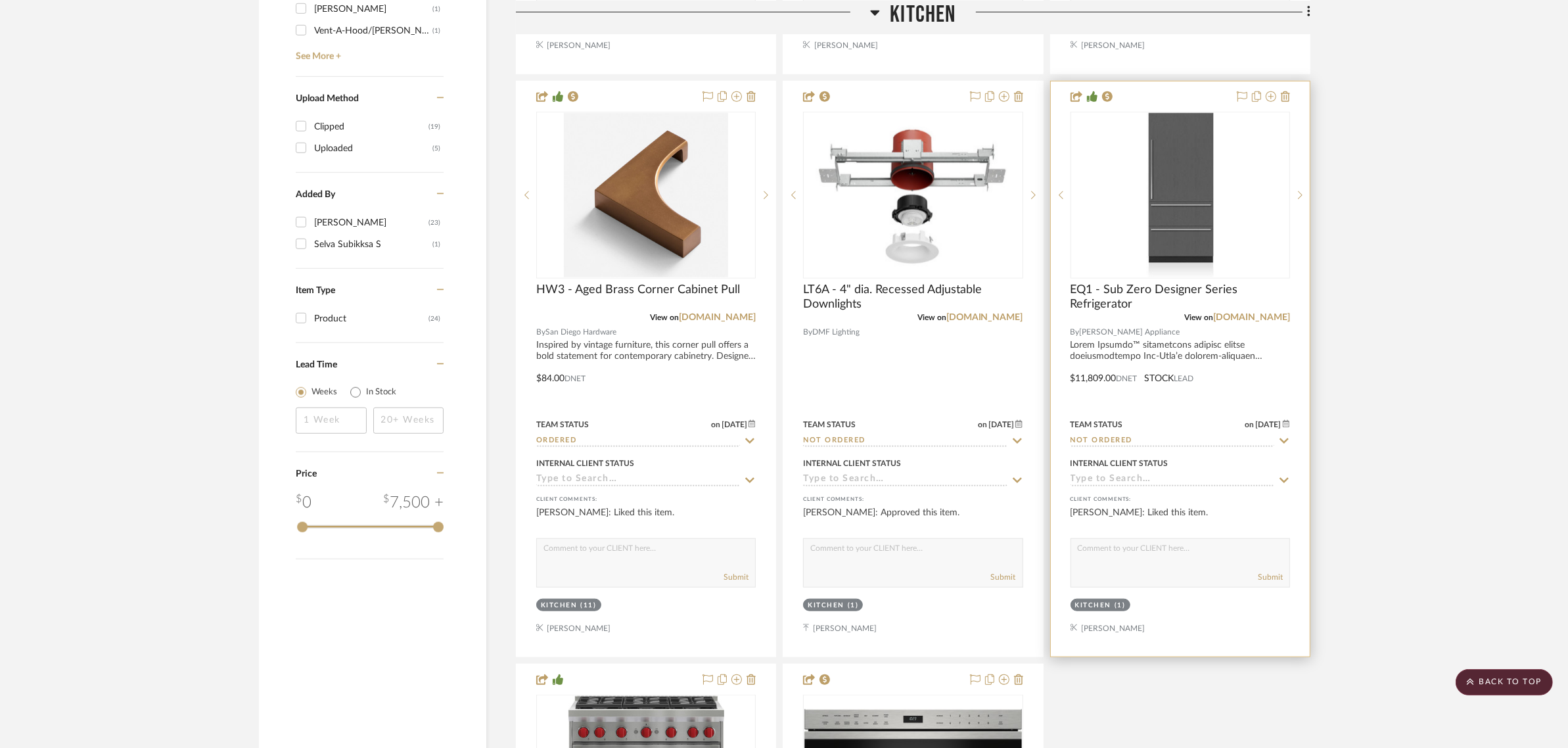
click at [1279, 436] on icon at bounding box center [1284, 441] width 12 height 11
click at [1282, 436] on icon at bounding box center [1284, 441] width 12 height 11
type input "9/9/2025"
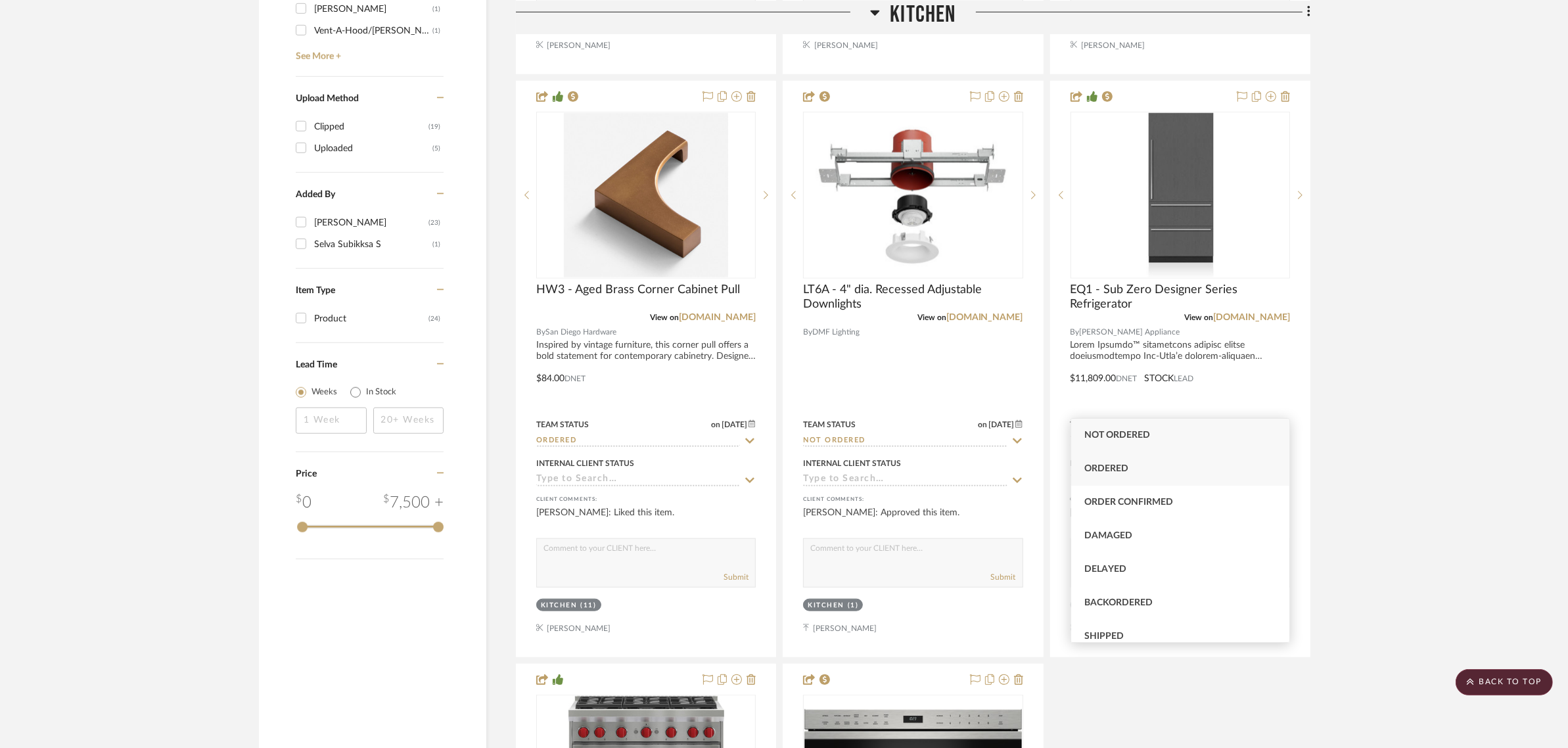
click at [1088, 464] on span "Ordered" at bounding box center [1106, 469] width 44 height 9
type input "Ordered"
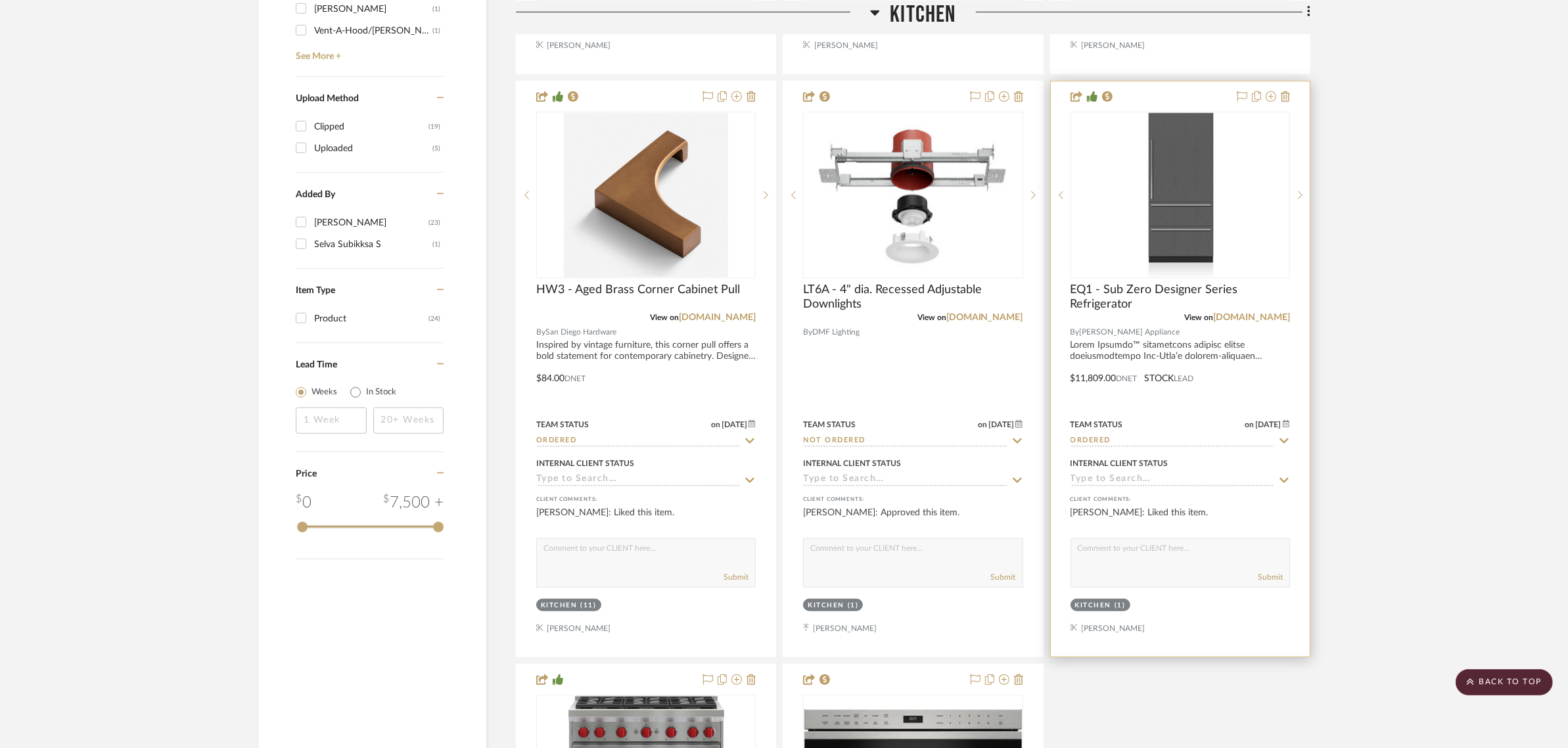
click at [1281, 420] on span "9/9/2025" at bounding box center [1268, 425] width 28 height 9
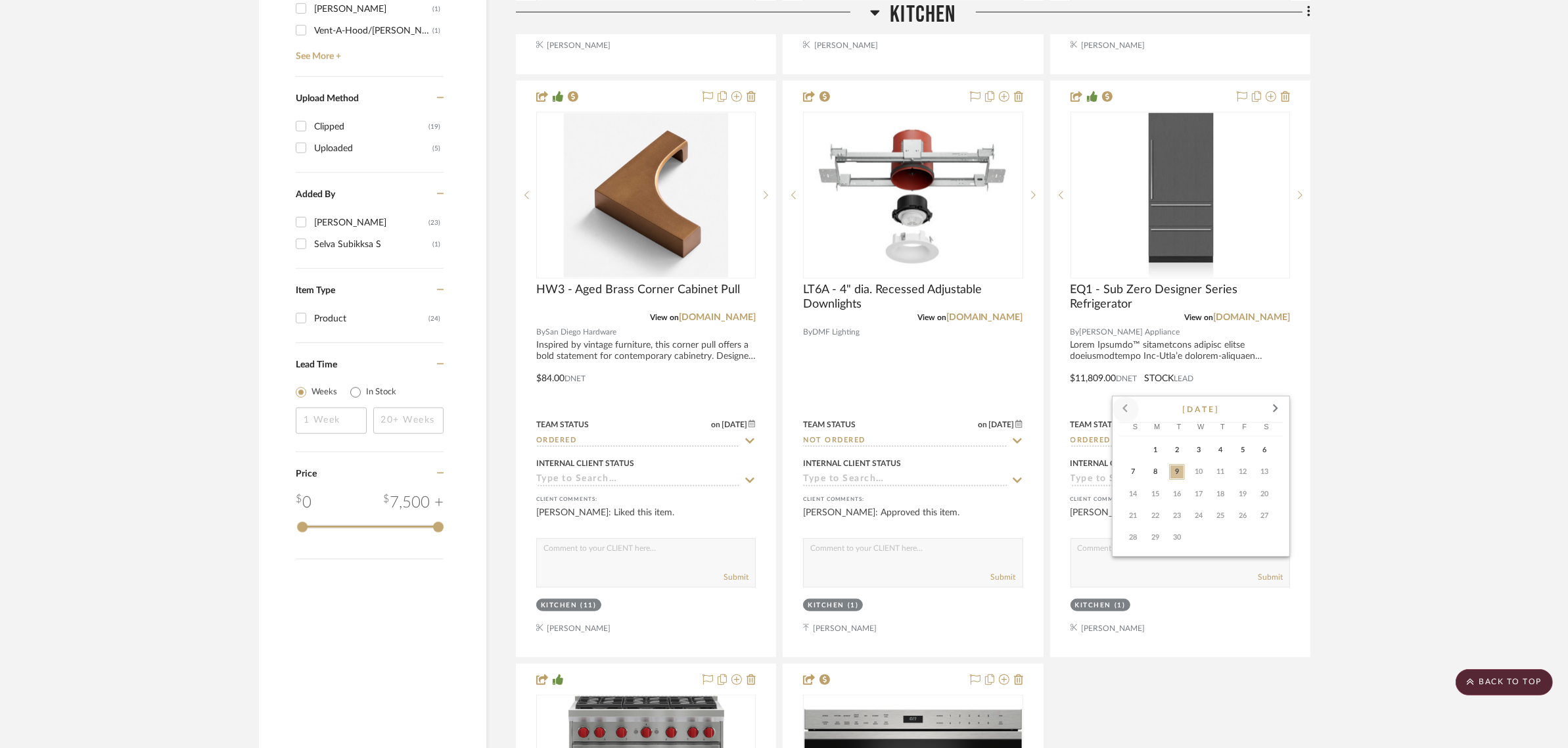
click at [1127, 409] on span at bounding box center [1125, 409] width 31 height 32
click at [1270, 539] on span "30" at bounding box center [1264, 538] width 16 height 16
type input "8/30/2025"
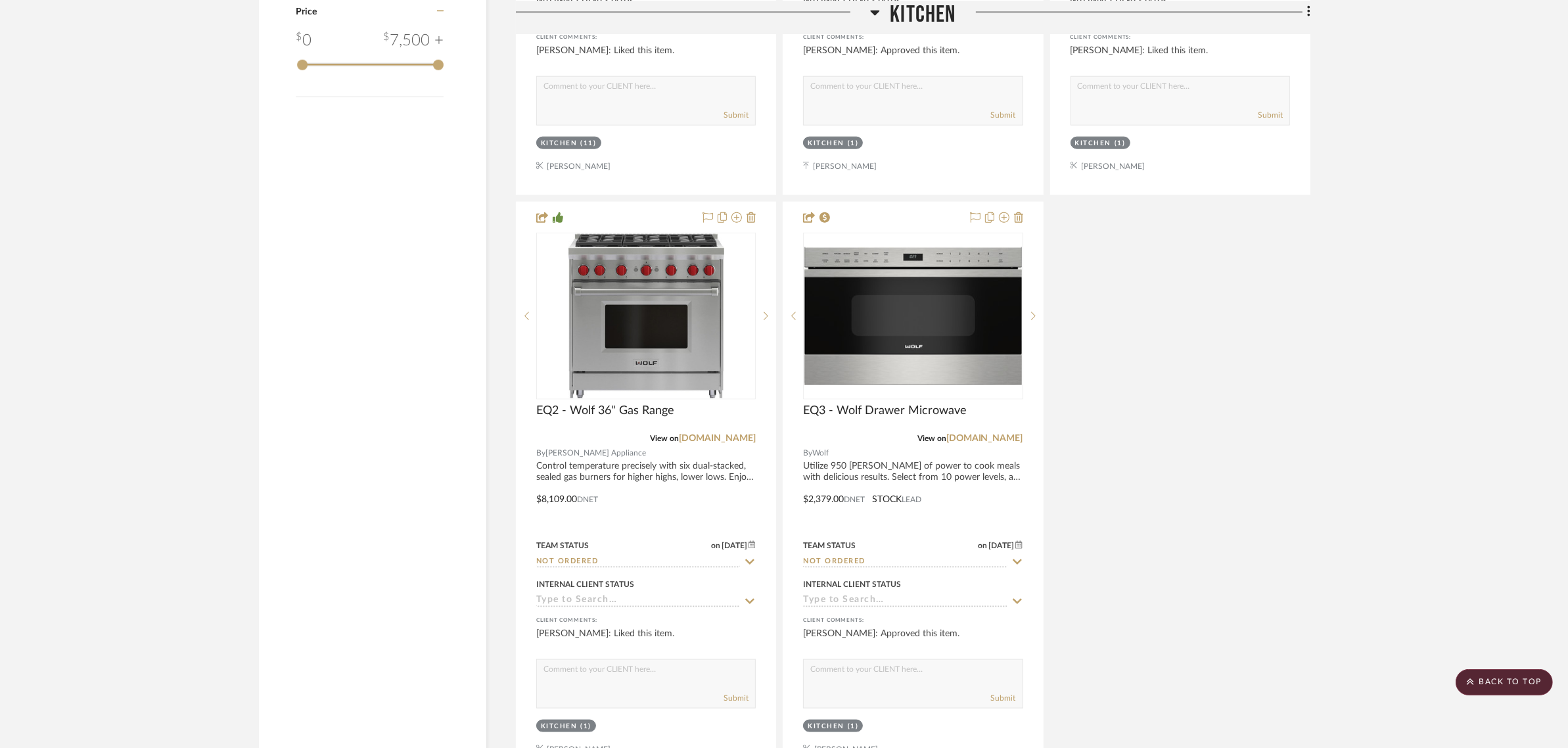
scroll to position [2136, 0]
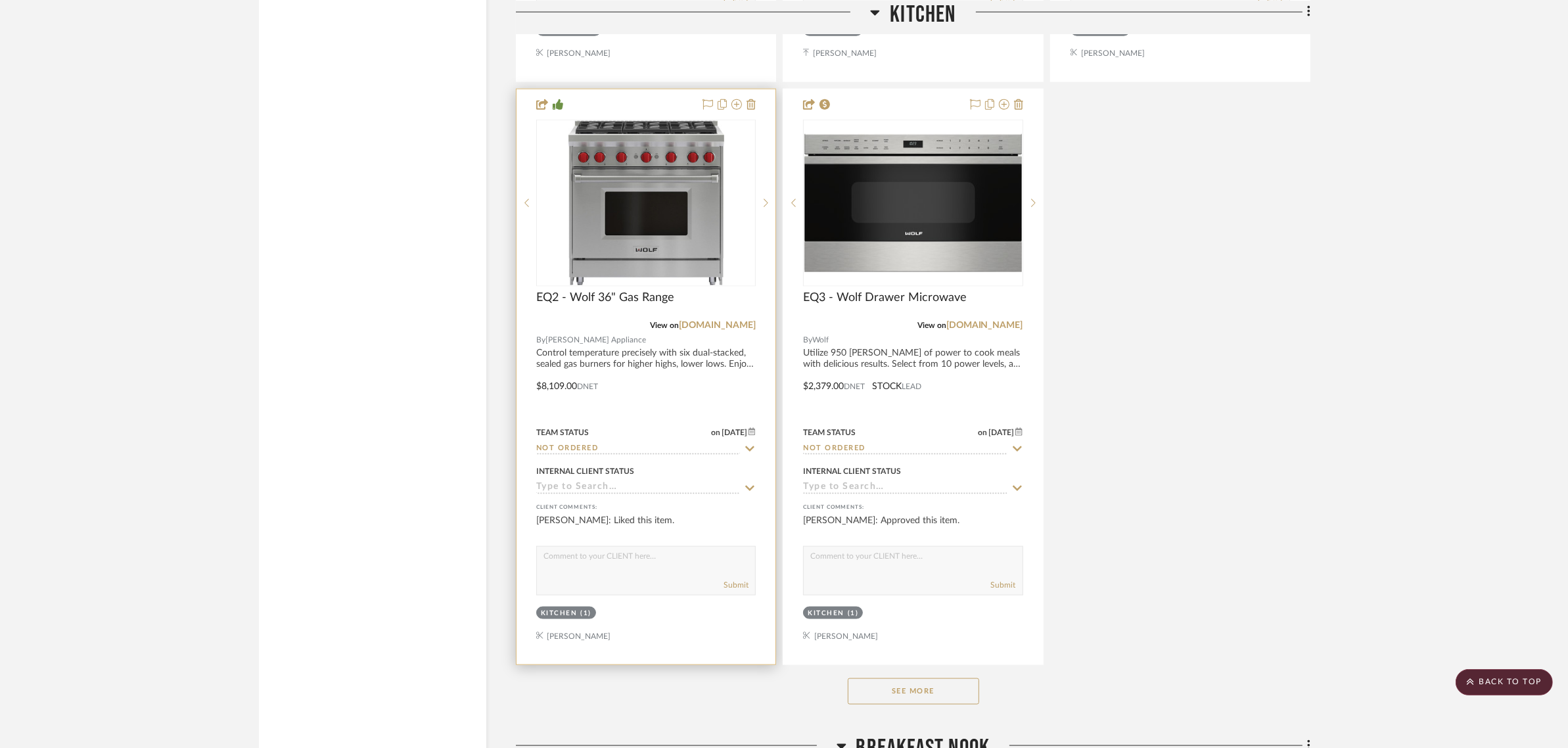
click at [750, 444] on icon at bounding box center [750, 449] width 12 height 11
type input "9/9/2025"
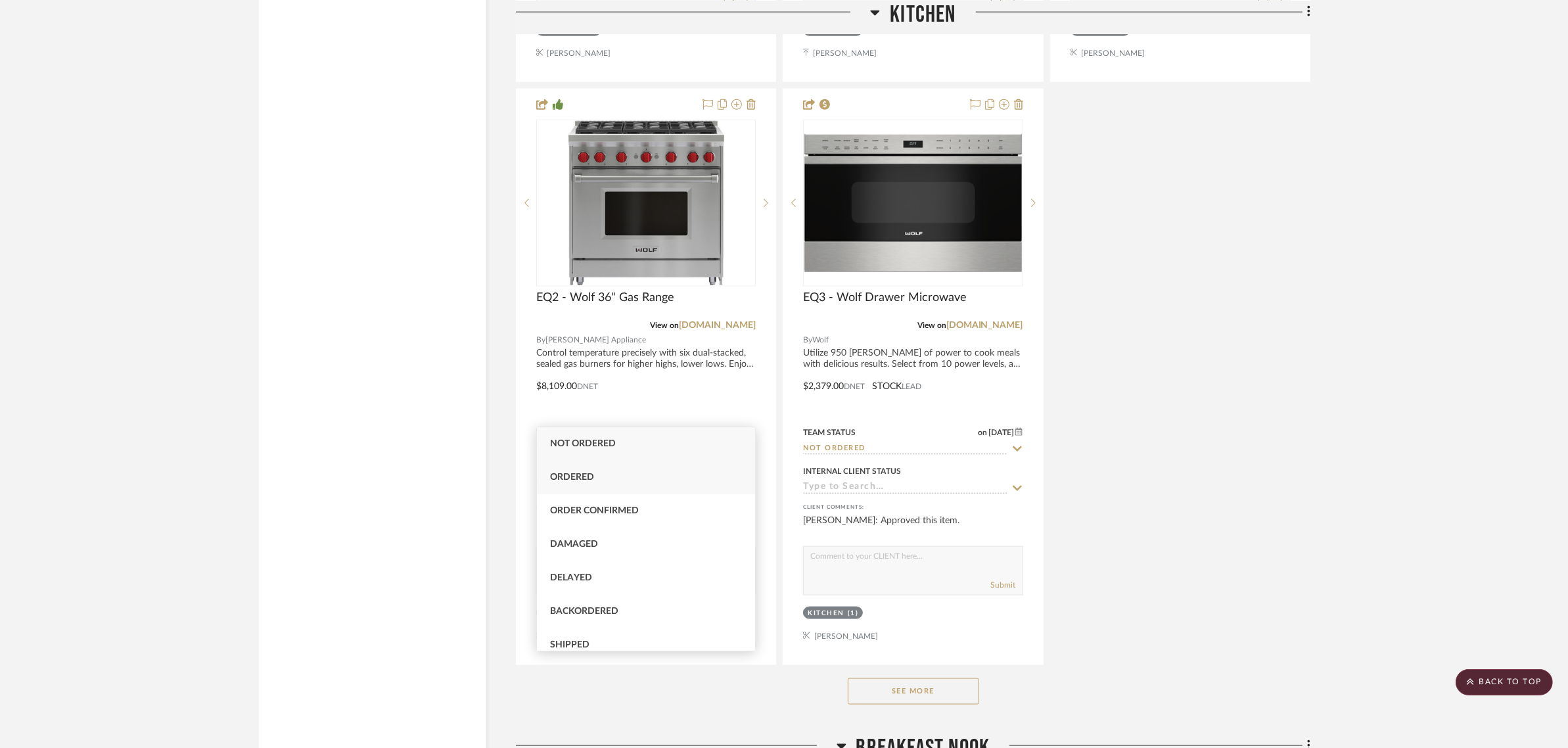
click at [603, 471] on div "Ordered" at bounding box center [646, 477] width 218 height 34
type input "Ordered"
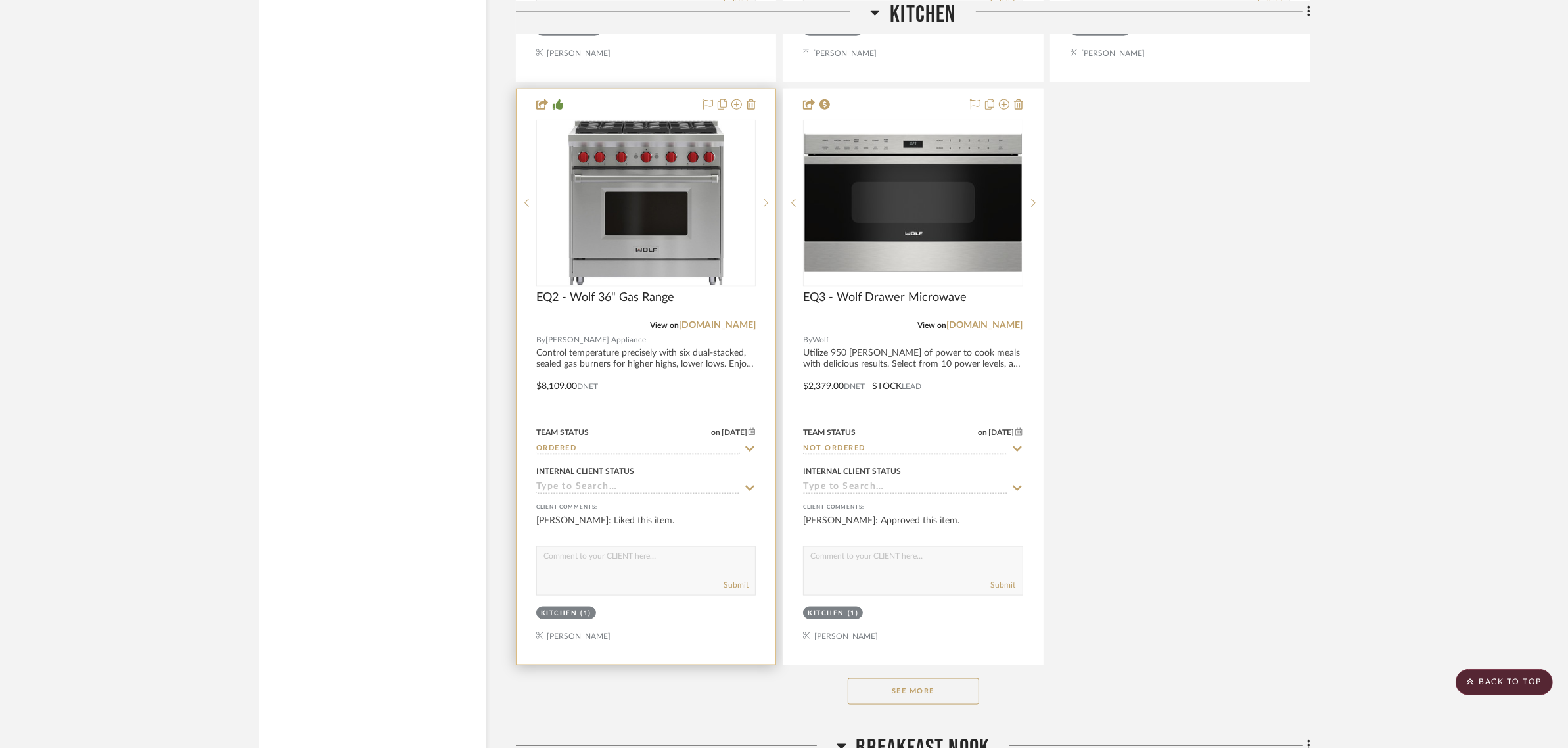
click at [750, 428] on icon at bounding box center [752, 432] width 7 height 8
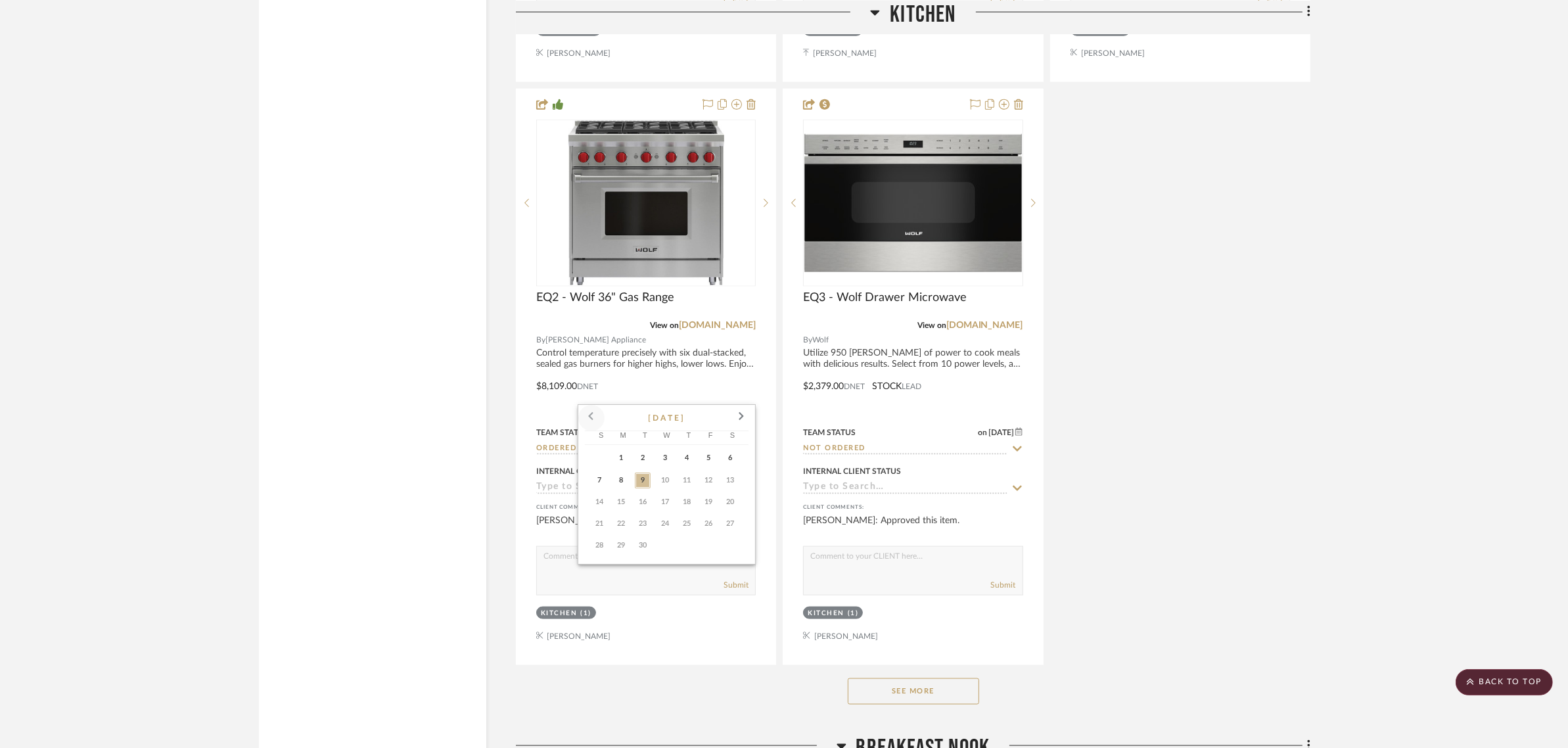
click at [586, 413] on span at bounding box center [591, 418] width 31 height 32
click at [725, 546] on span "30" at bounding box center [731, 546] width 16 height 16
type input "8/30/2025"
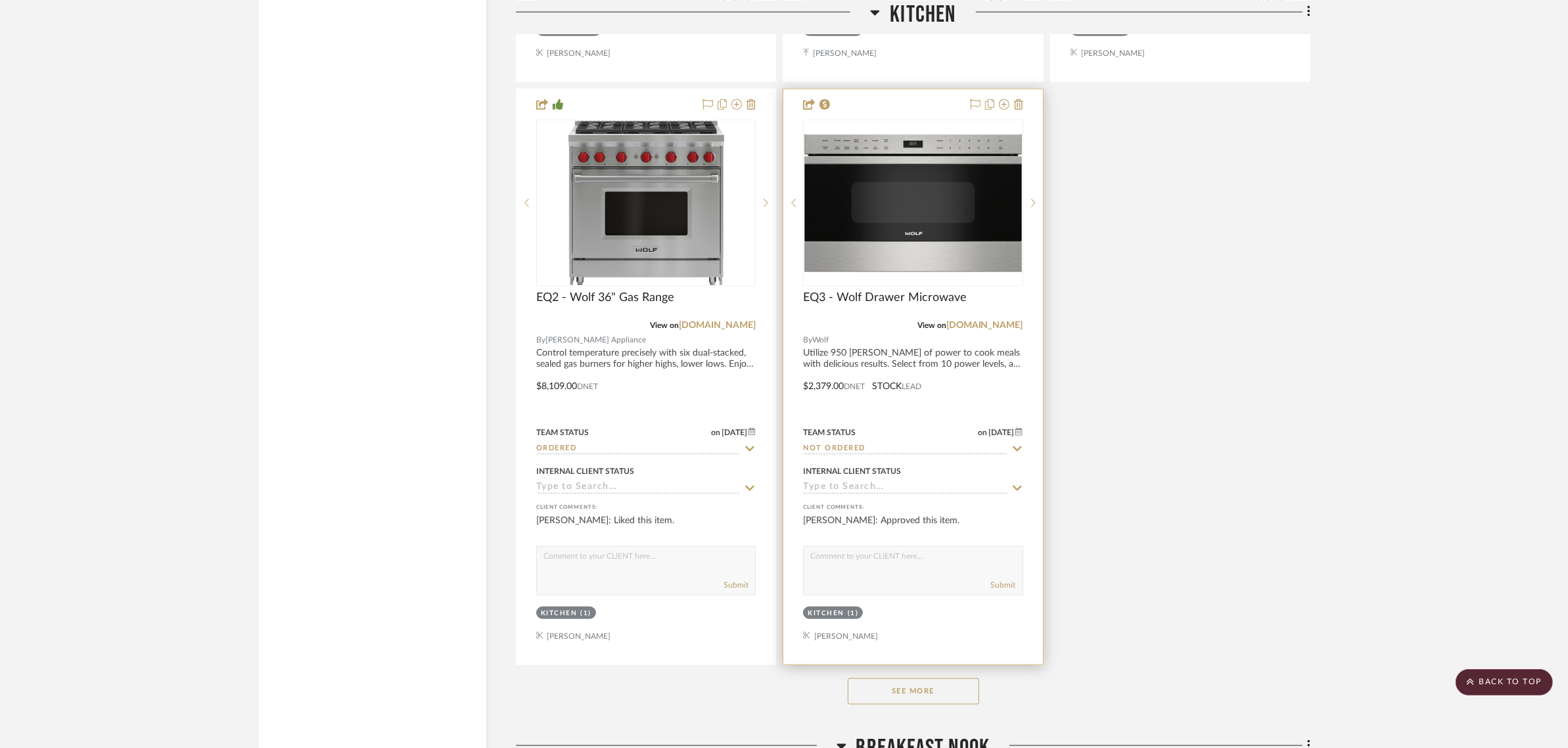
click at [1012, 444] on icon at bounding box center [1017, 449] width 12 height 11
click at [1017, 446] on icon at bounding box center [1017, 449] width 7 height 7
type input "9/9/2025"
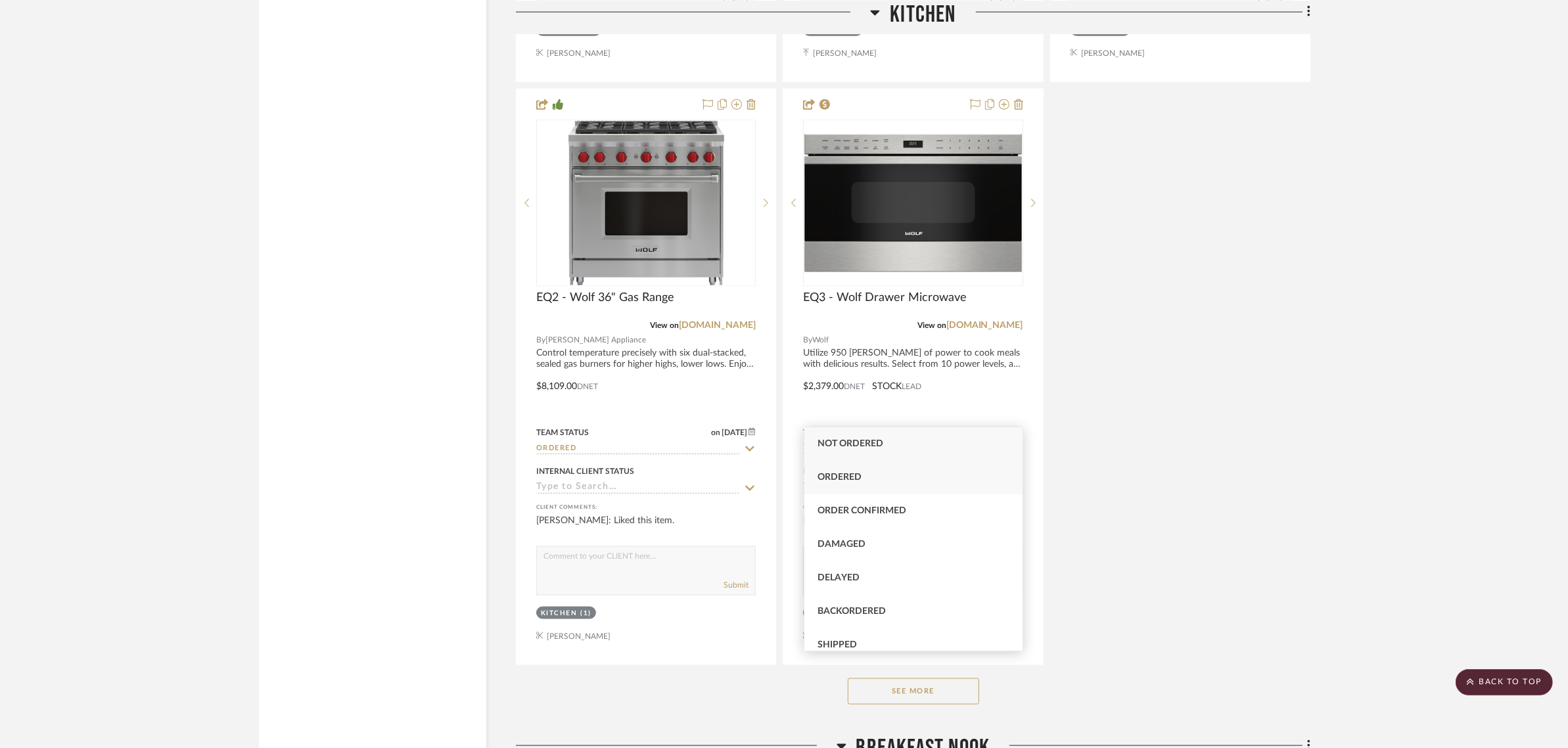
click at [833, 471] on div "Ordered" at bounding box center [913, 477] width 218 height 34
type input "Ordered"
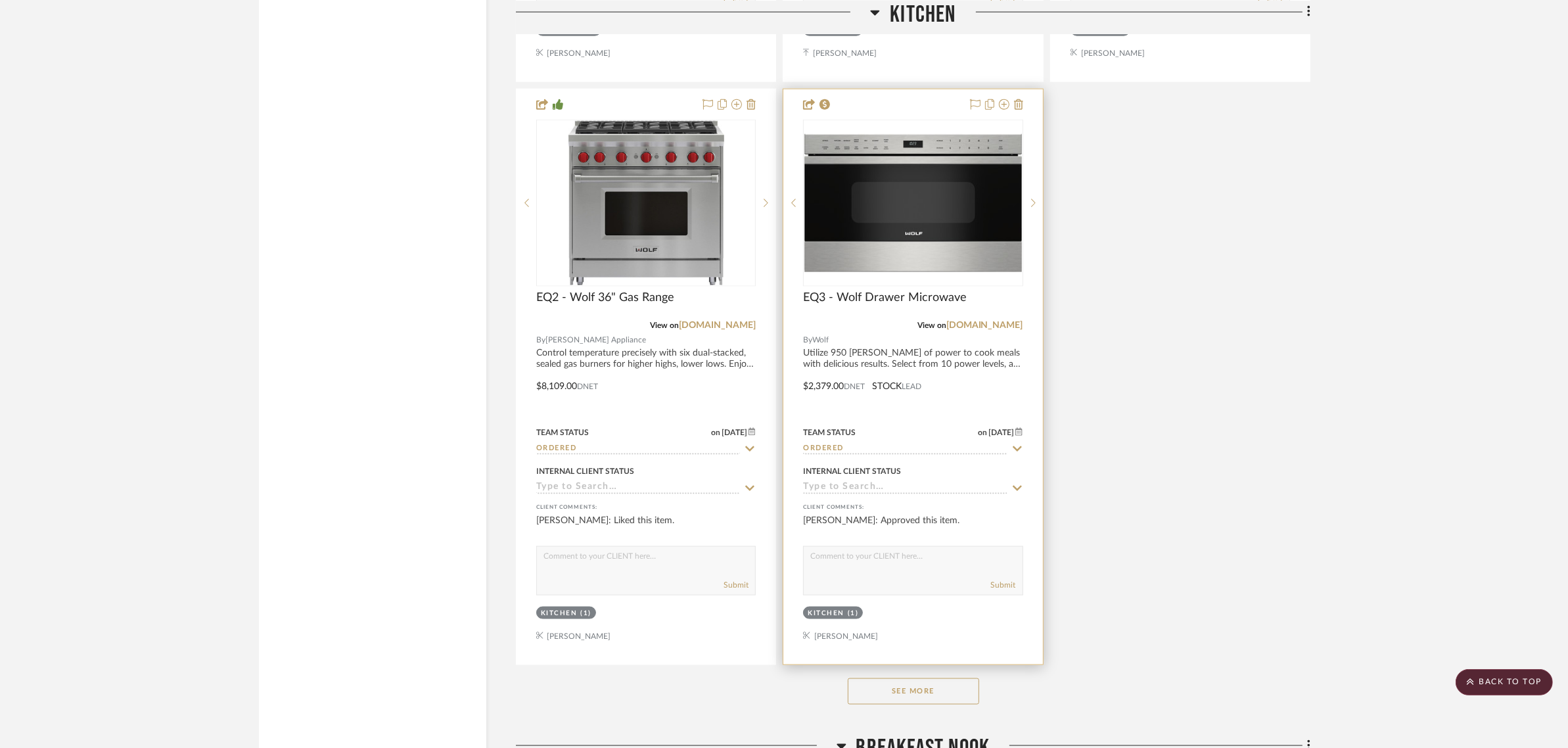
click at [1016, 428] on icon at bounding box center [1019, 432] width 7 height 8
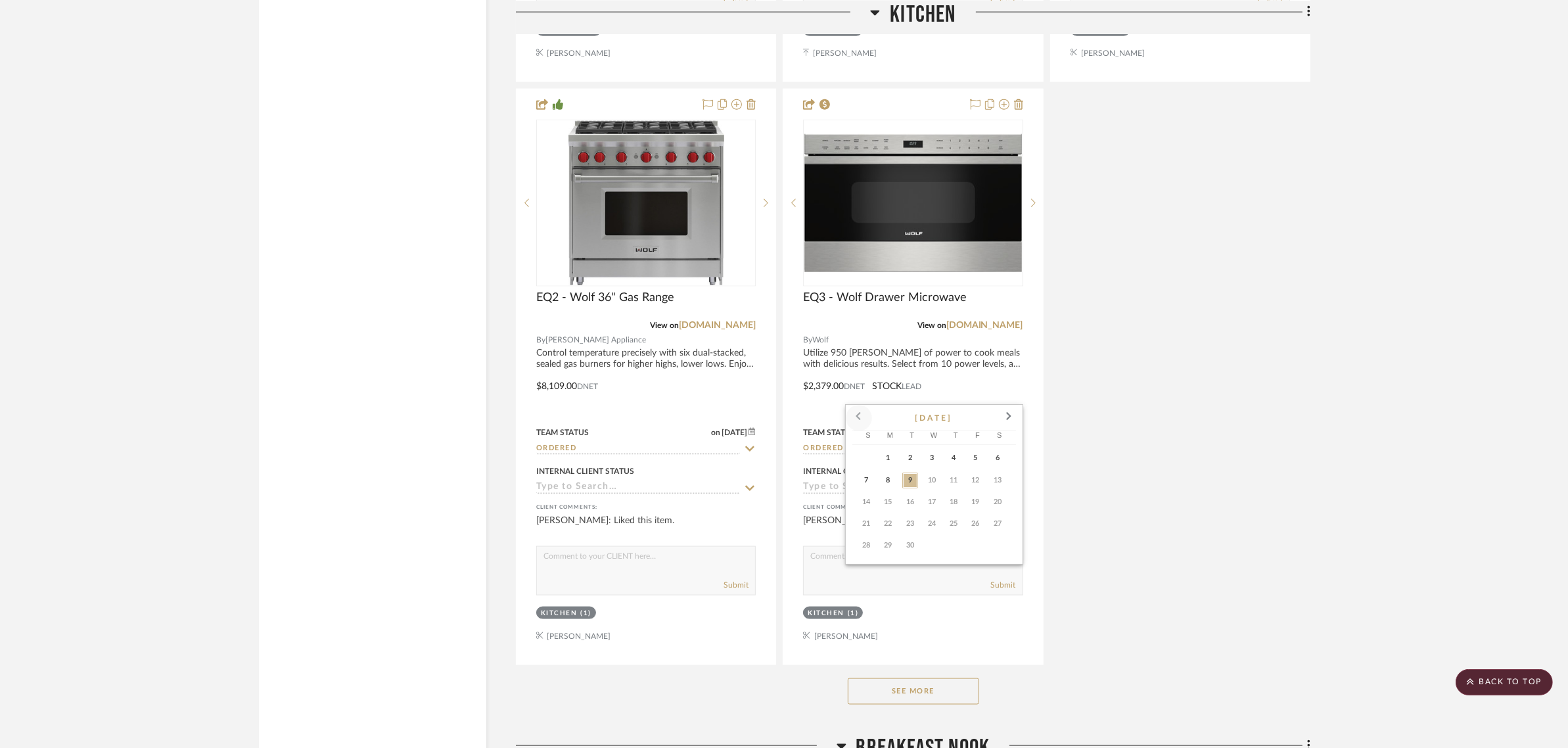
click at [855, 416] on span at bounding box center [858, 418] width 31 height 32
click at [1004, 544] on span "30" at bounding box center [998, 546] width 16 height 16
type input "8/30/2025"
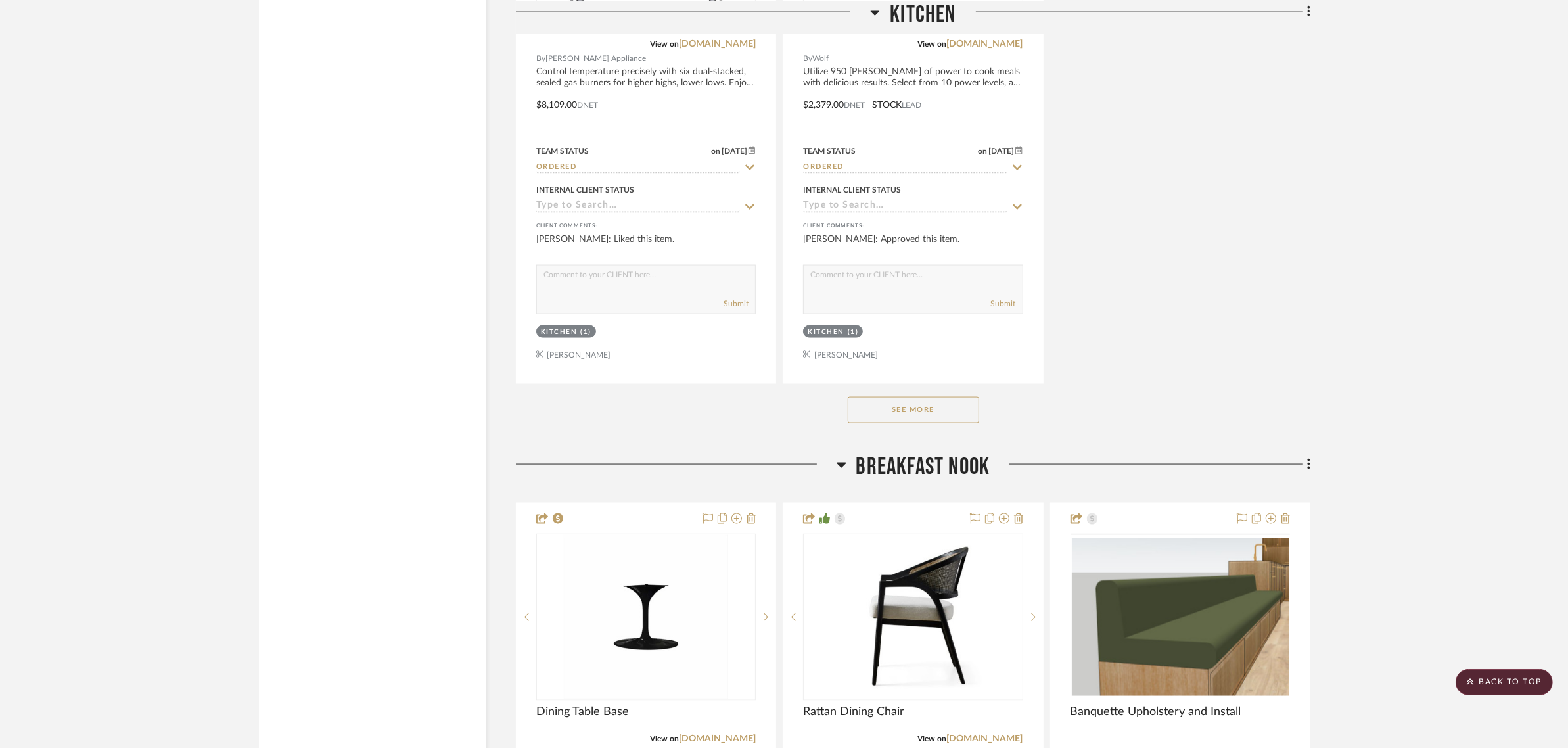
scroll to position [2465, 0]
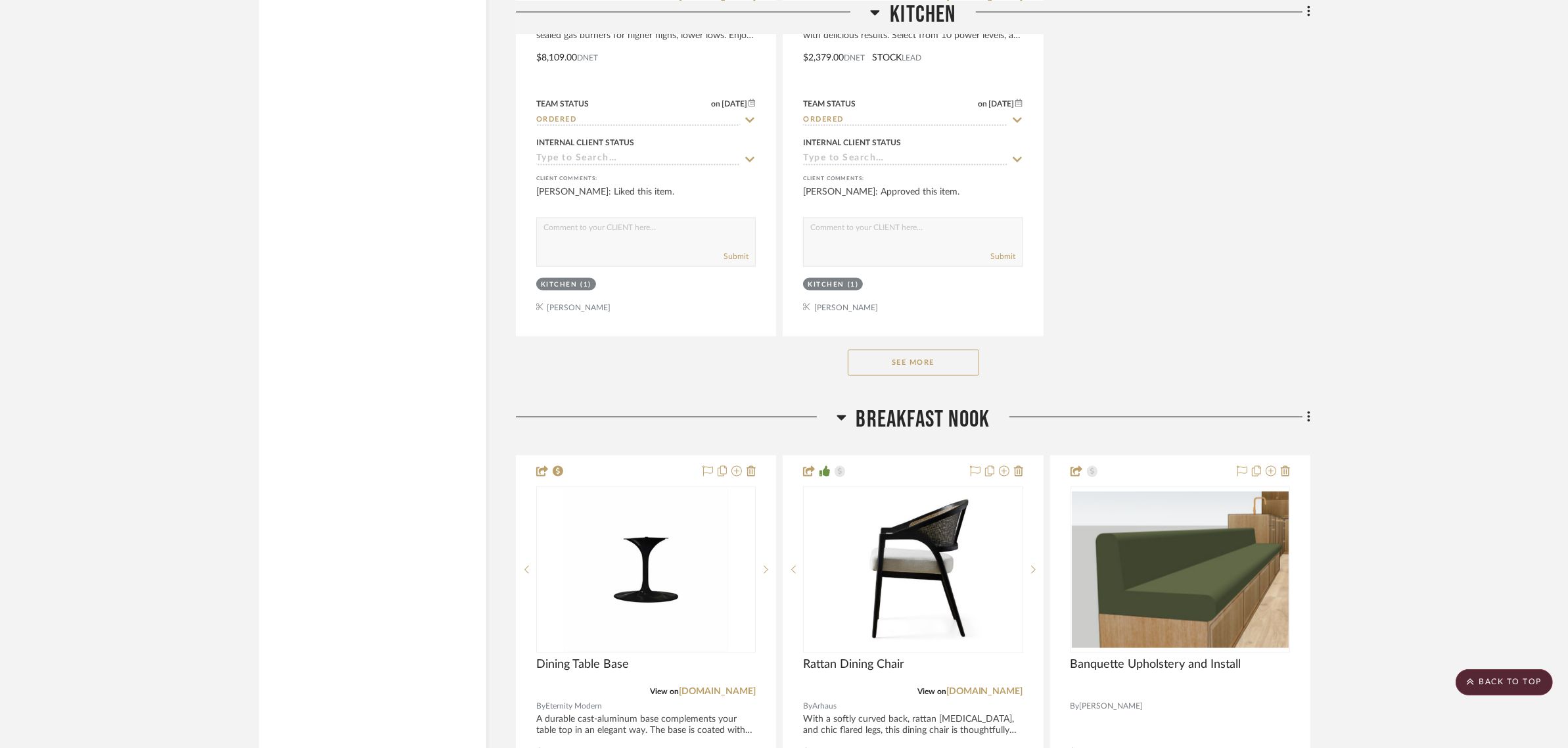
click at [917, 350] on button "See More" at bounding box center [913, 363] width 131 height 26
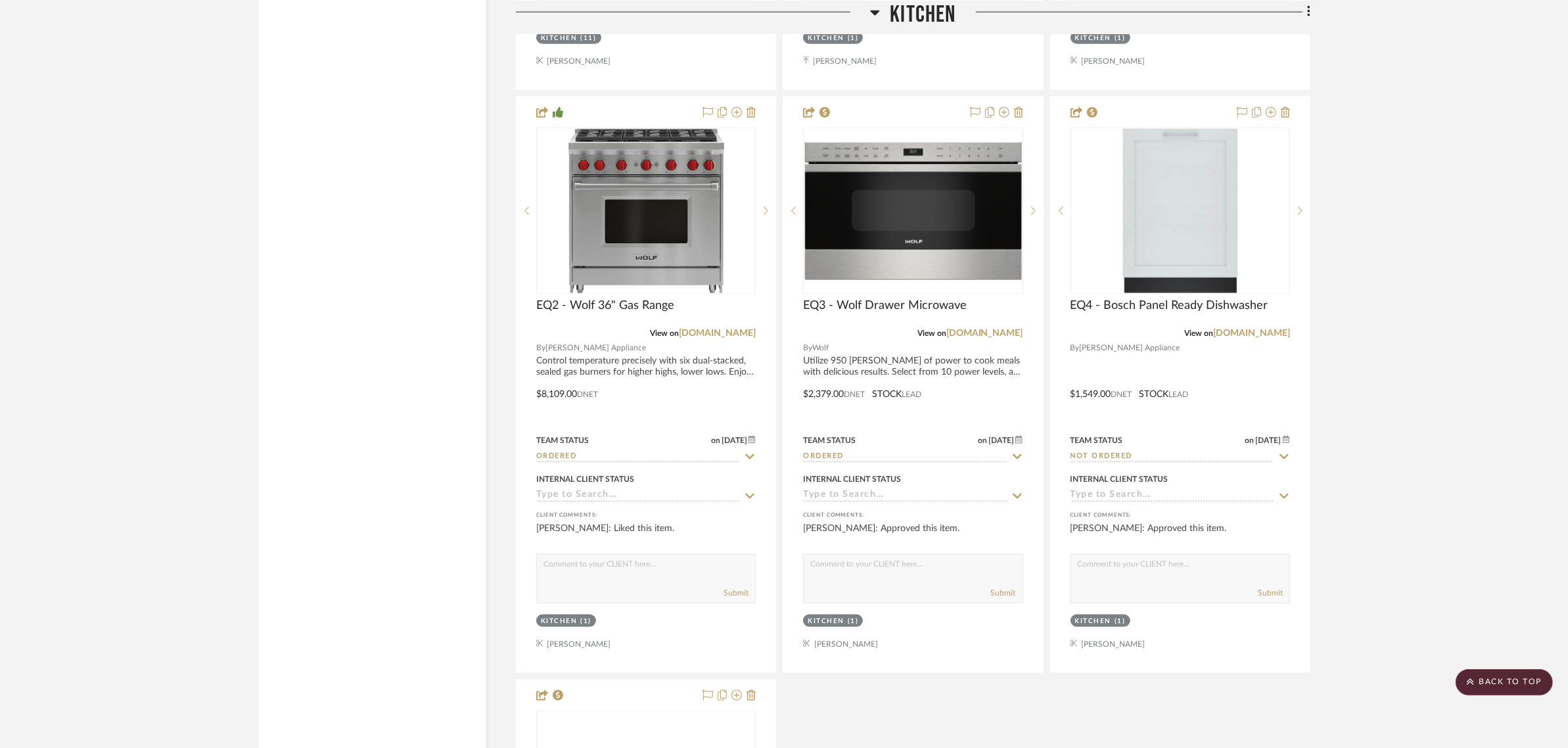
scroll to position [2136, 0]
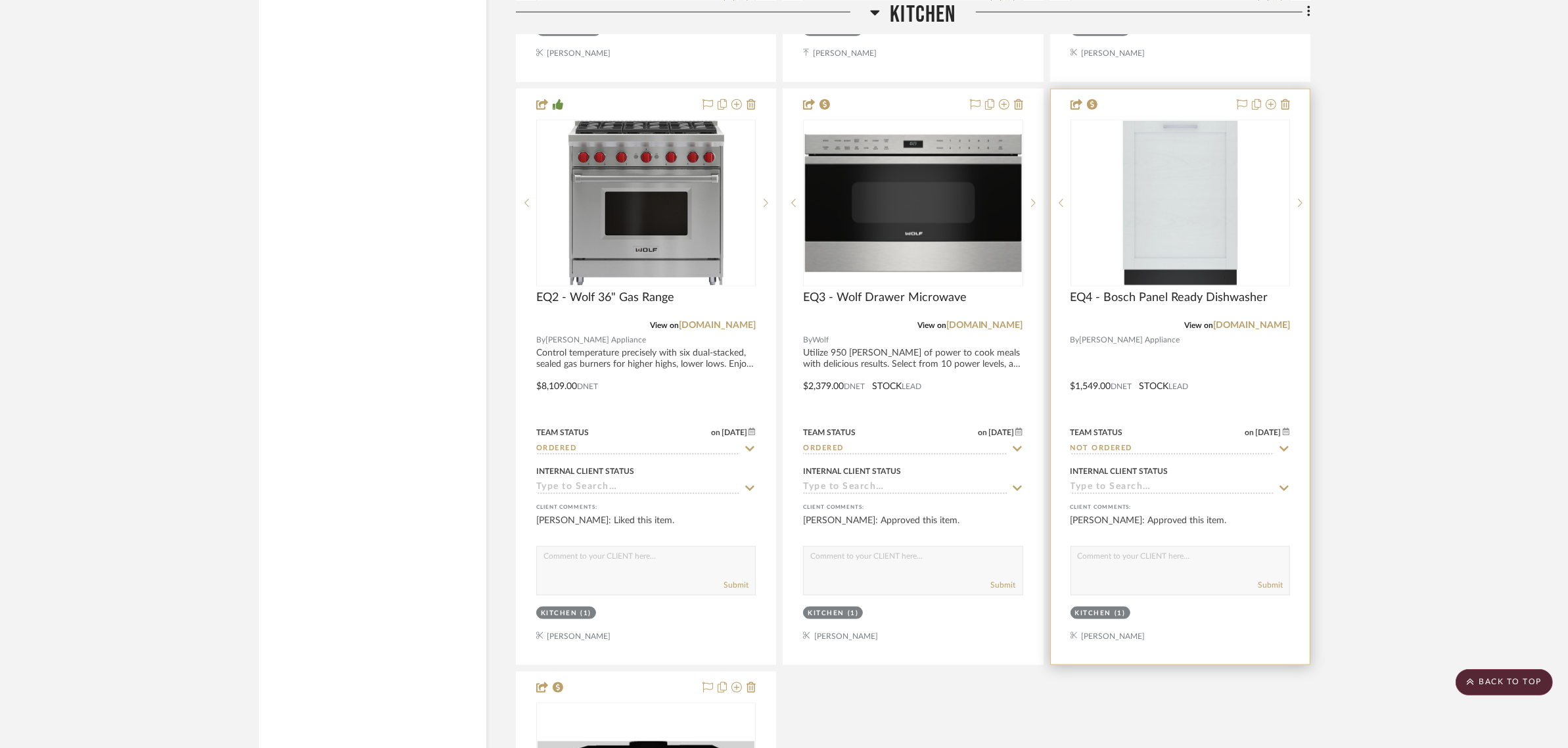
click at [1280, 444] on icon at bounding box center [1284, 449] width 12 height 11
click at [1283, 444] on icon at bounding box center [1284, 449] width 12 height 11
type input "9/9/2025"
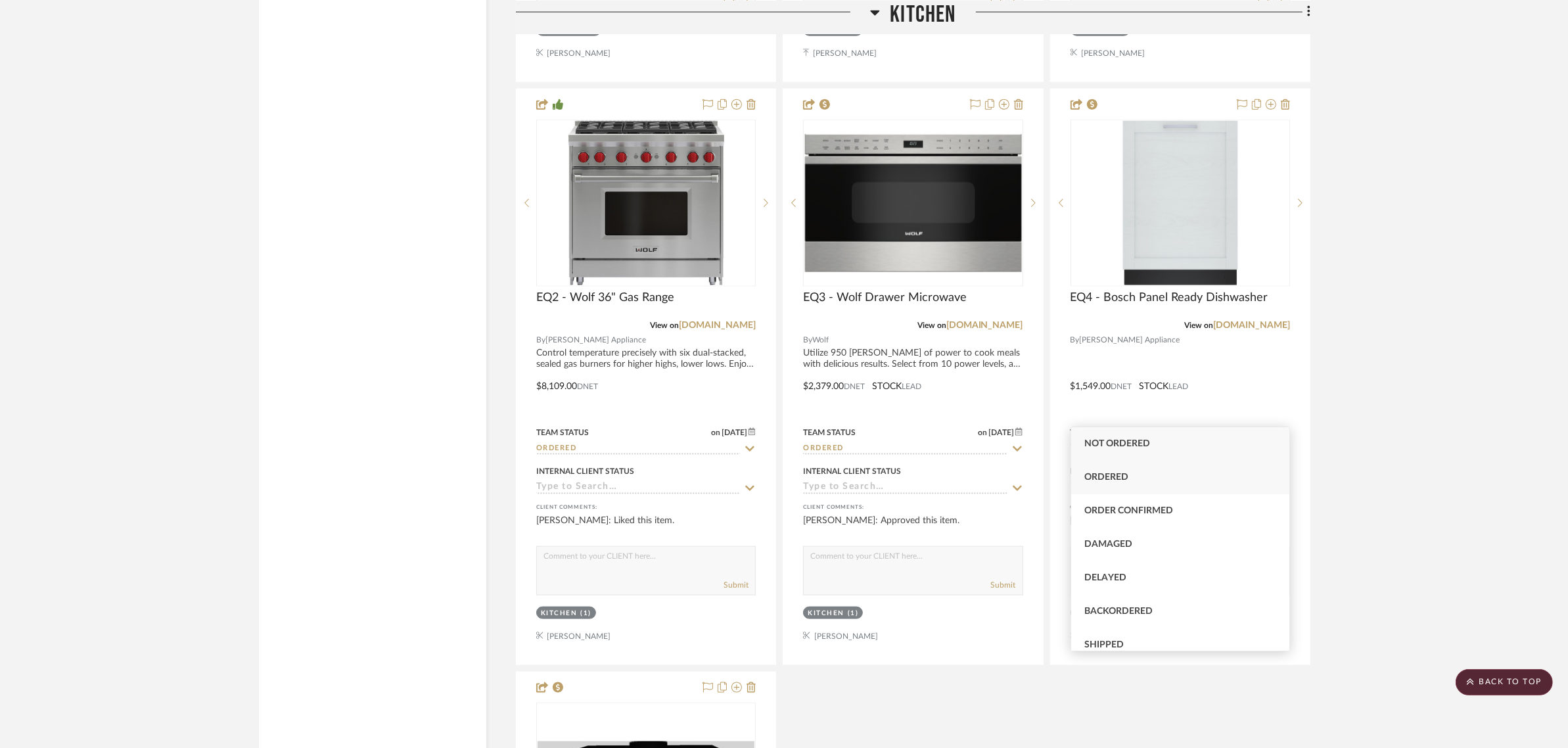
click at [1118, 473] on span "Ordered" at bounding box center [1106, 477] width 44 height 9
type input "Ordered"
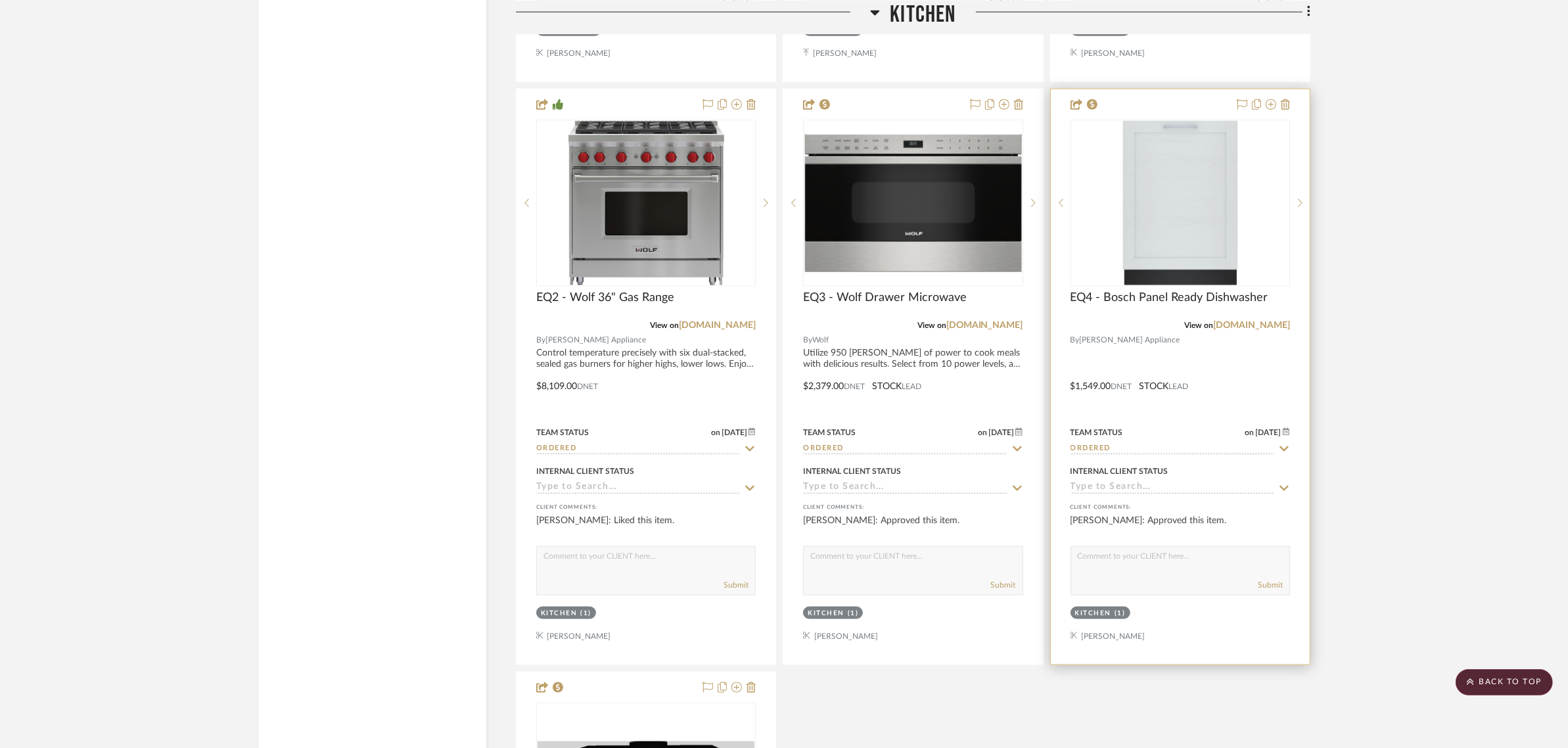
click at [1285, 428] on icon at bounding box center [1286, 432] width 7 height 8
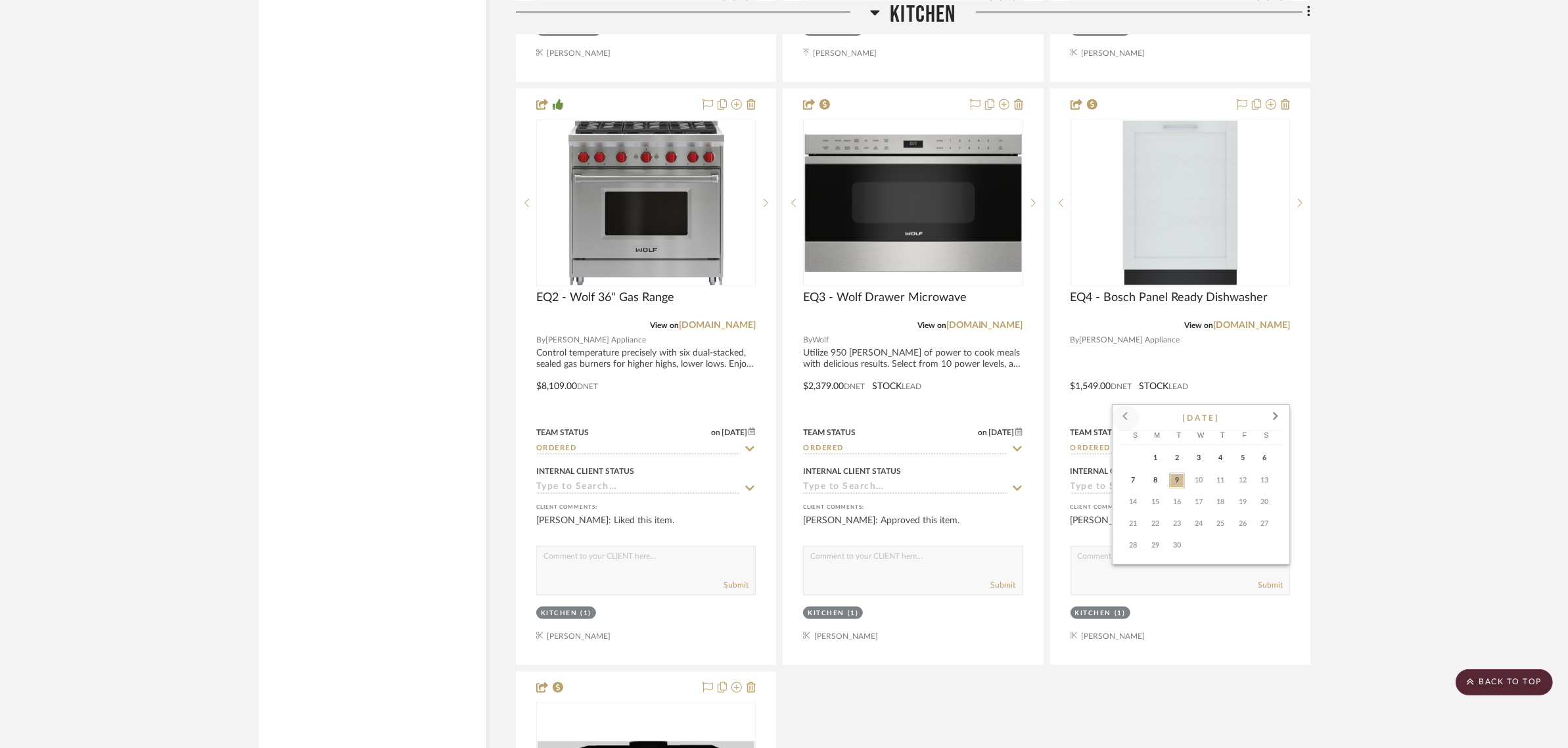
click at [1117, 416] on span at bounding box center [1125, 418] width 31 height 32
click at [1262, 551] on span "30" at bounding box center [1264, 546] width 16 height 16
type input "8/30/2025"
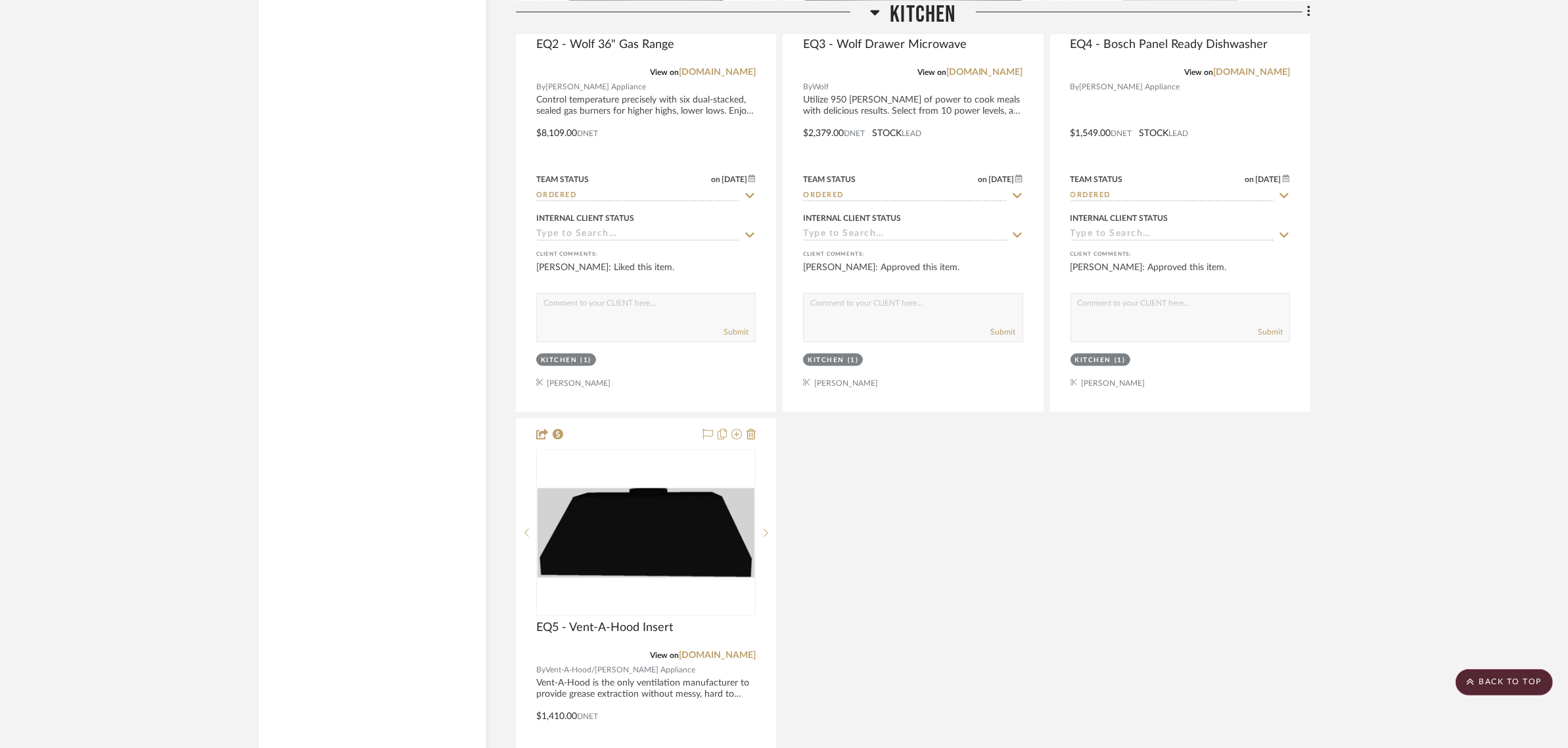
scroll to position [2711, 0]
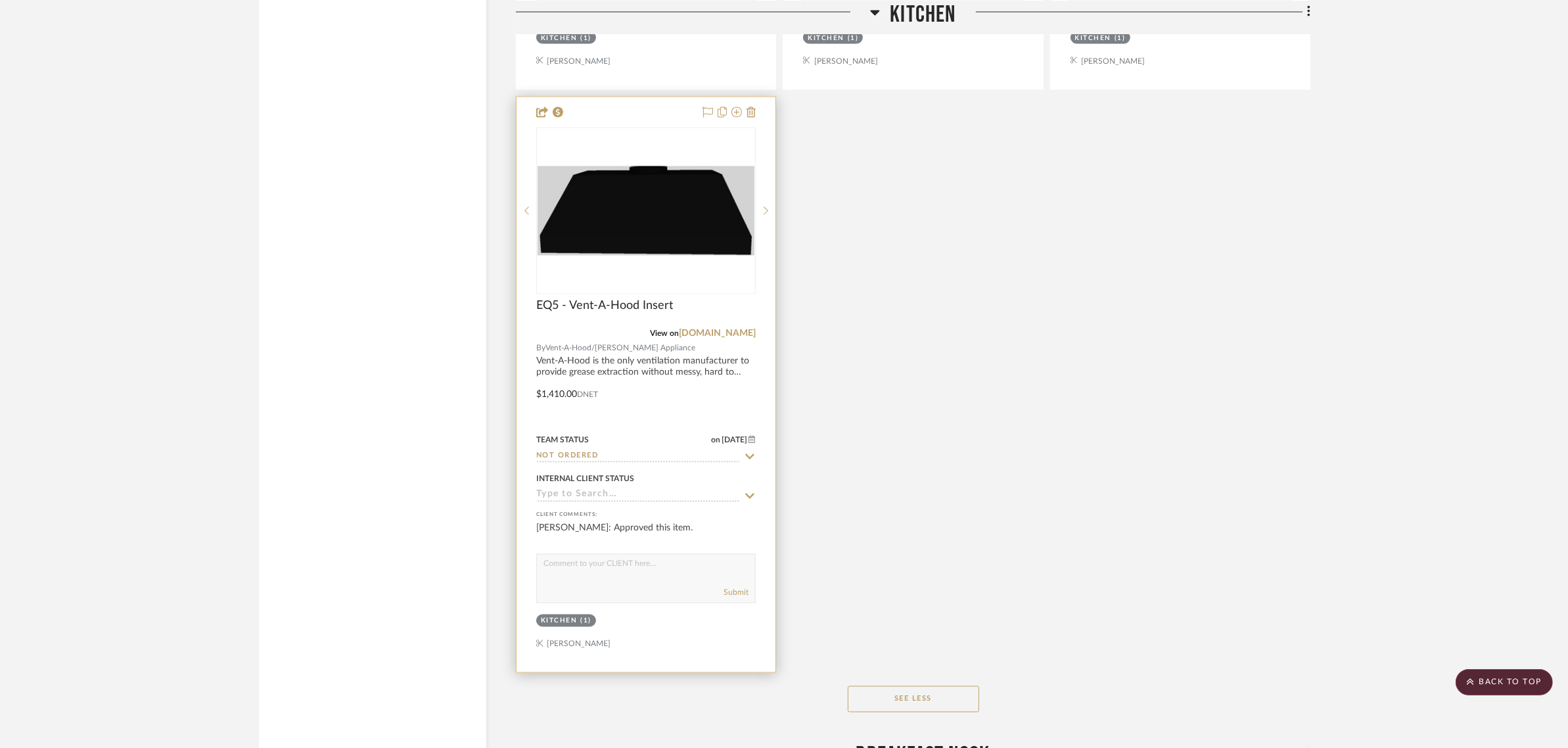
click at [750, 452] on icon at bounding box center [750, 457] width 12 height 11
click at [748, 454] on icon at bounding box center [750, 457] width 7 height 7
type input "9/9/2025"
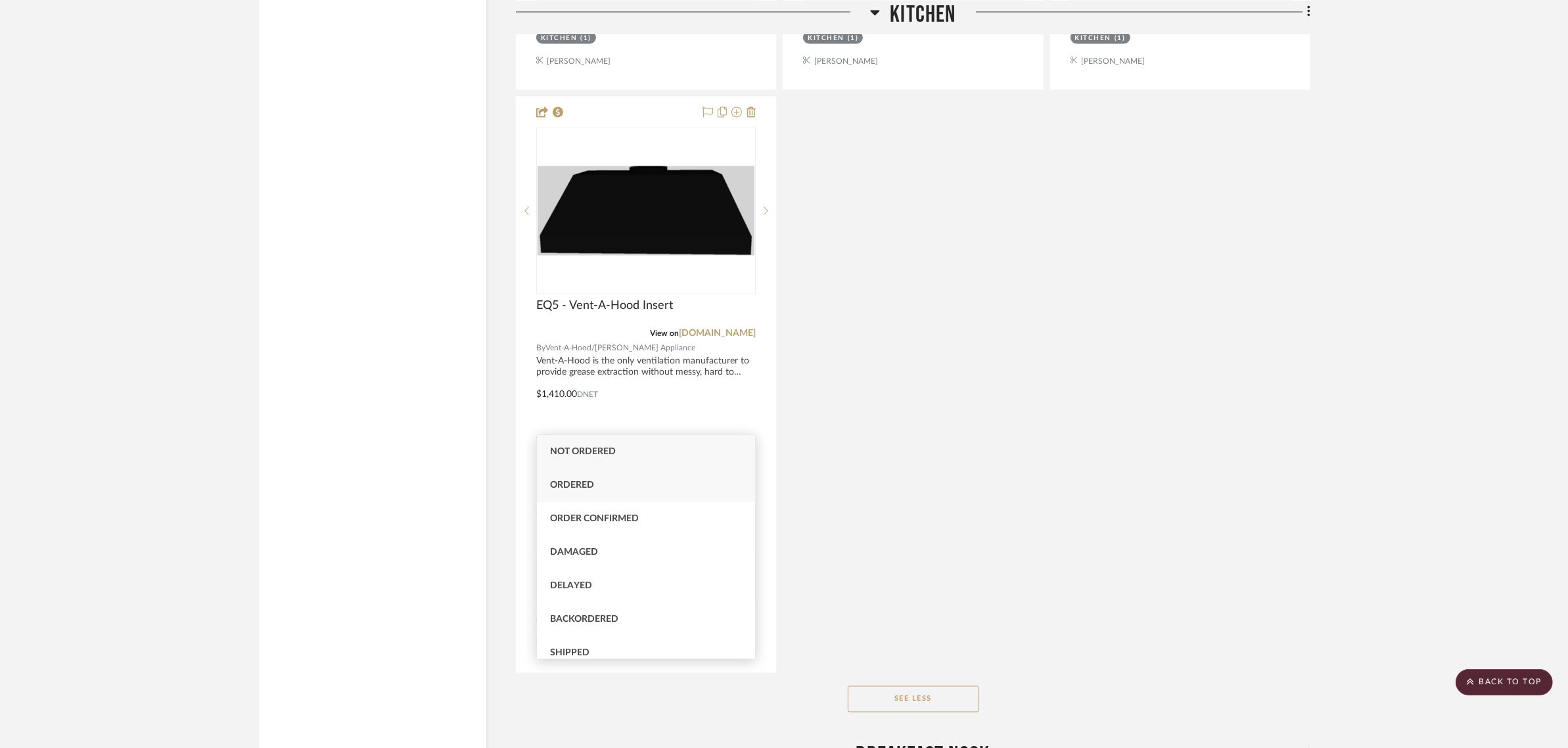
click at [572, 485] on span "Ordered" at bounding box center [572, 485] width 44 height 9
type input "Ordered"
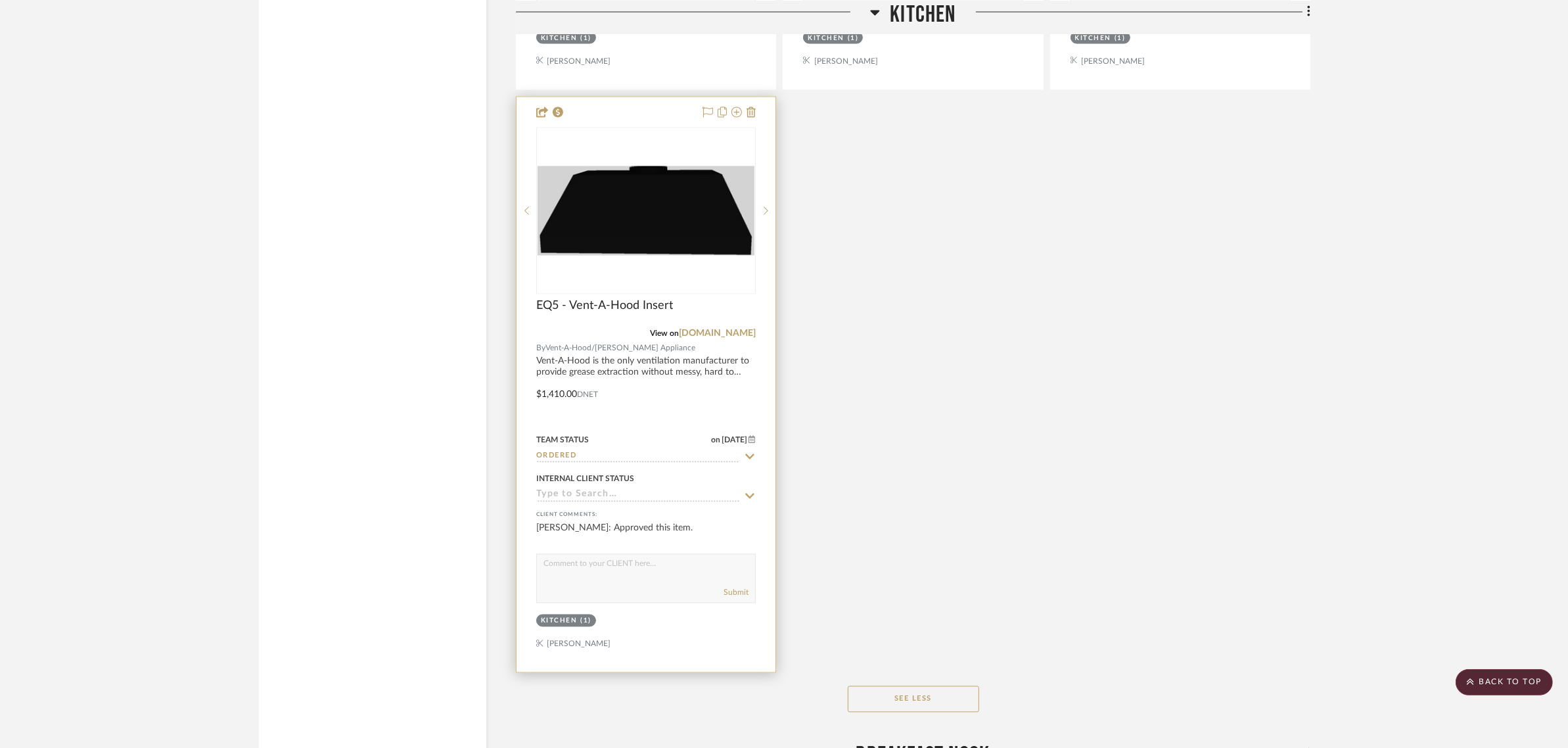
click at [753, 436] on icon at bounding box center [752, 440] width 7 height 8
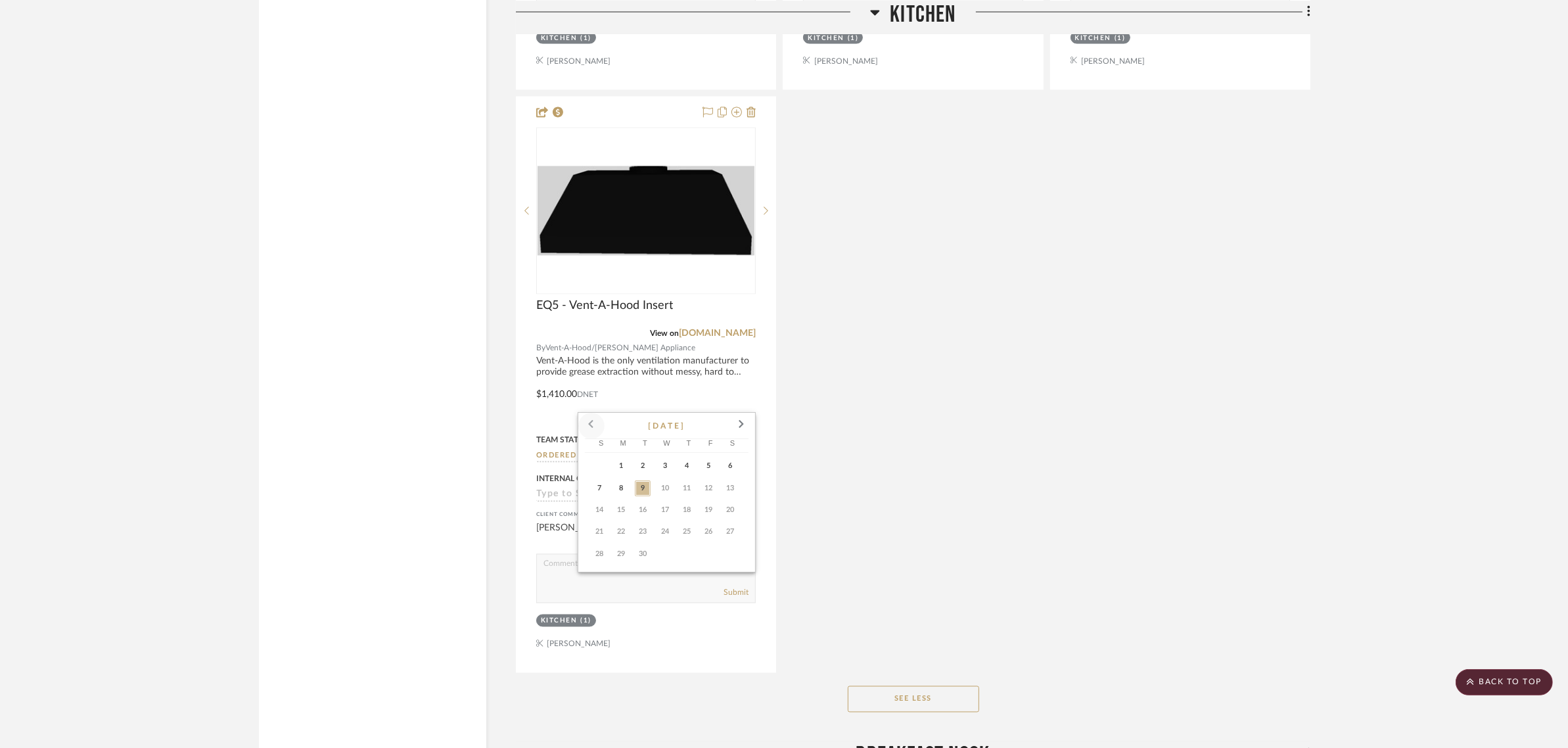
click at [592, 424] on span at bounding box center [591, 426] width 31 height 32
click at [733, 553] on span "30" at bounding box center [731, 554] width 16 height 16
type input "8/30/2025"
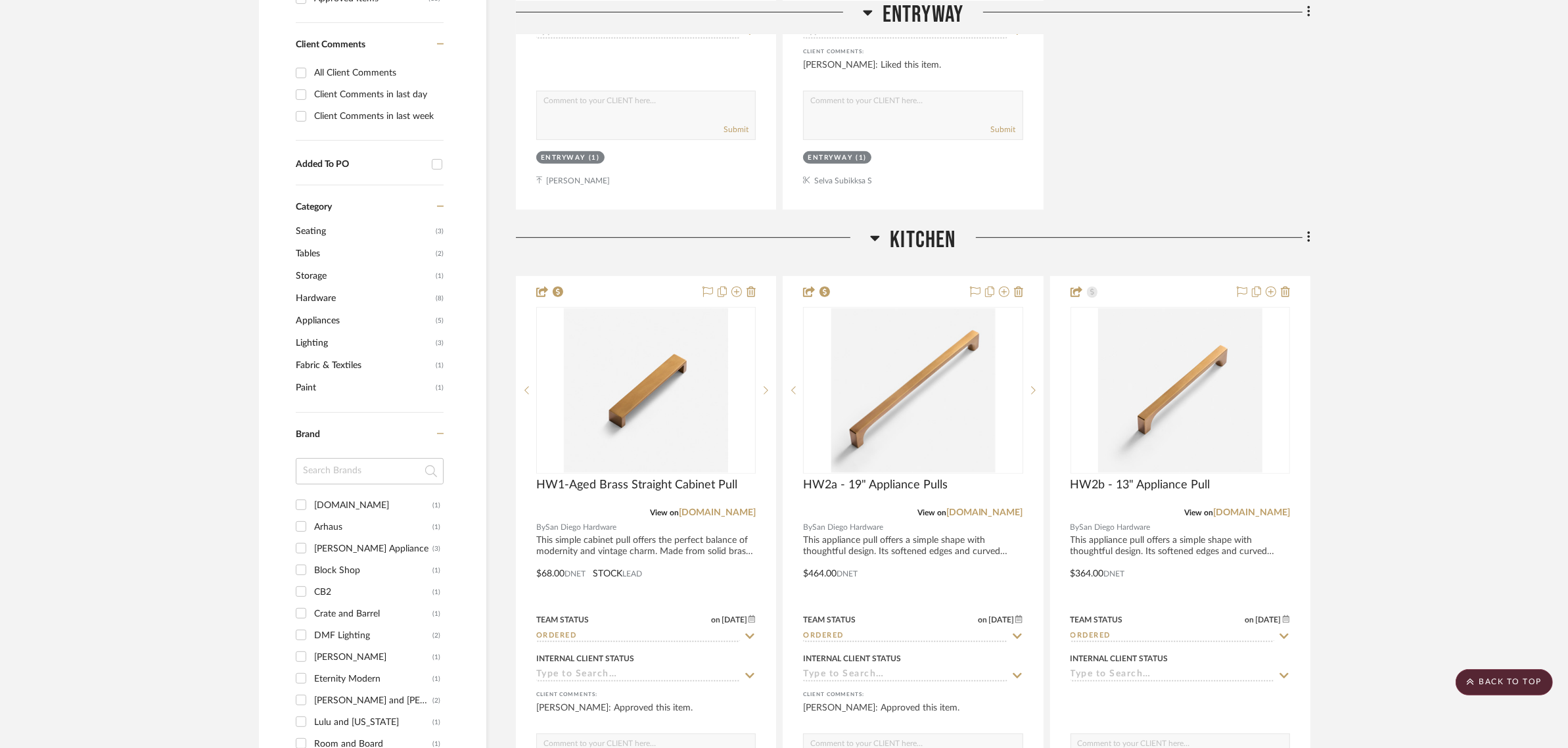
scroll to position [739, 0]
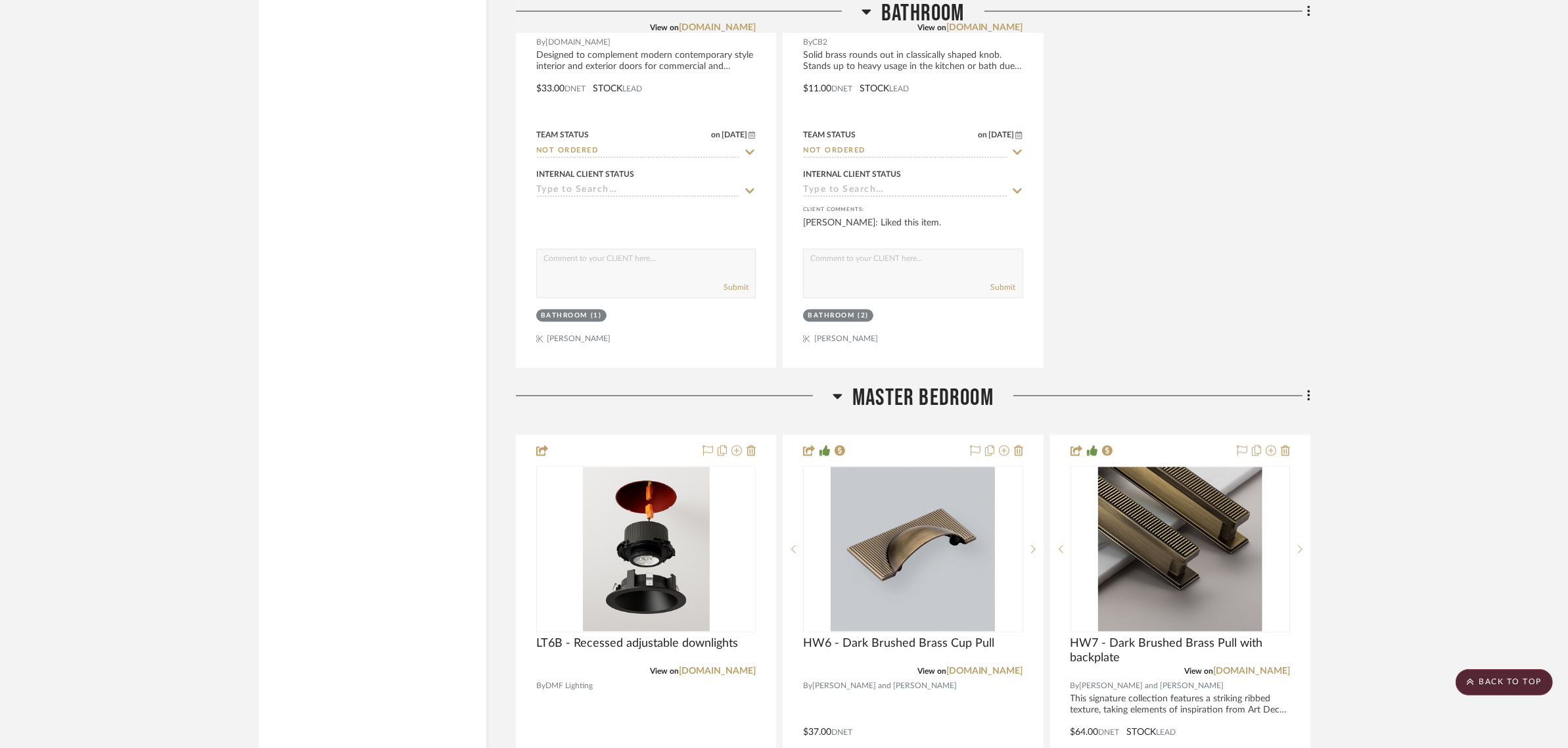
scroll to position [3451, 0]
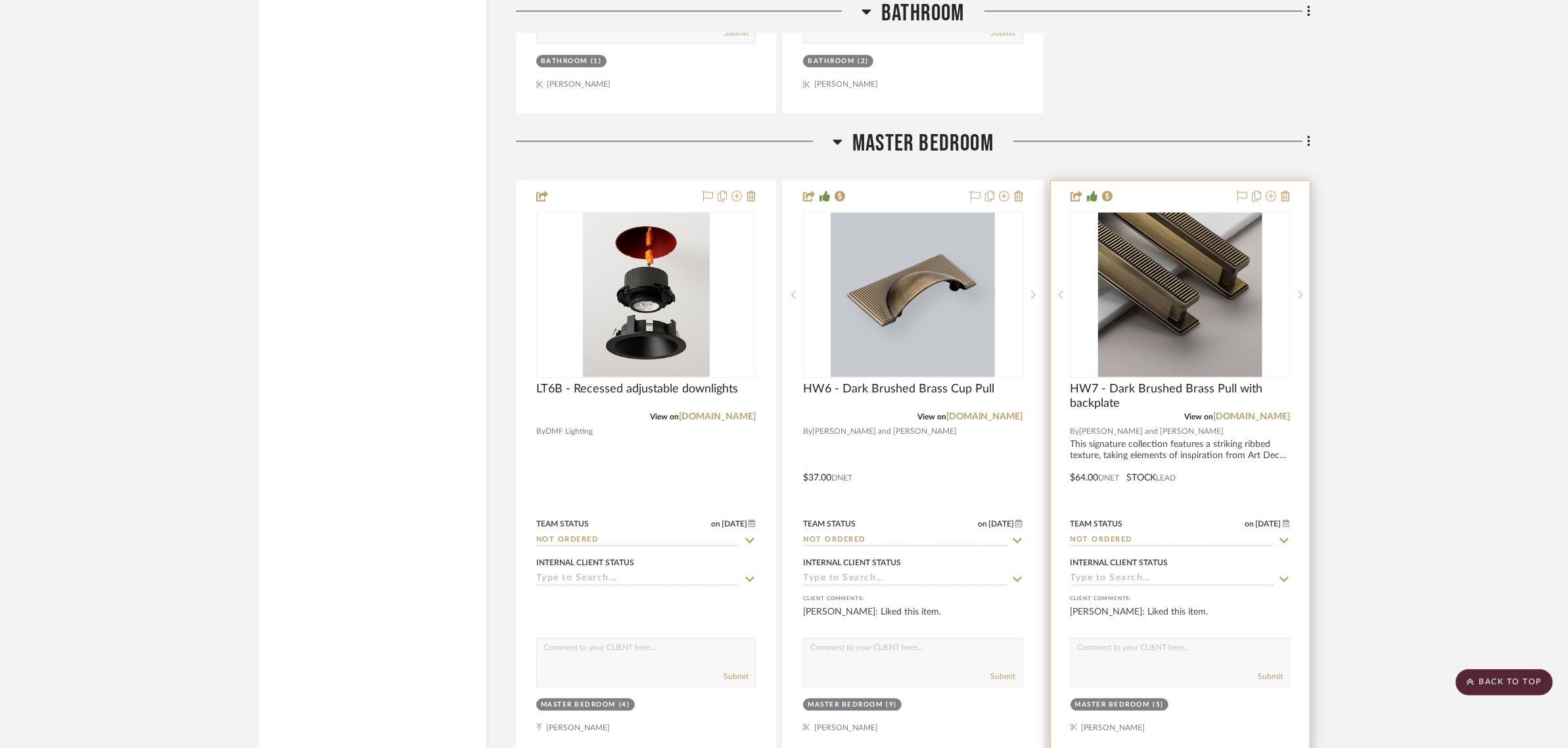
click at [1282, 538] on icon at bounding box center [1284, 540] width 9 height 5
click at [1282, 537] on icon at bounding box center [1284, 540] width 7 height 7
type input "[DATE]"
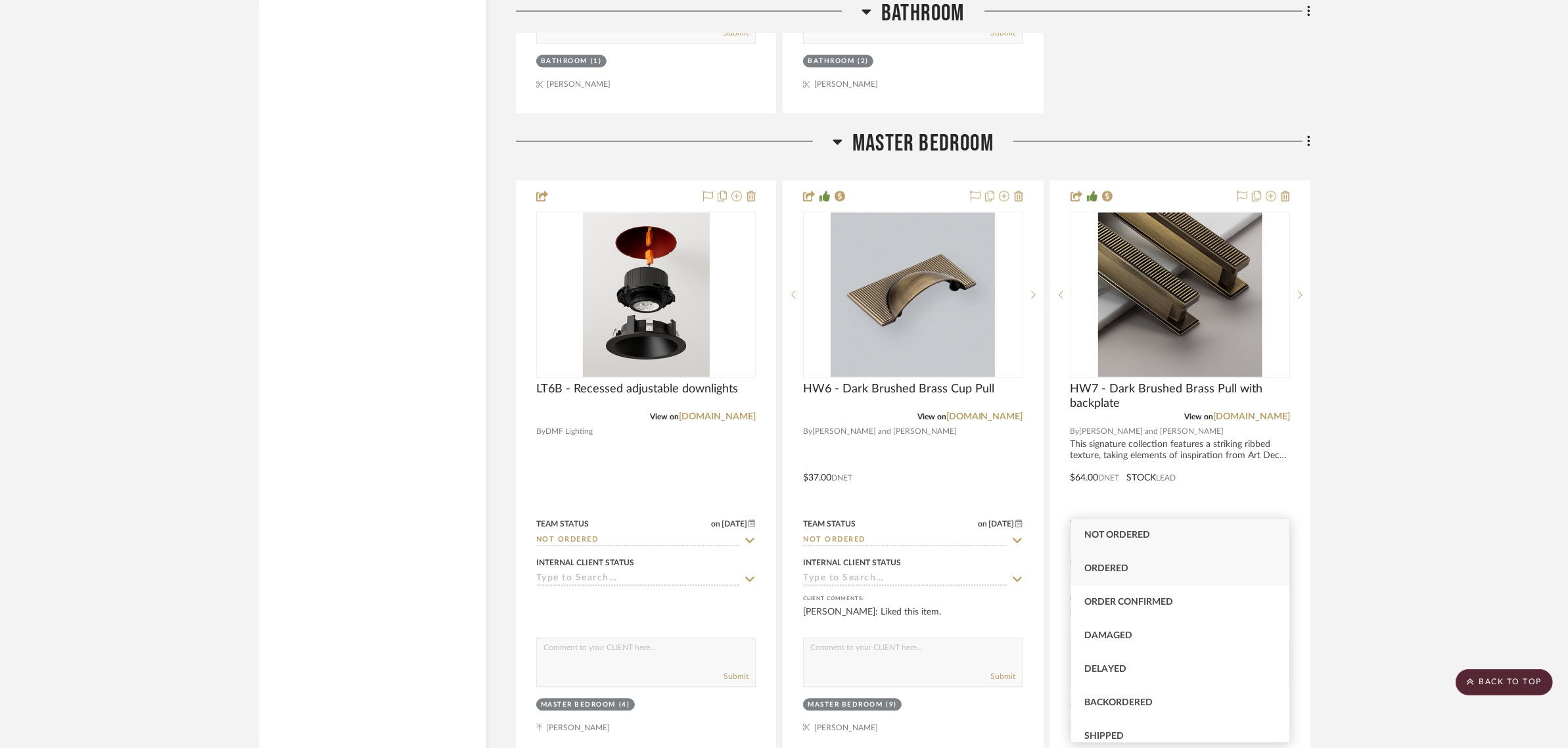
click at [1106, 572] on div "Ordered" at bounding box center [1181, 569] width 218 height 34
type input "Ordered"
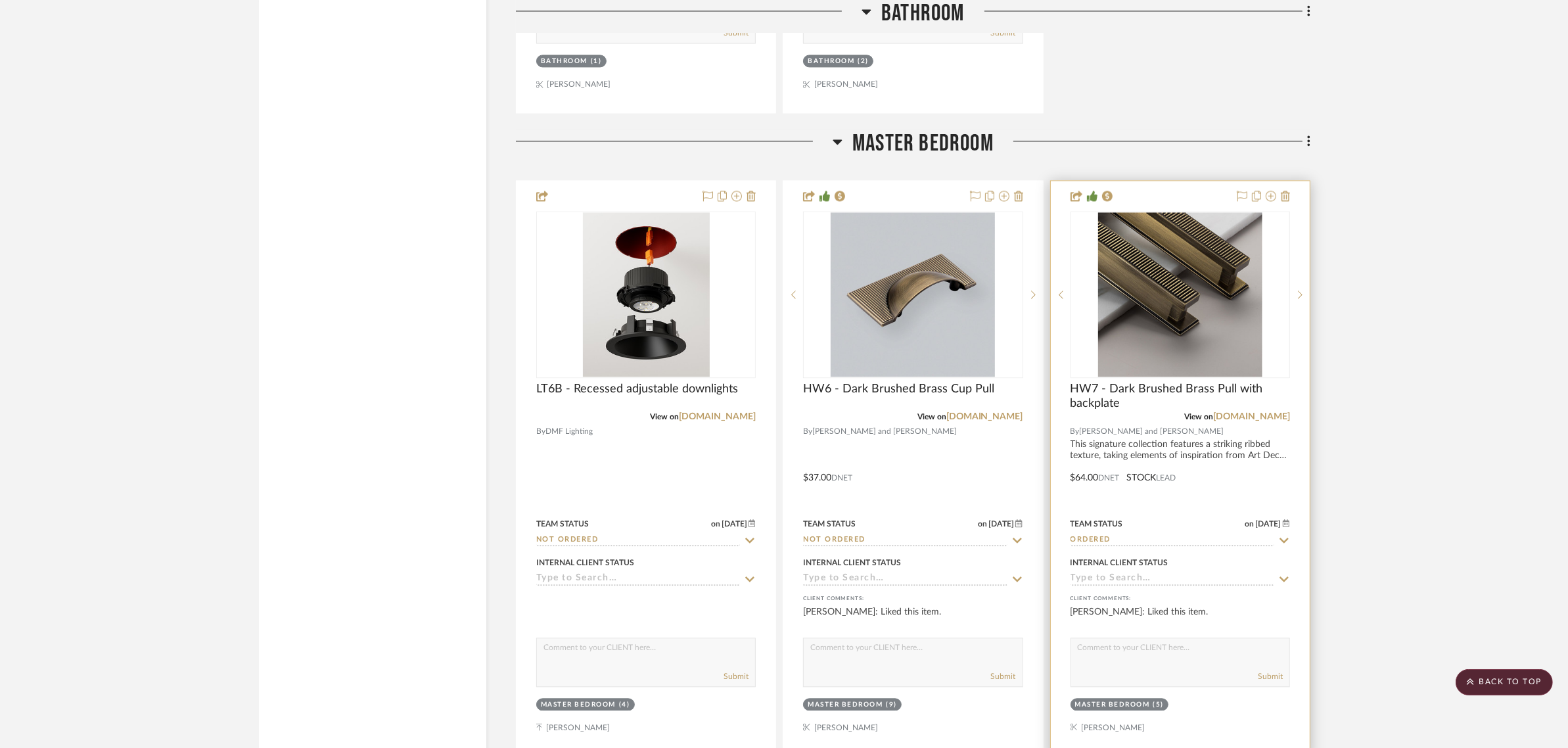
click at [1287, 519] on icon at bounding box center [1286, 523] width 7 height 8
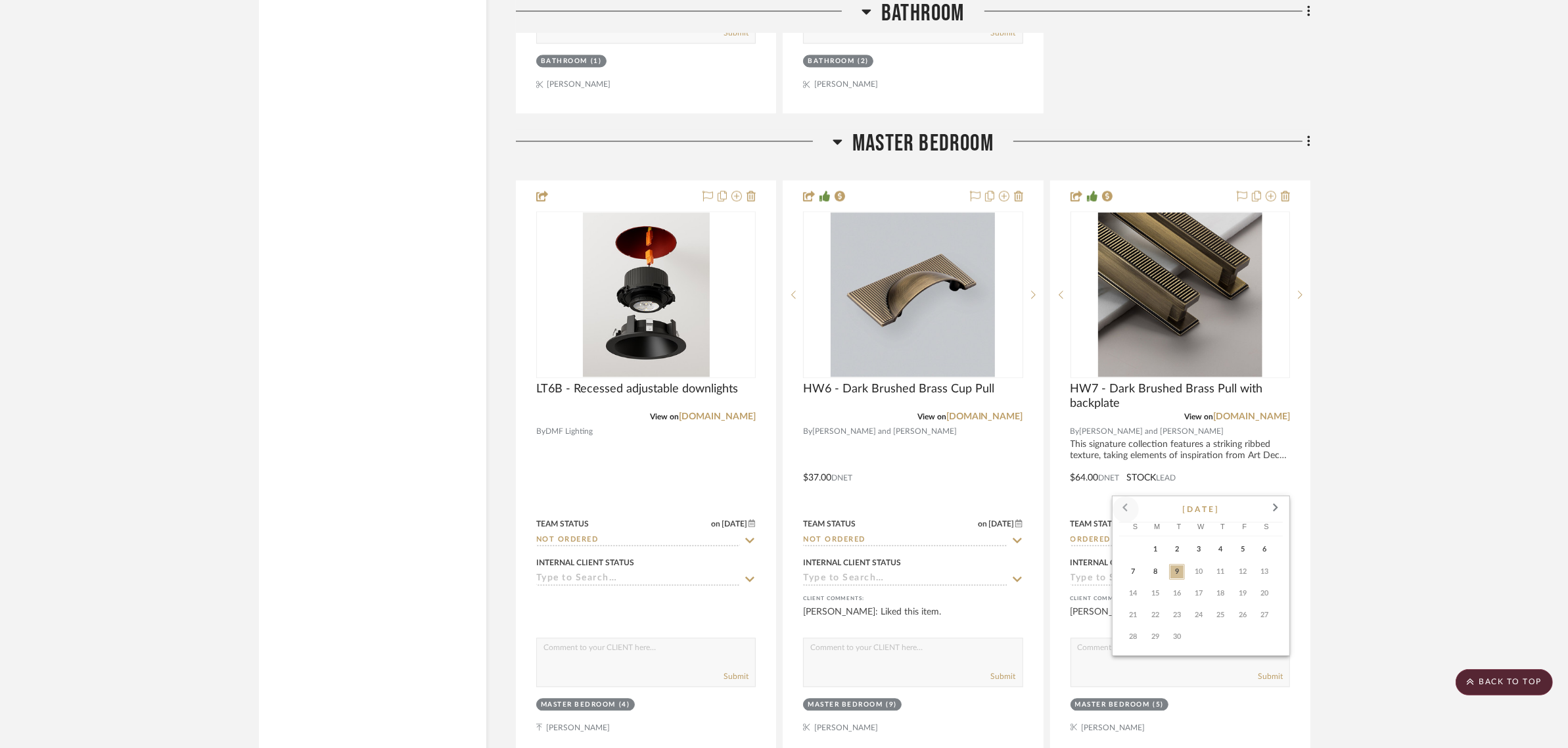
click at [1124, 504] on span at bounding box center [1125, 509] width 31 height 32
click at [1195, 641] on span "27" at bounding box center [1199, 637] width 16 height 16
type input "8/27/2025"
click at [1015, 535] on icon at bounding box center [1017, 540] width 12 height 11
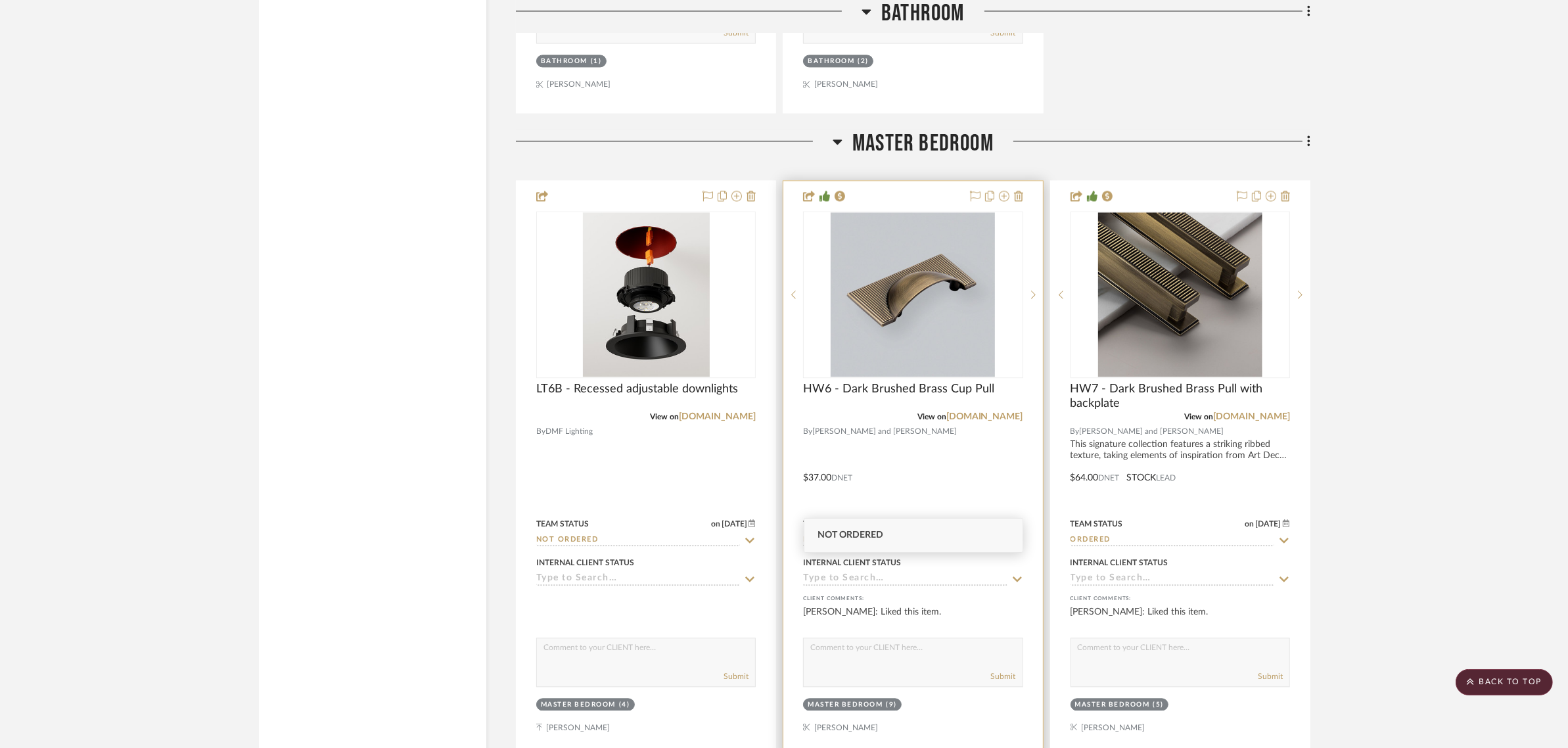
click at [1017, 535] on icon at bounding box center [1017, 540] width 12 height 11
type input "9/9/2025"
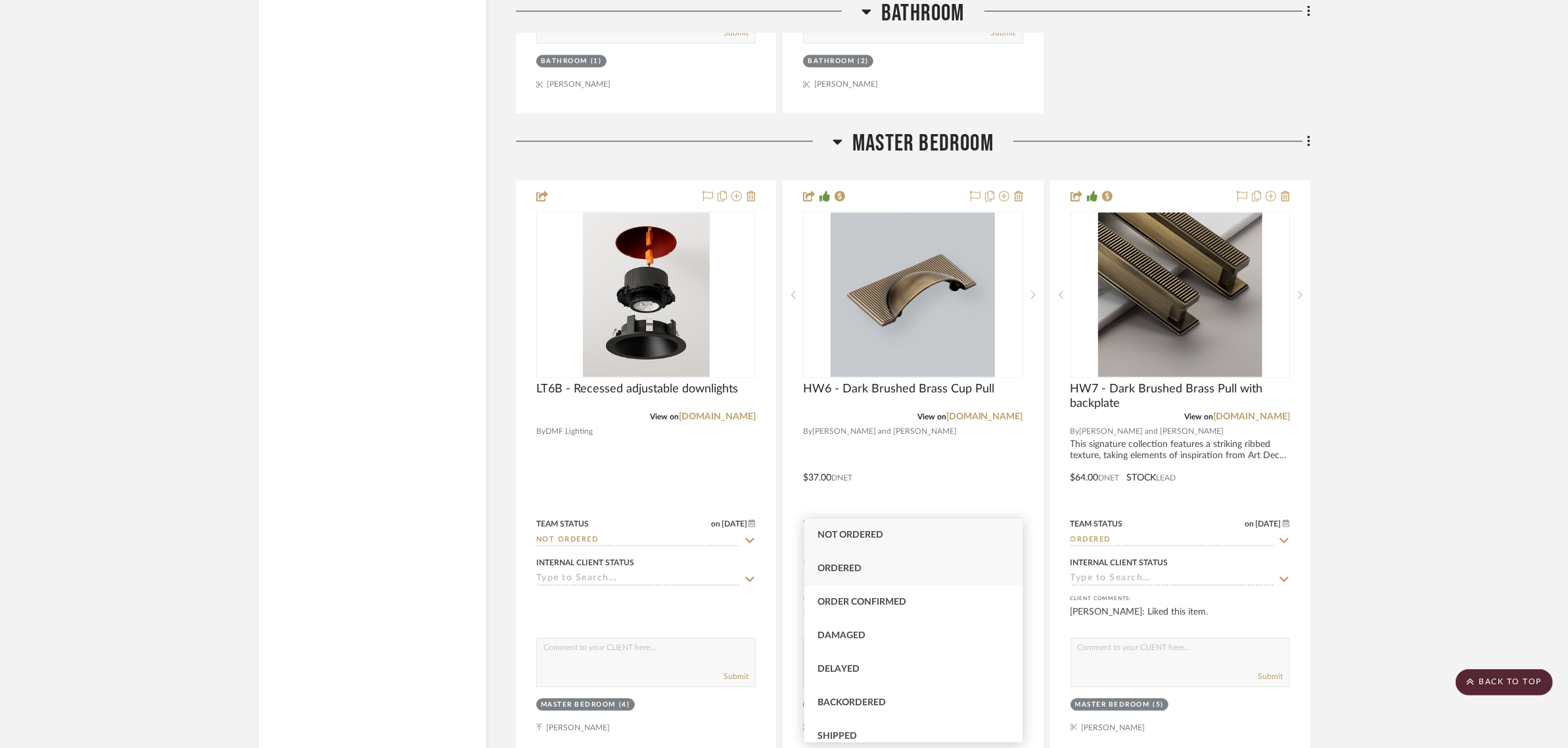
click at [827, 560] on div "Ordered" at bounding box center [913, 569] width 218 height 34
type input "Ordered"
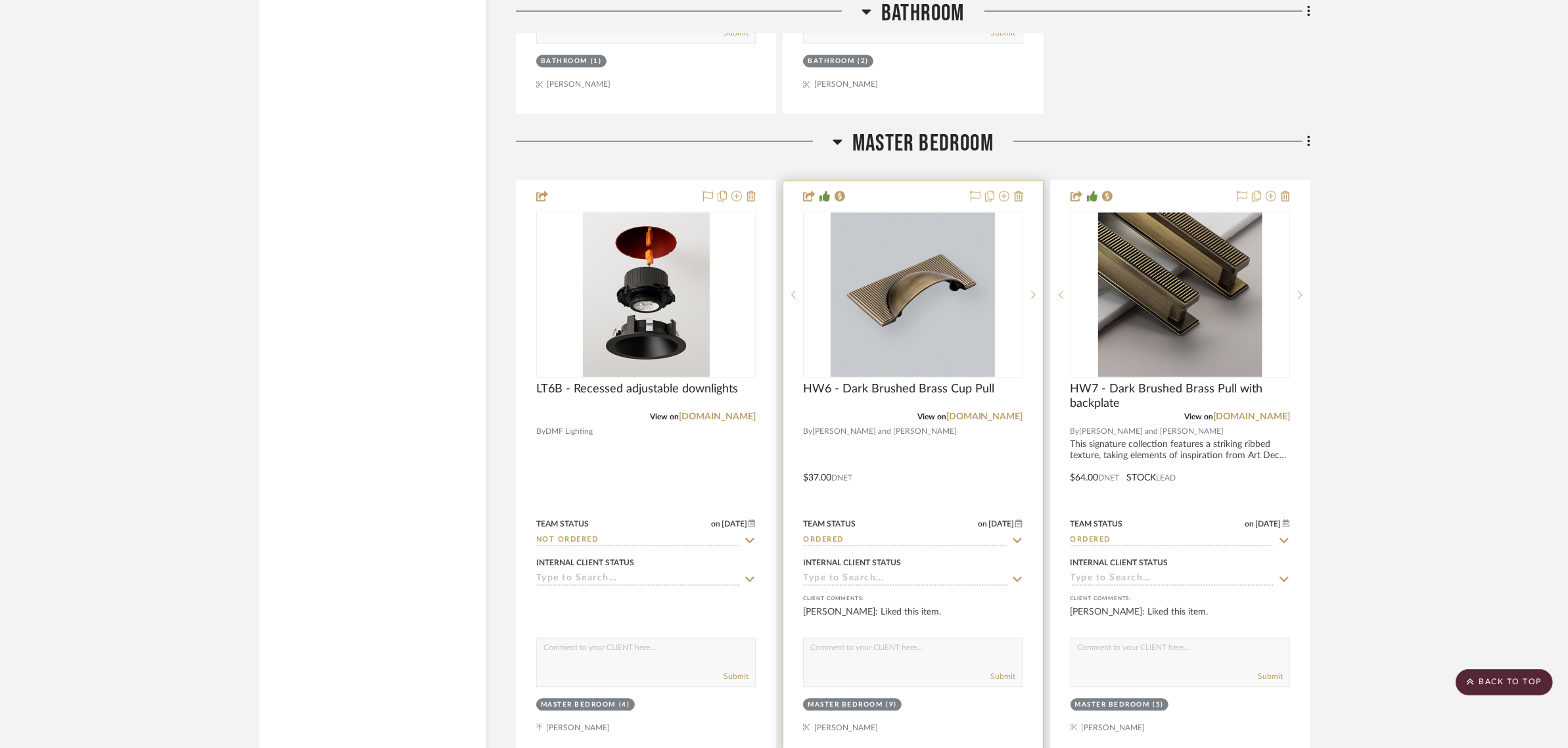
click at [1017, 519] on icon at bounding box center [1019, 523] width 7 height 8
click at [858, 513] on span at bounding box center [858, 509] width 31 height 32
click at [938, 635] on span "27" at bounding box center [932, 637] width 16 height 16
type input "8/27/2025"
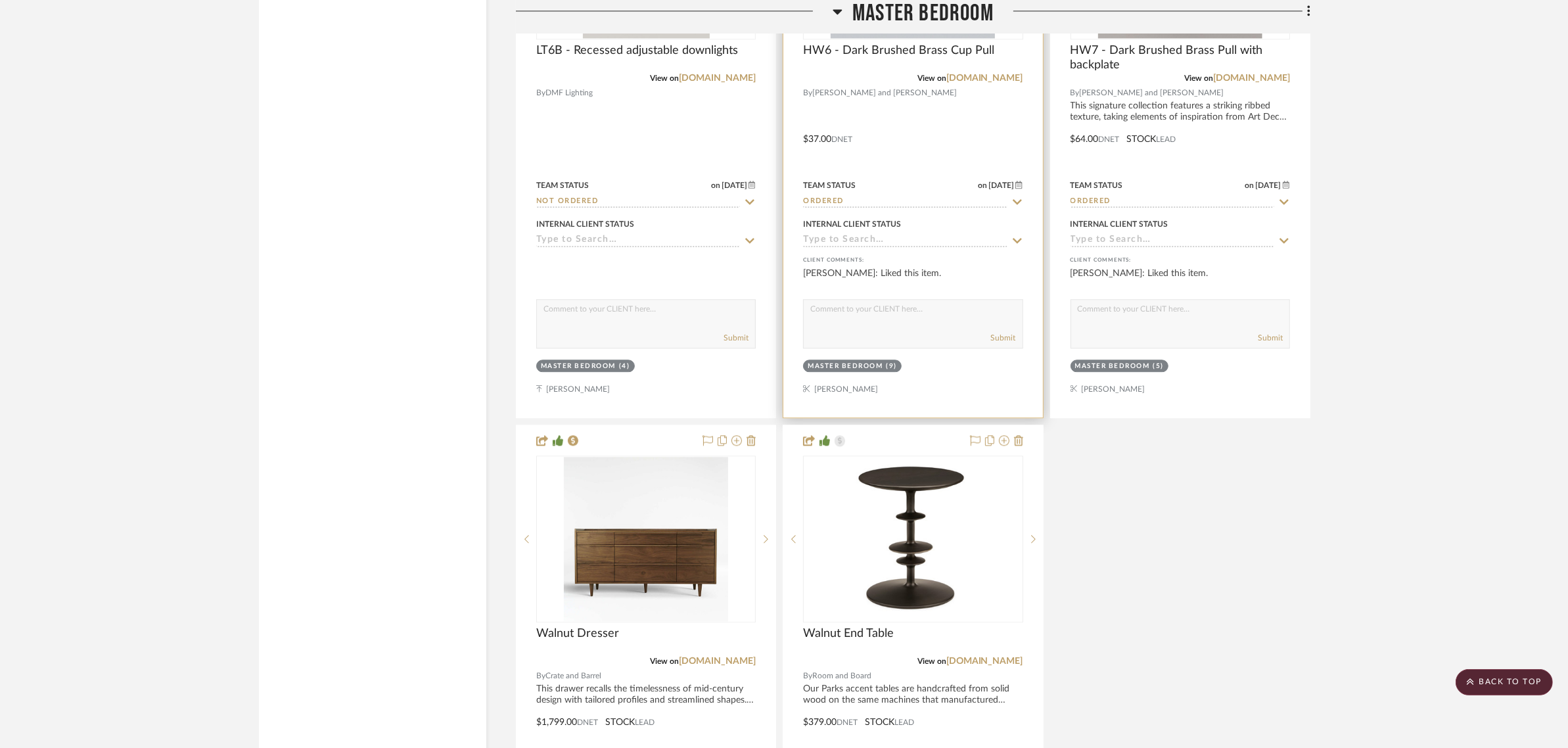
scroll to position [3603, 0]
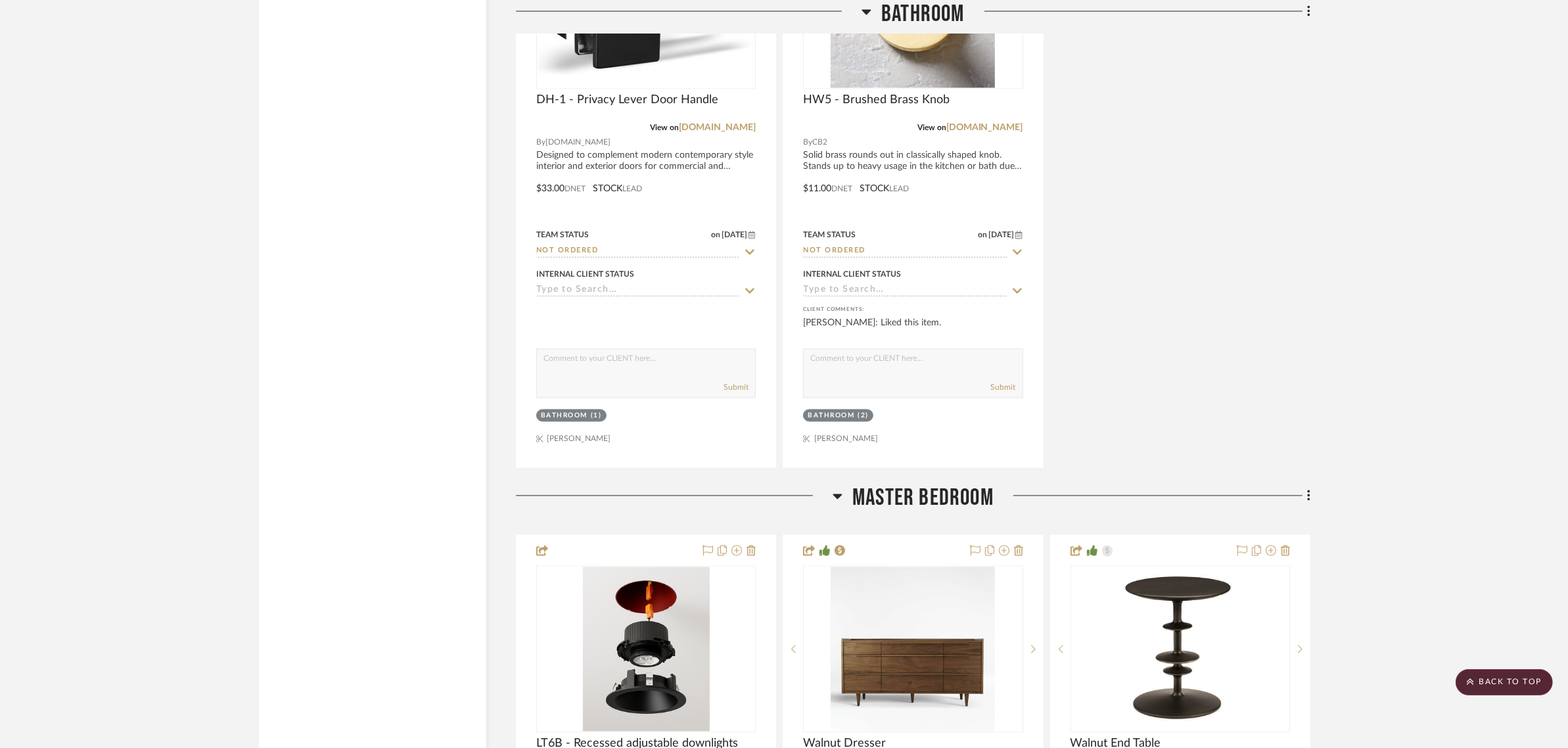
scroll to position [3040, 0]
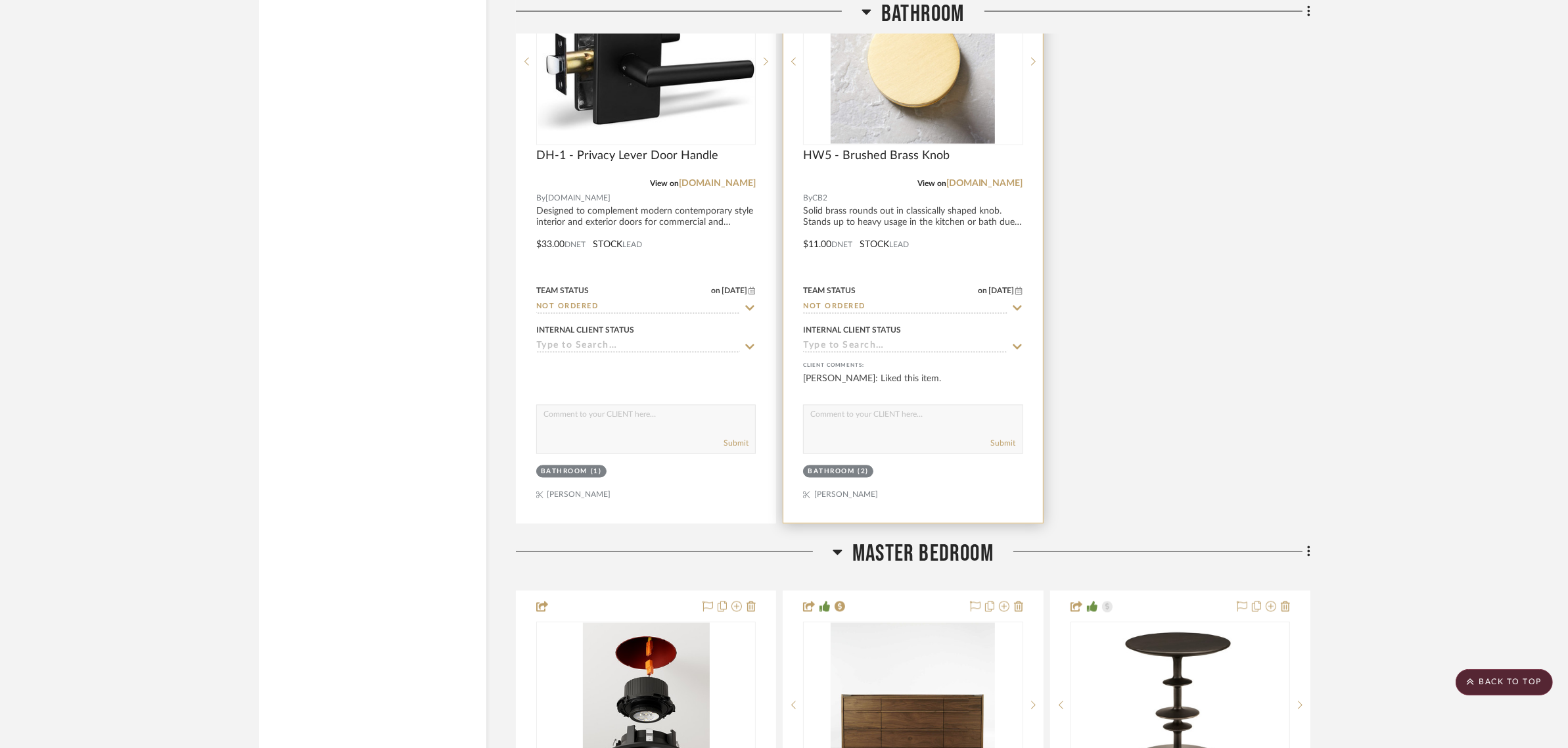
click at [1017, 303] on icon at bounding box center [1017, 308] width 12 height 11
click at [1016, 305] on icon at bounding box center [1017, 308] width 7 height 7
type input "[DATE]"
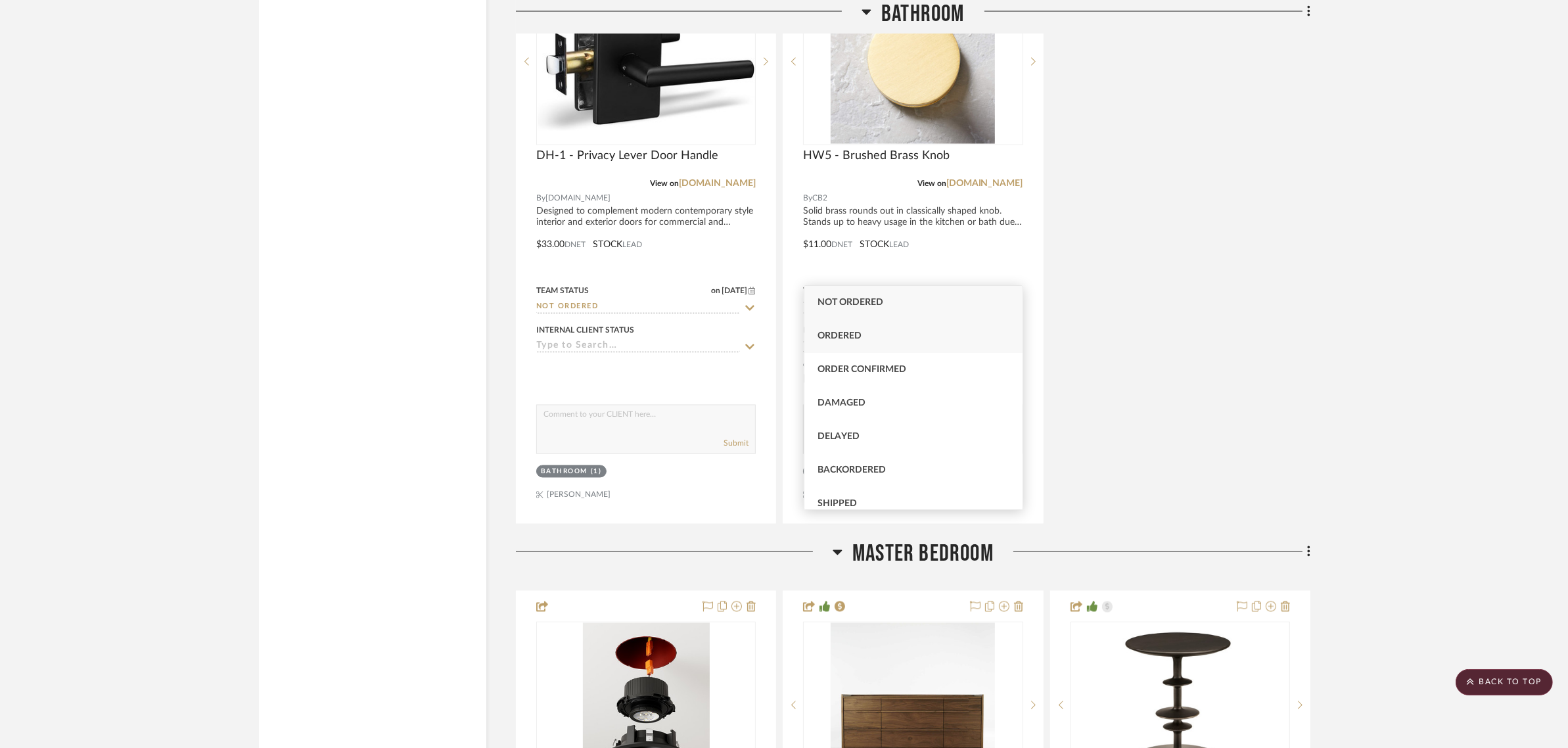
click at [865, 340] on div "Ordered" at bounding box center [913, 336] width 218 height 34
type input "Ordered"
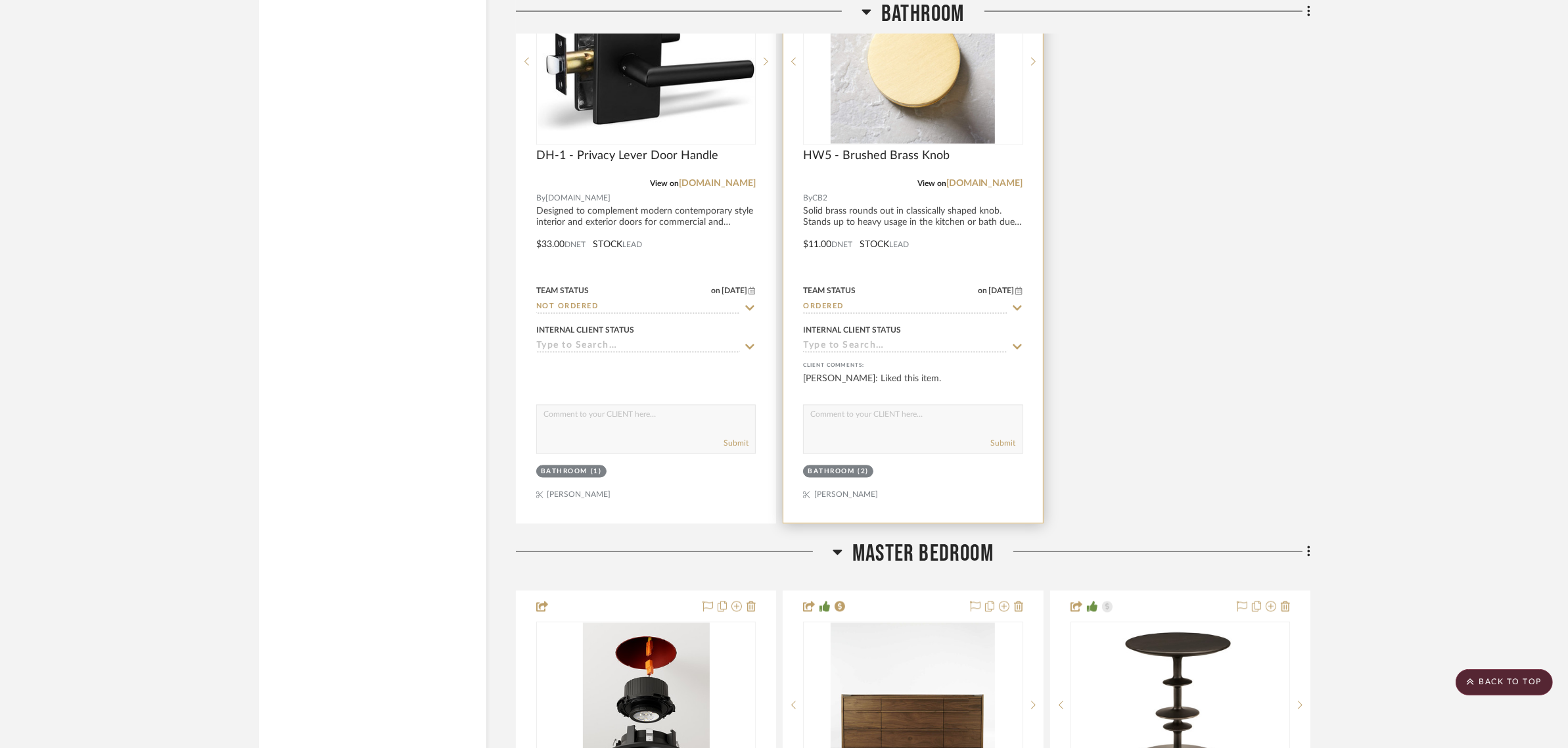
click at [1020, 288] on icon at bounding box center [1019, 292] width 7 height 8
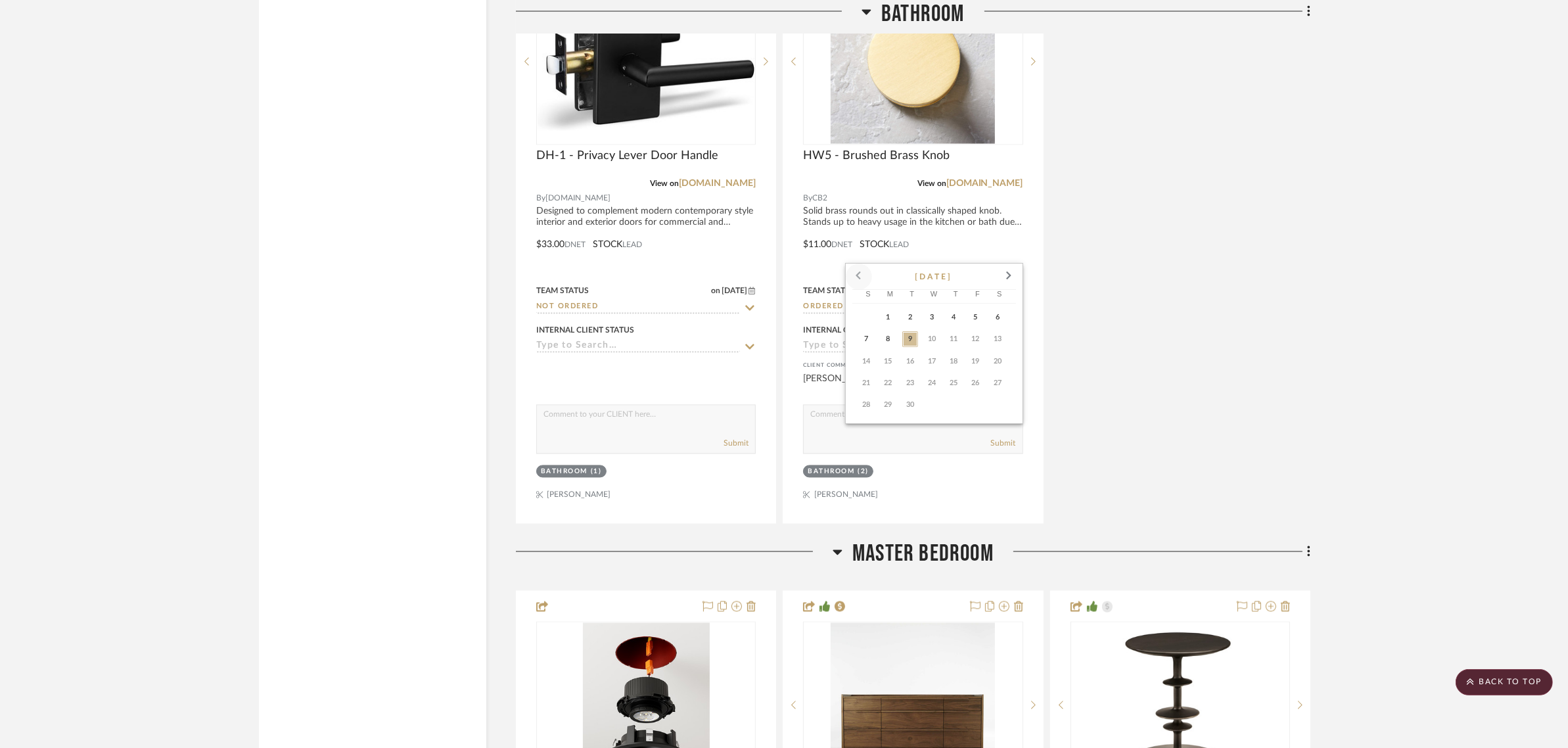
click at [855, 271] on span at bounding box center [858, 276] width 31 height 32
click at [934, 403] on span "27" at bounding box center [932, 405] width 16 height 16
type input "8/27/2025"
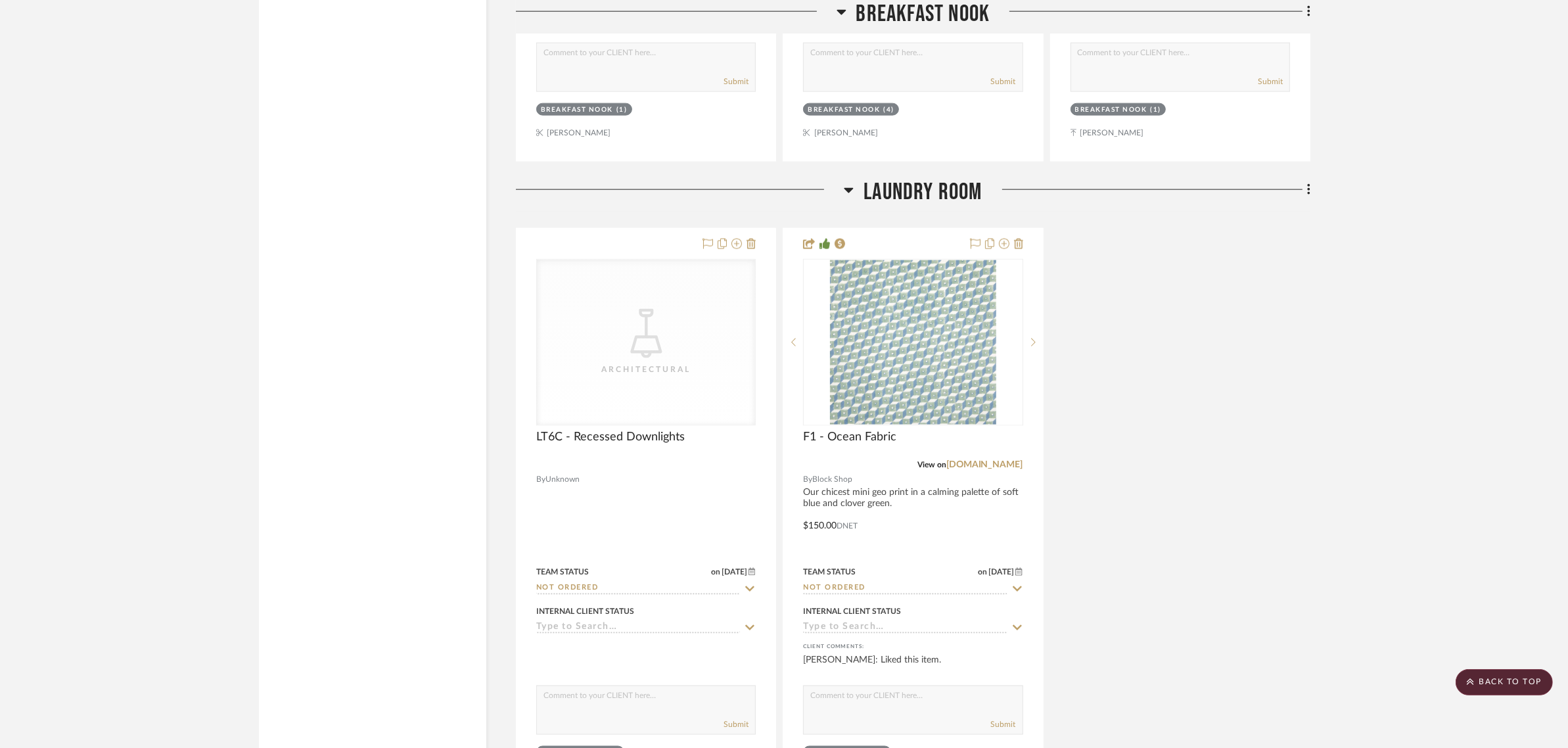
scroll to position [2774, 0]
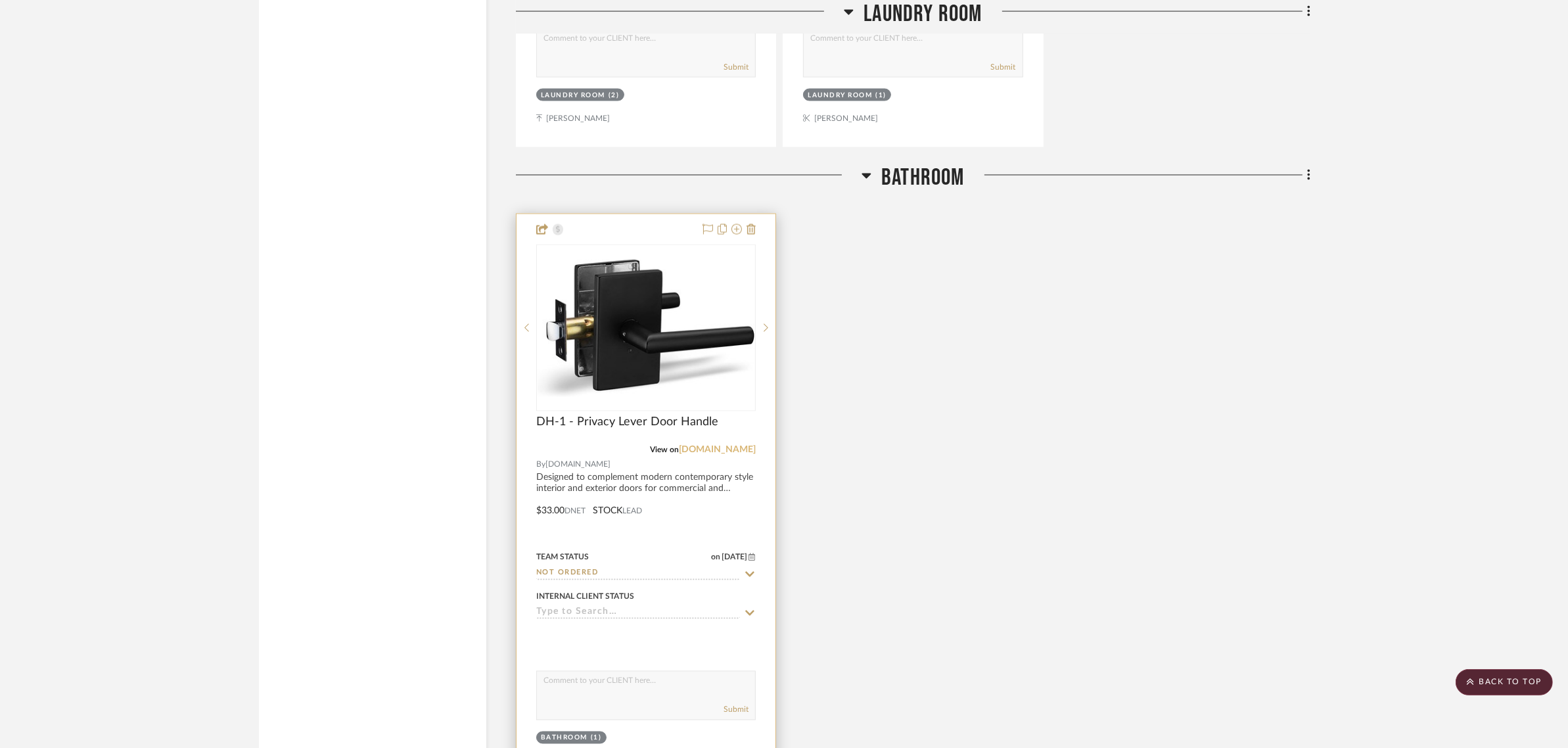
click at [722, 446] on link "[DOMAIN_NAME]" at bounding box center [717, 450] width 77 height 9
click at [754, 224] on icon at bounding box center [751, 229] width 9 height 11
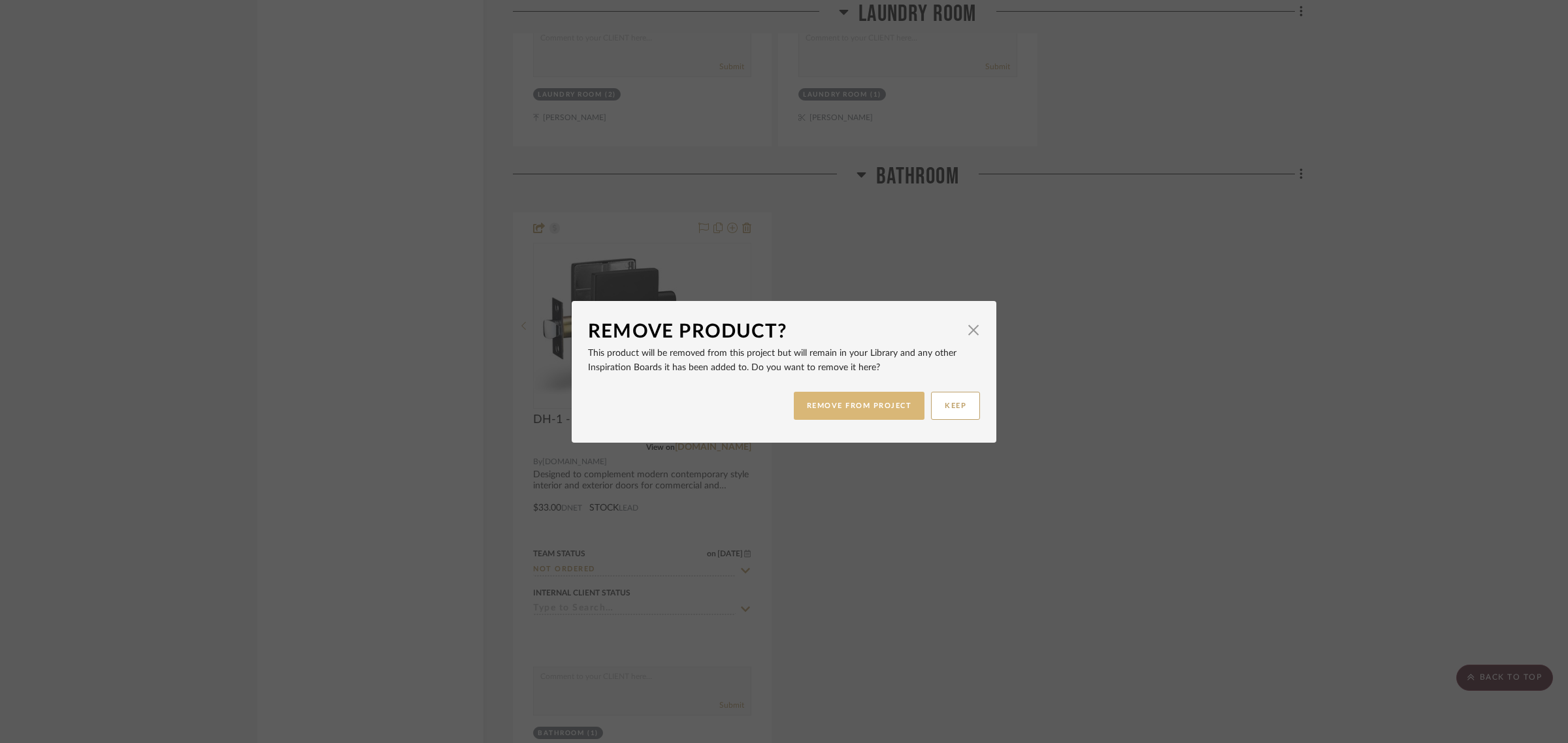
click at [849, 408] on button "REMOVE FROM PROJECT" at bounding box center [859, 405] width 131 height 28
